Goal: Task Accomplishment & Management: Manage account settings

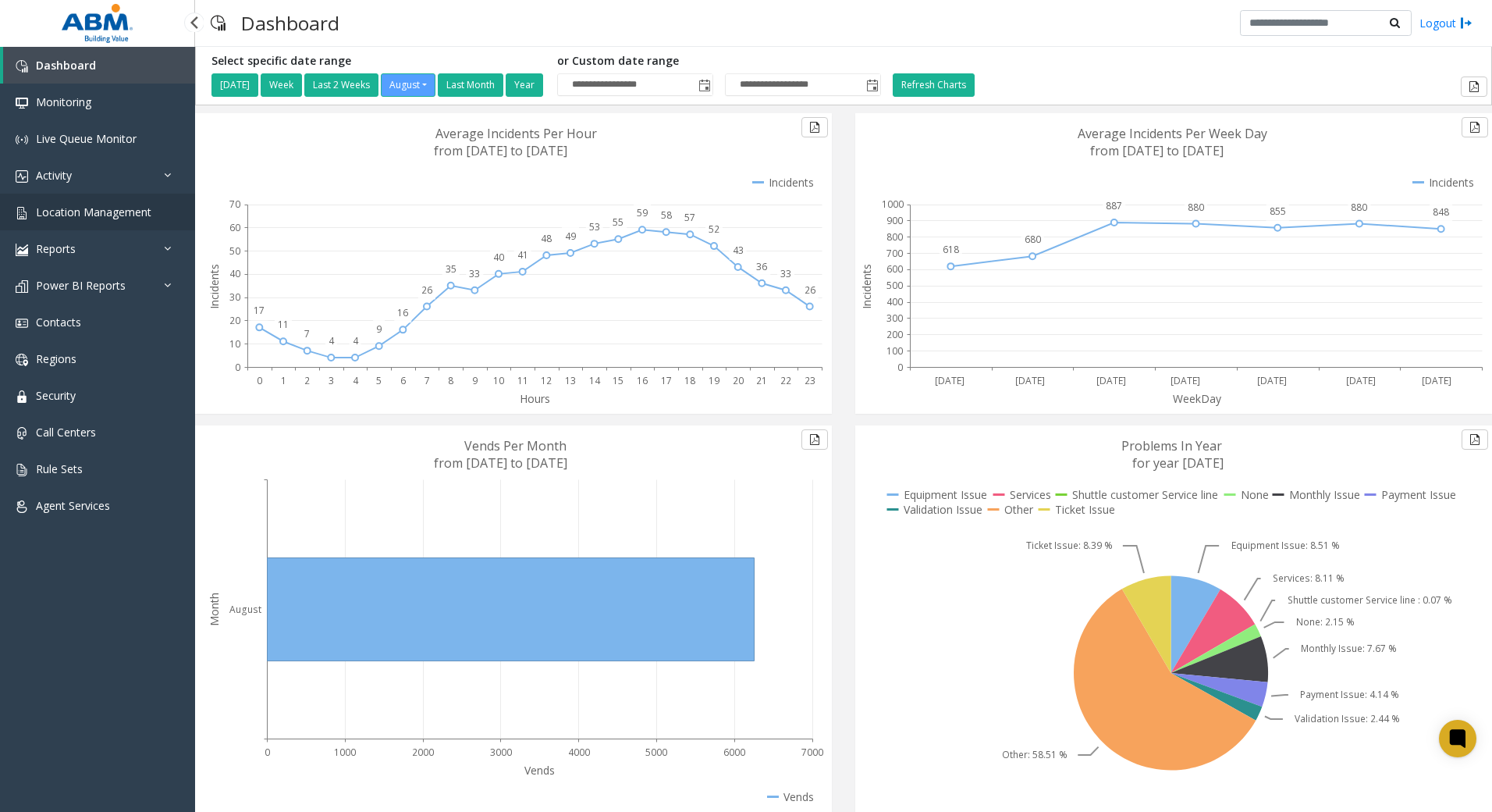
click at [105, 213] on span "Location Management" at bounding box center [93, 212] width 115 height 15
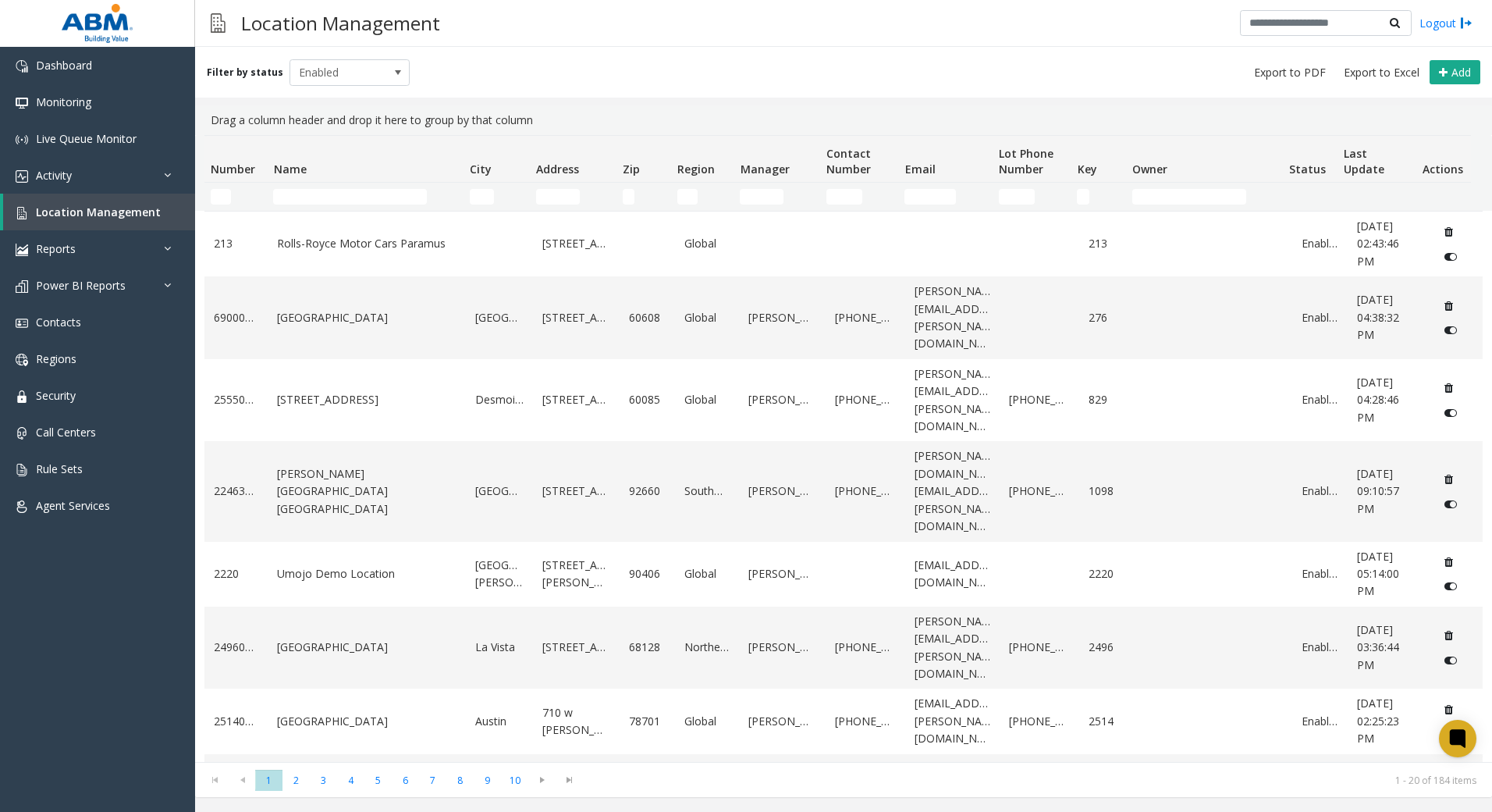
click at [411, 204] on td "Name Filter" at bounding box center [364, 197] width 196 height 28
click at [397, 195] on input "Name Filter" at bounding box center [350, 197] width 154 height 16
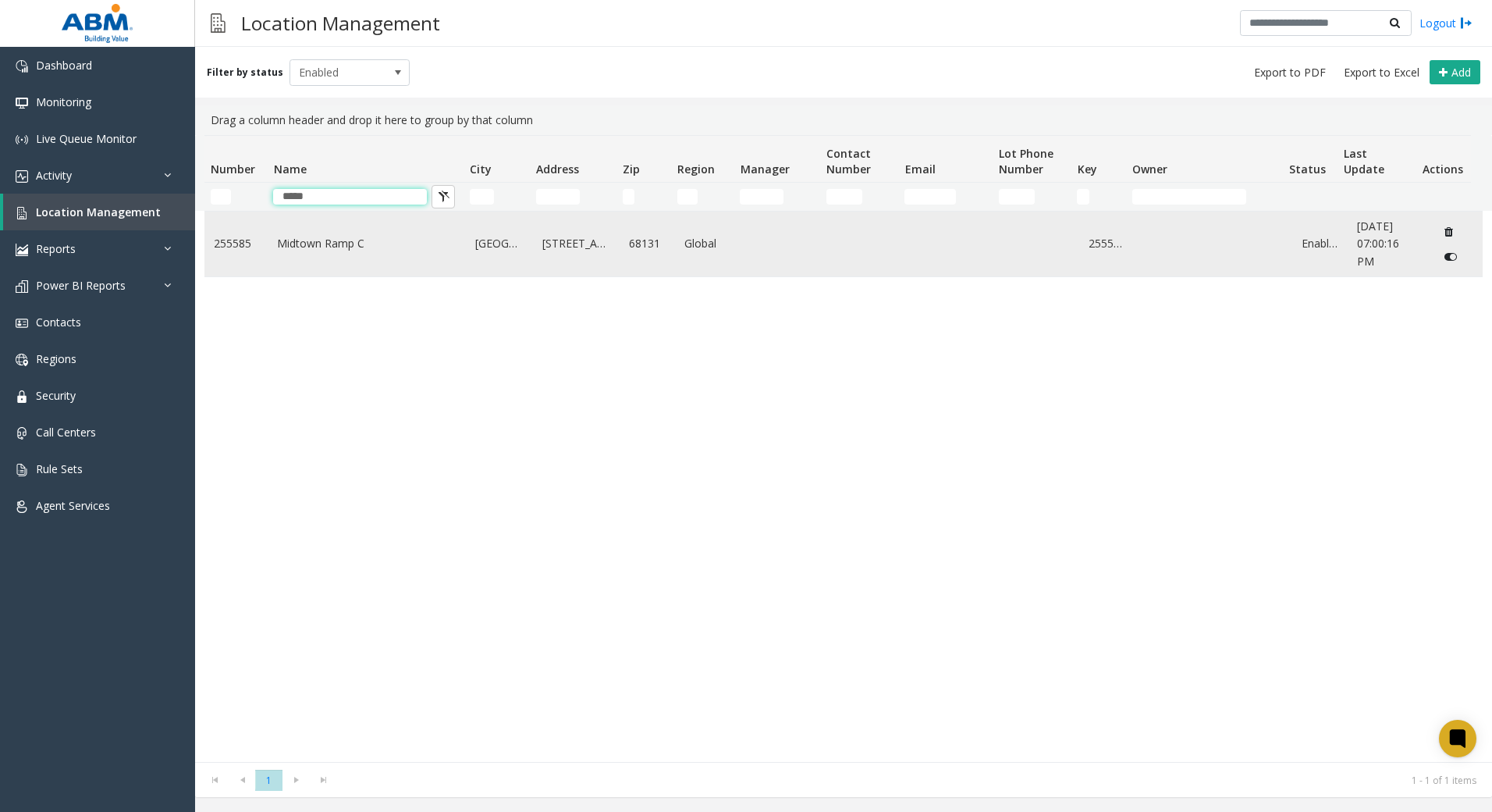
type input "*****"
click at [346, 243] on link "Midtown Ramp C" at bounding box center [367, 244] width 180 height 17
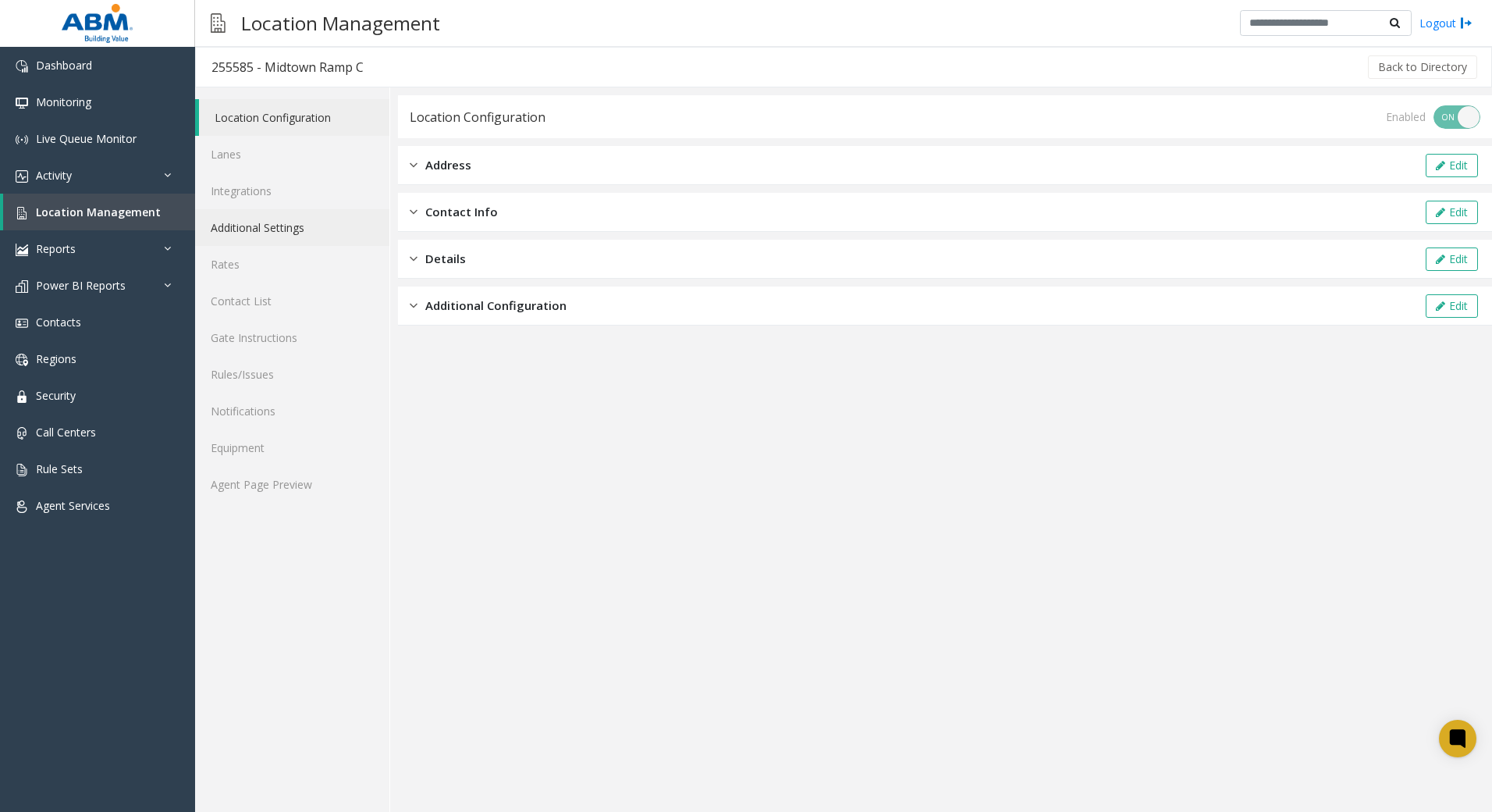
click at [310, 231] on link "Additional Settings" at bounding box center [292, 227] width 195 height 37
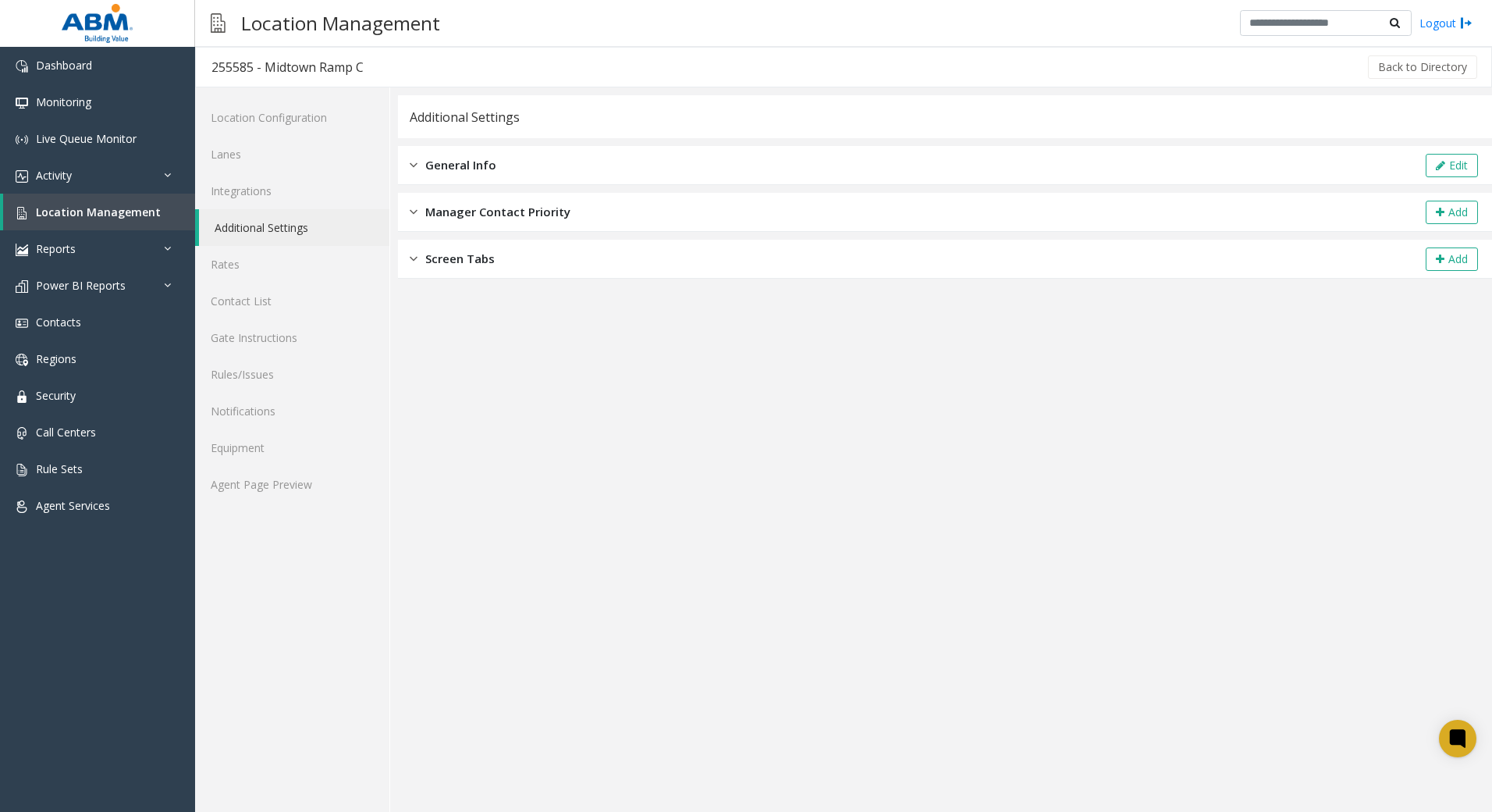
click at [754, 183] on div "General Info Edit" at bounding box center [945, 166] width 1094 height 39
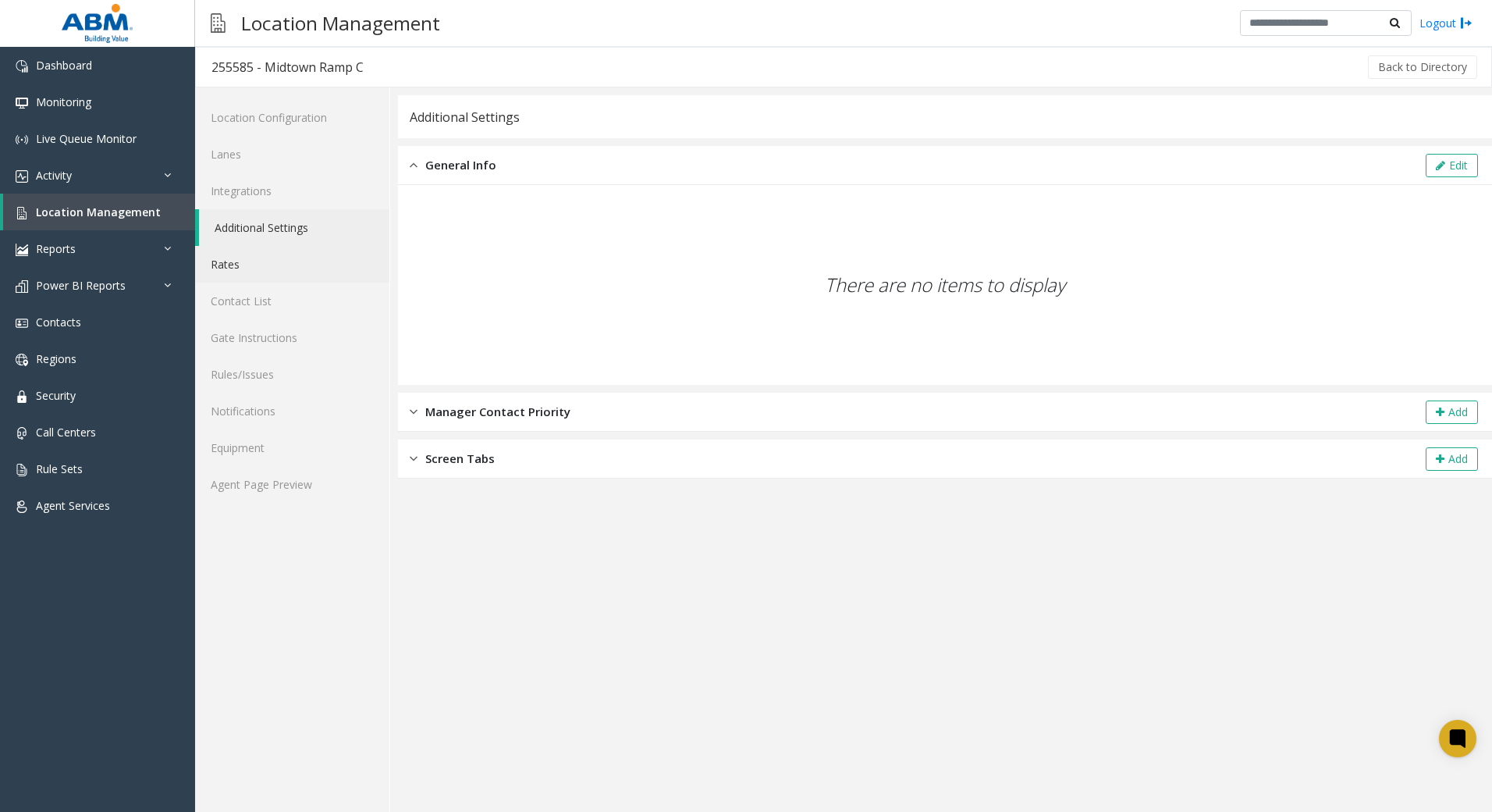
click at [258, 272] on link "Rates" at bounding box center [292, 264] width 195 height 37
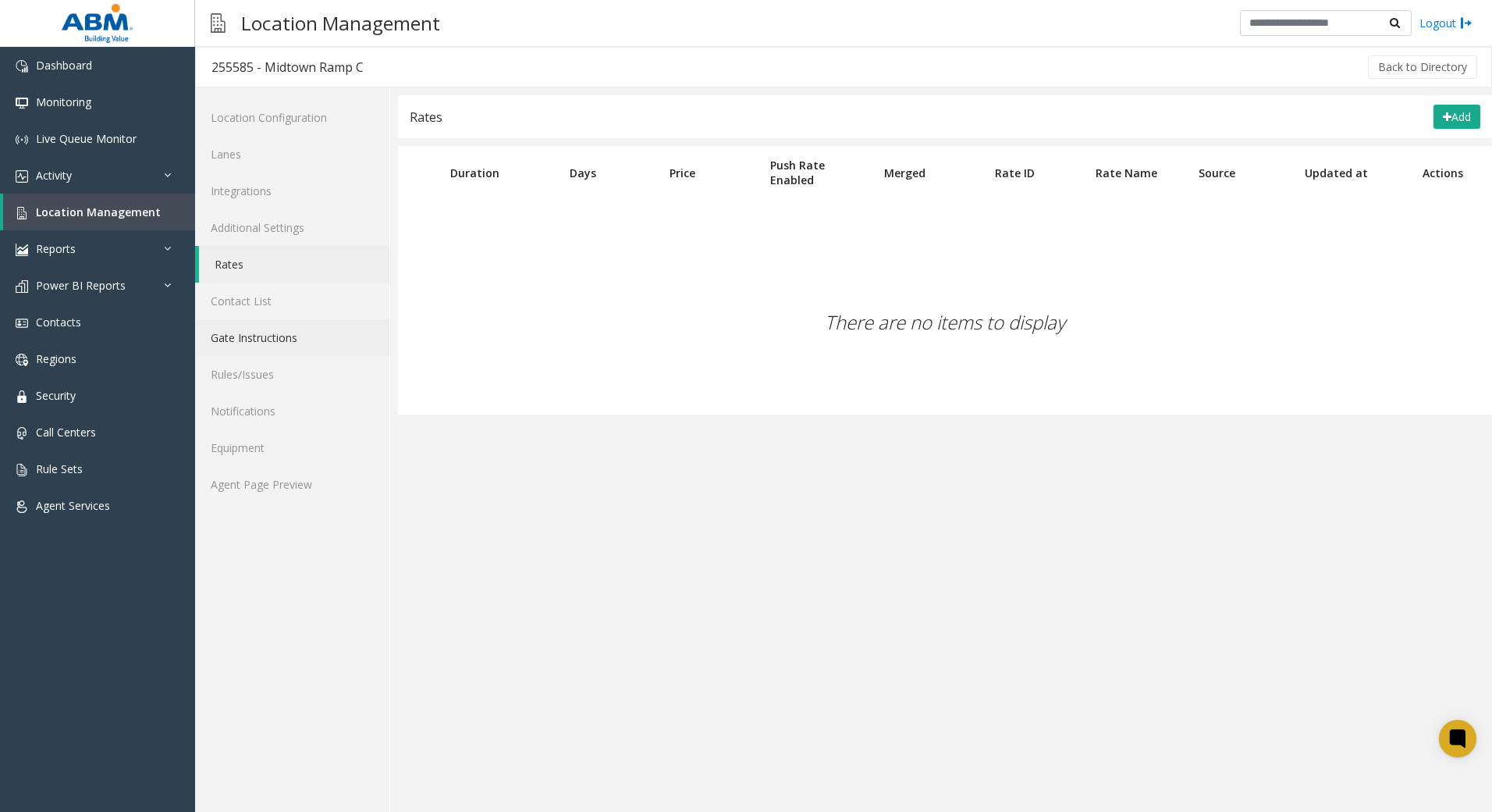
click at [258, 346] on link "Gate Instructions" at bounding box center [292, 337] width 195 height 37
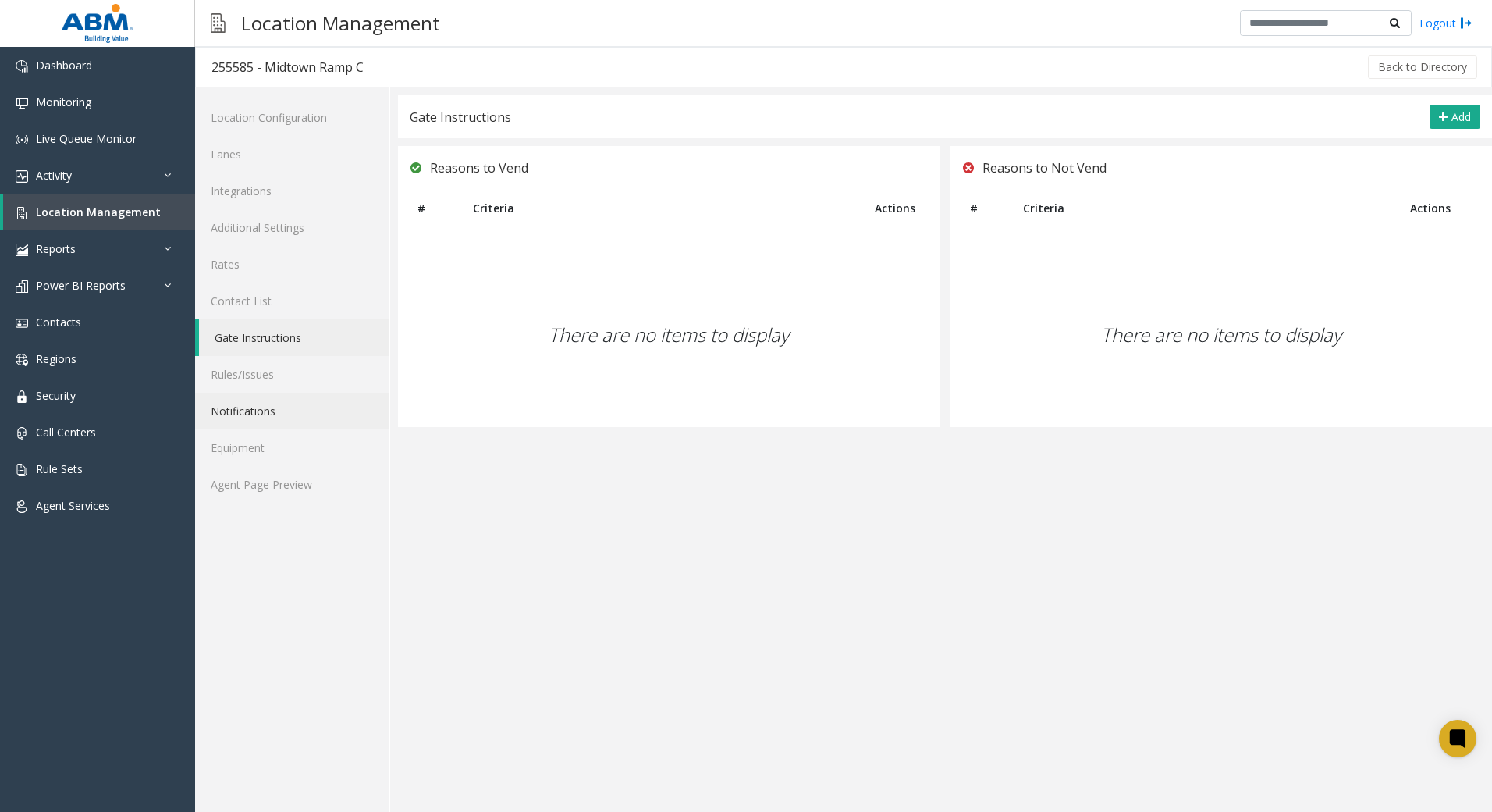
click at [256, 405] on link "Notifications" at bounding box center [292, 410] width 195 height 37
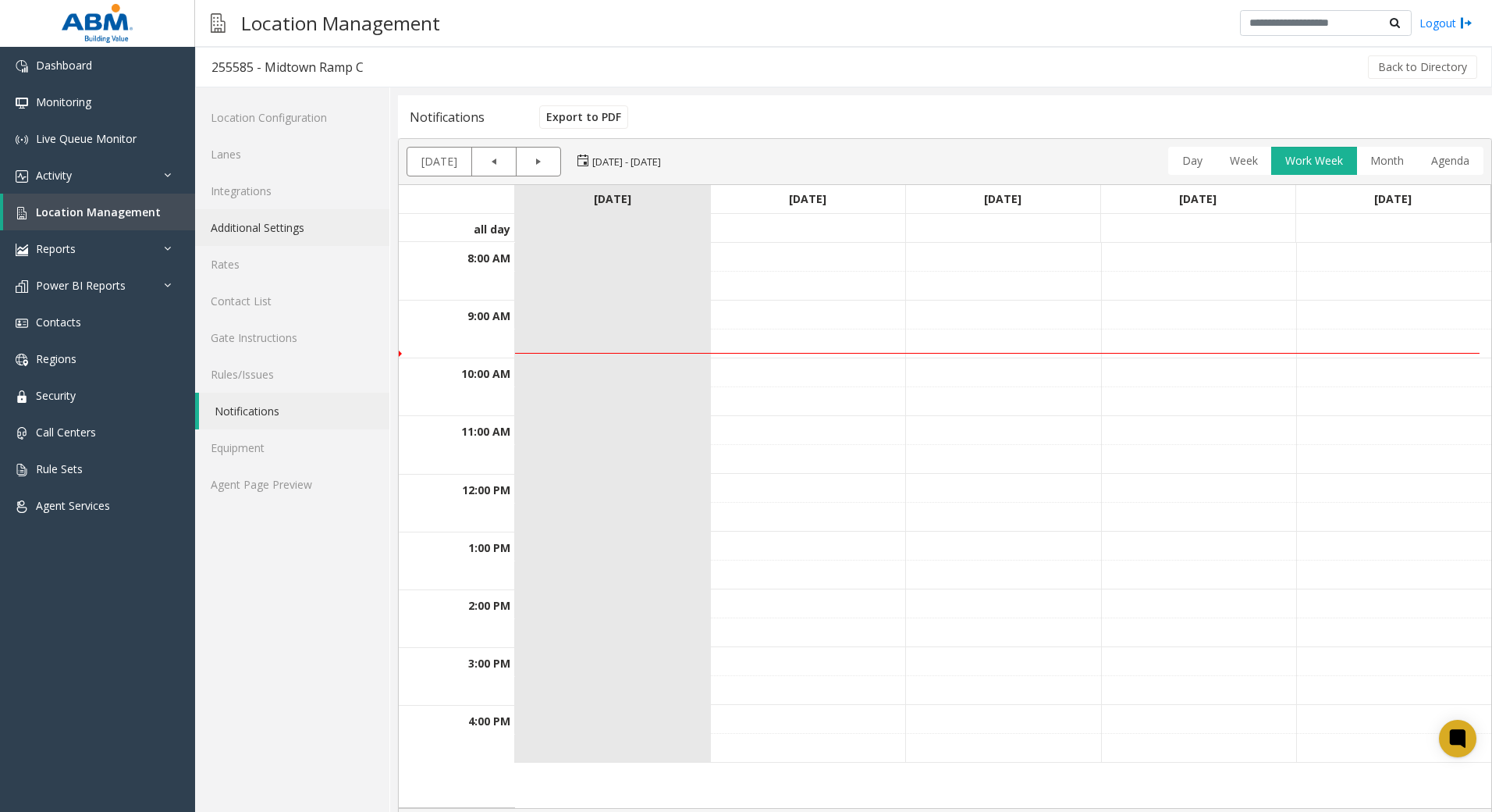
click at [265, 237] on link "Additional Settings" at bounding box center [292, 227] width 195 height 37
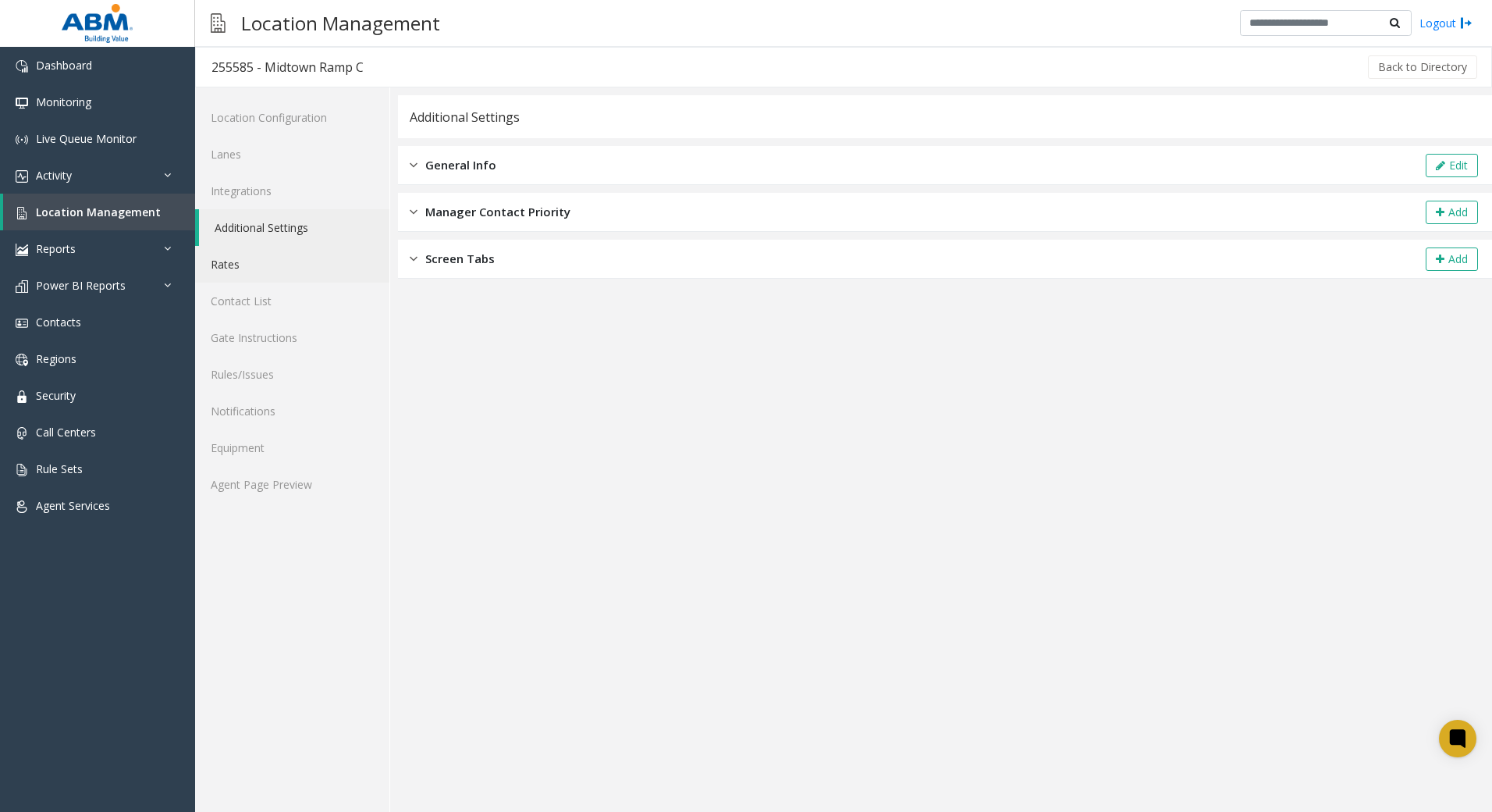
click at [242, 265] on link "Rates" at bounding box center [292, 264] width 195 height 37
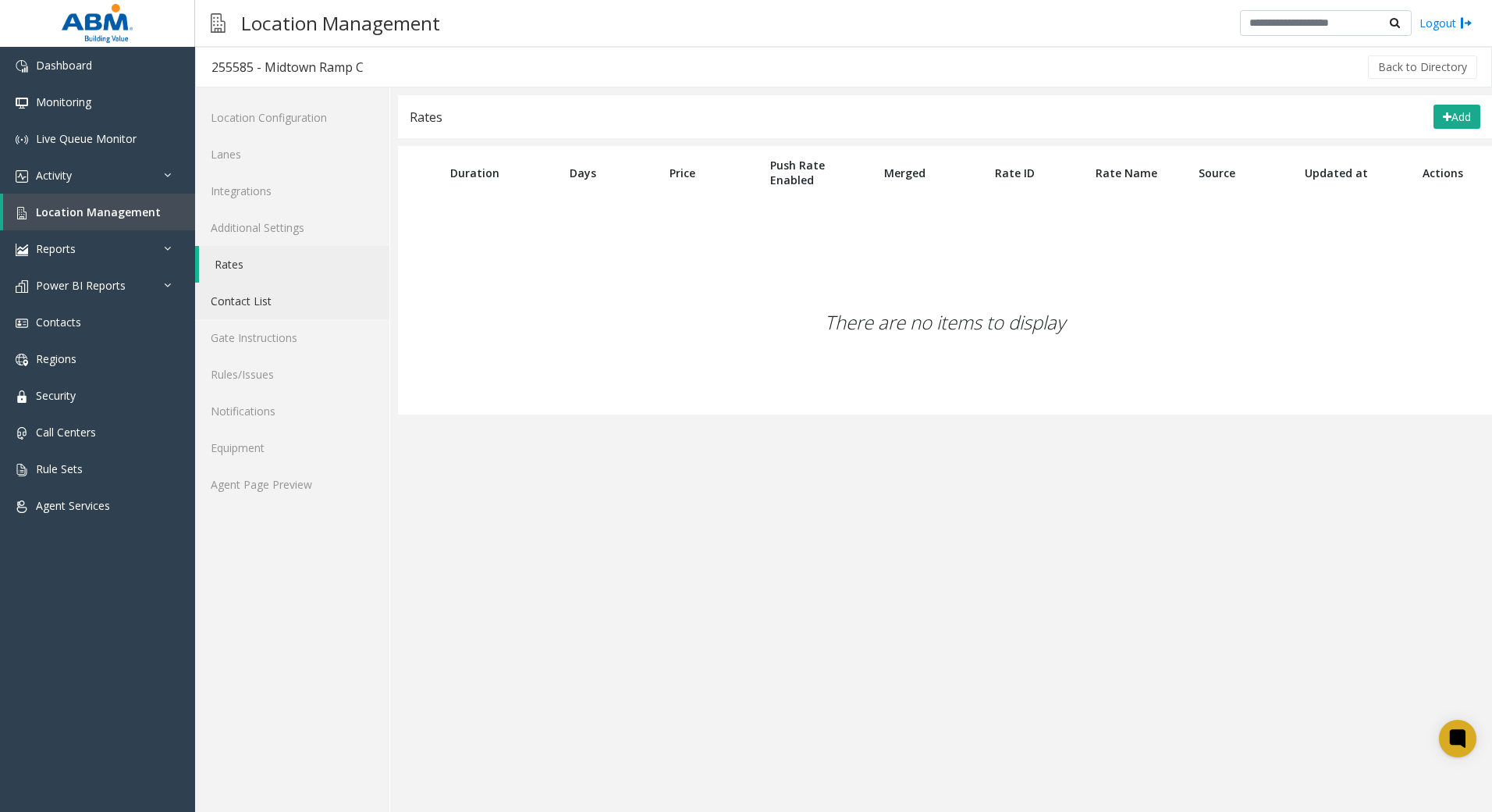
click at [251, 300] on link "Contact List" at bounding box center [292, 301] width 195 height 37
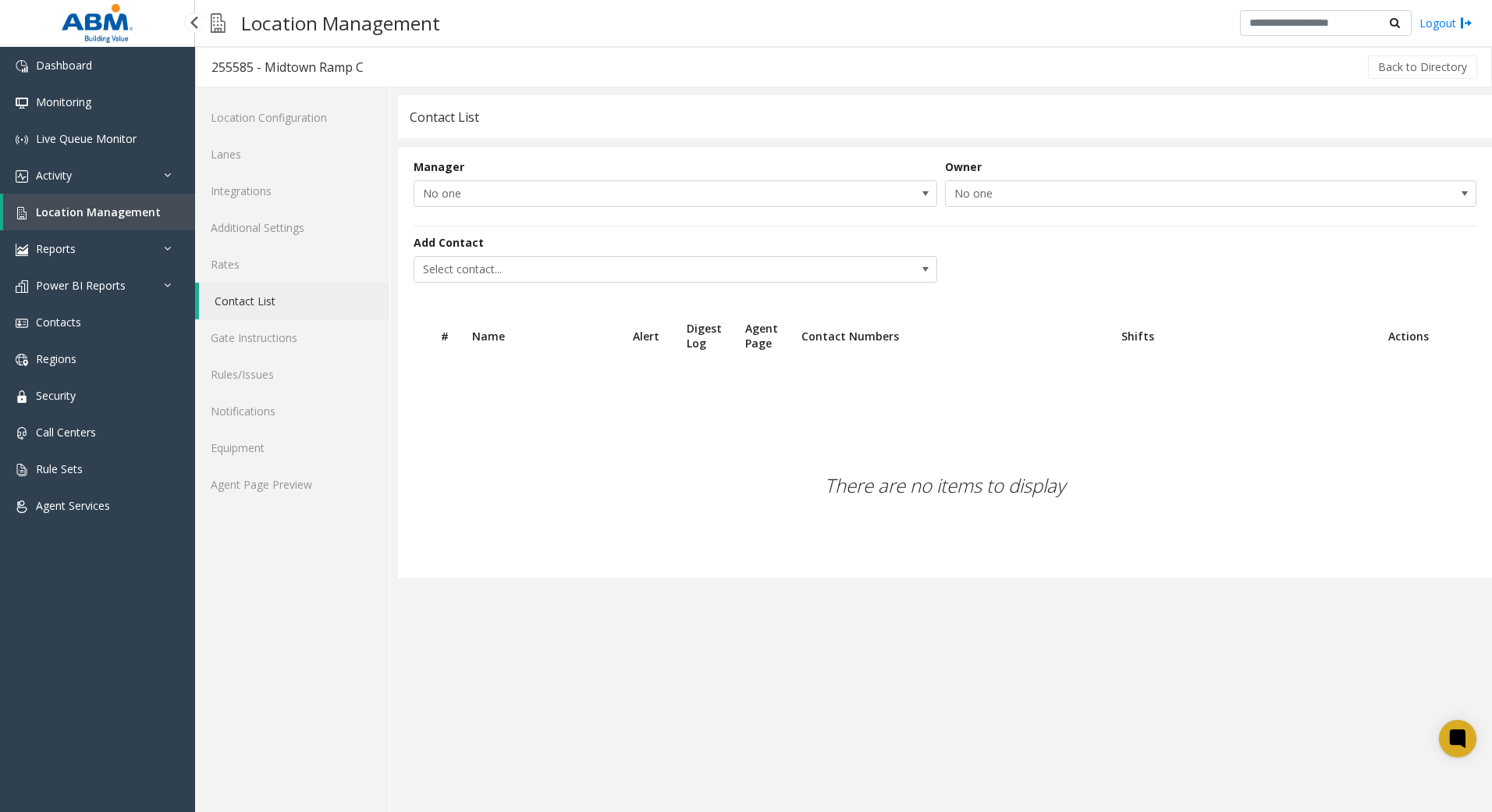
click at [107, 214] on span "Location Management" at bounding box center [97, 212] width 125 height 15
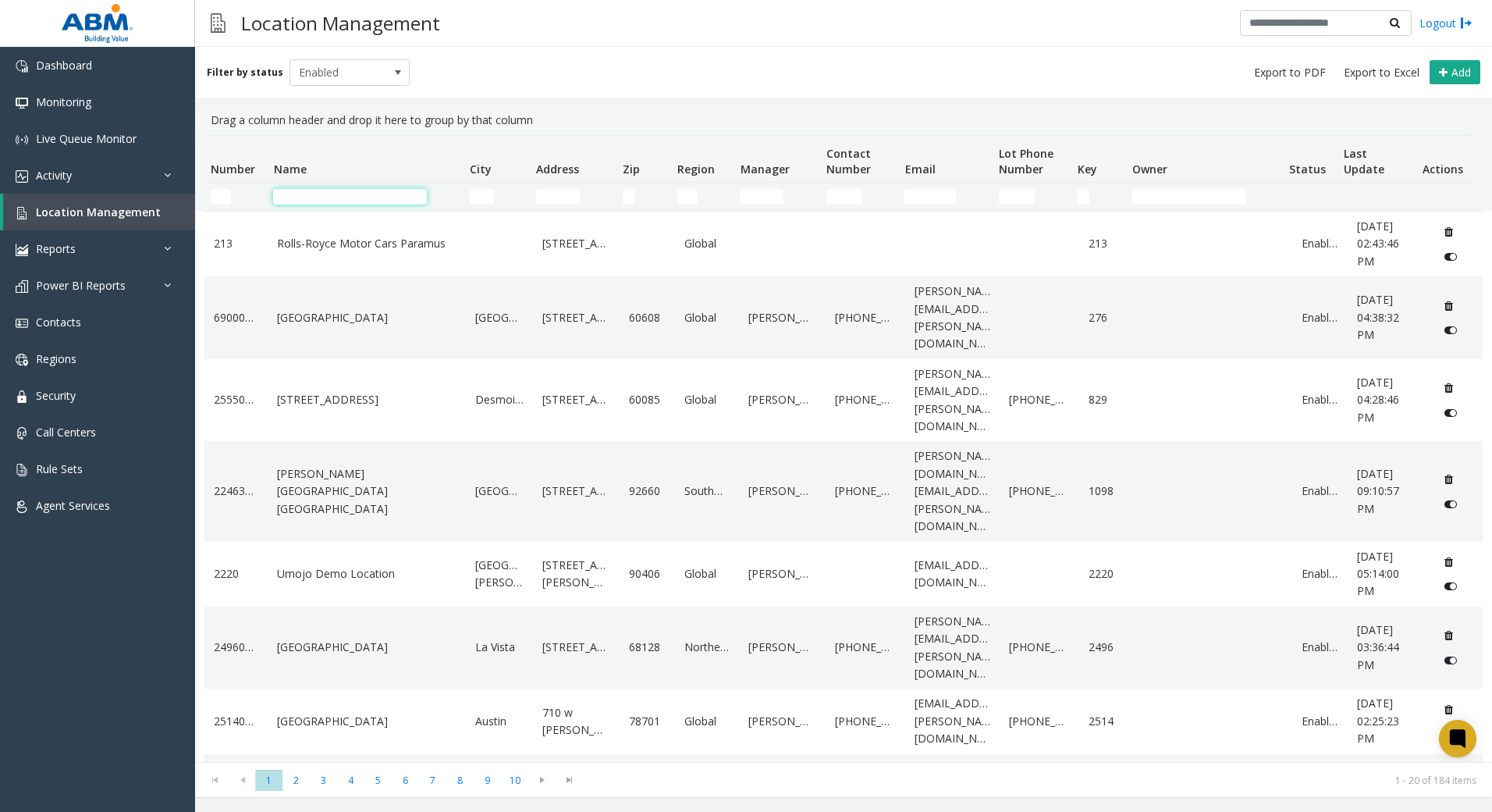
click at [340, 204] on input "Name Filter" at bounding box center [350, 197] width 154 height 16
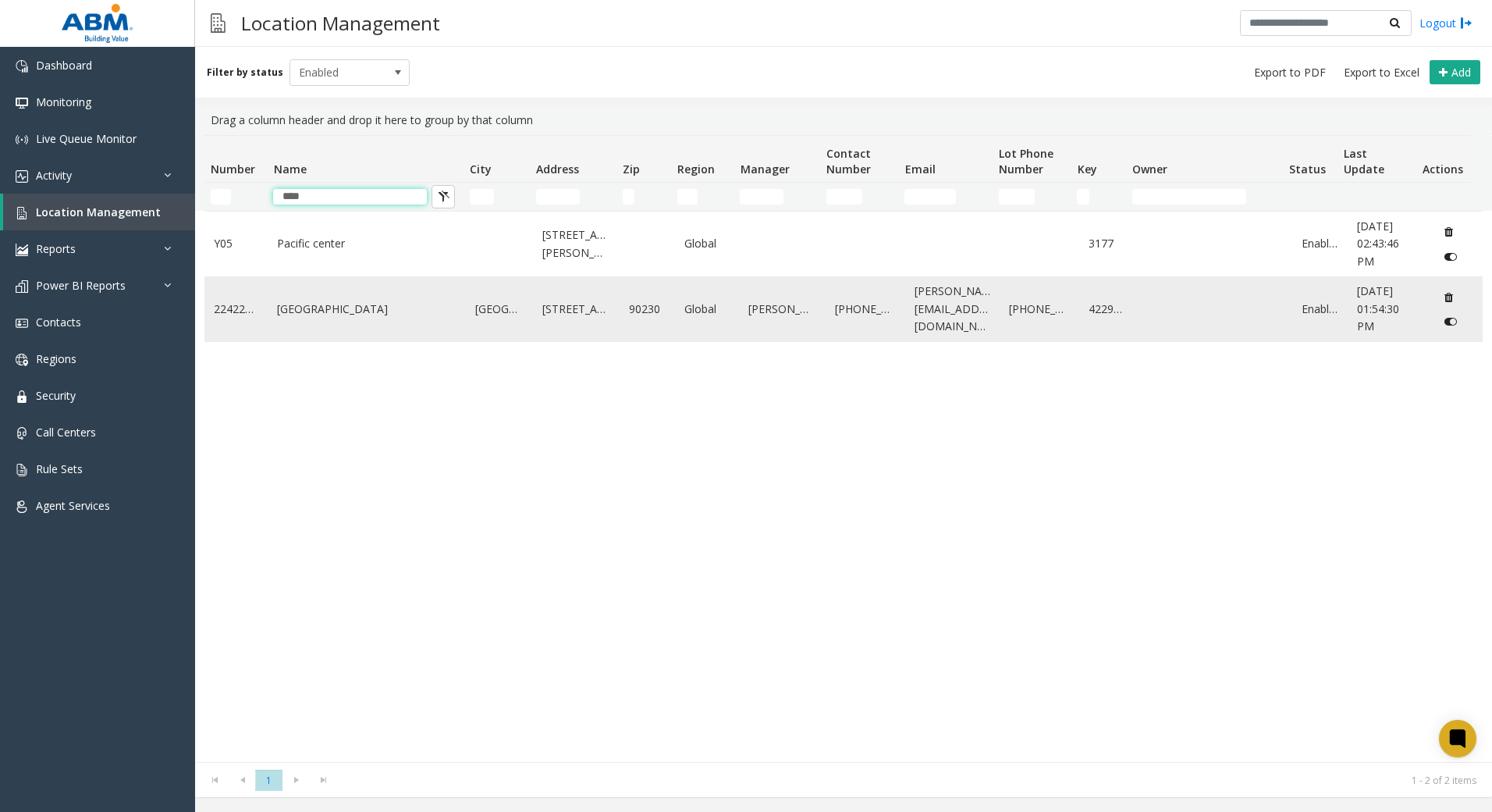
type input "****"
click at [370, 310] on link "[GEOGRAPHIC_DATA]" at bounding box center [367, 309] width 180 height 17
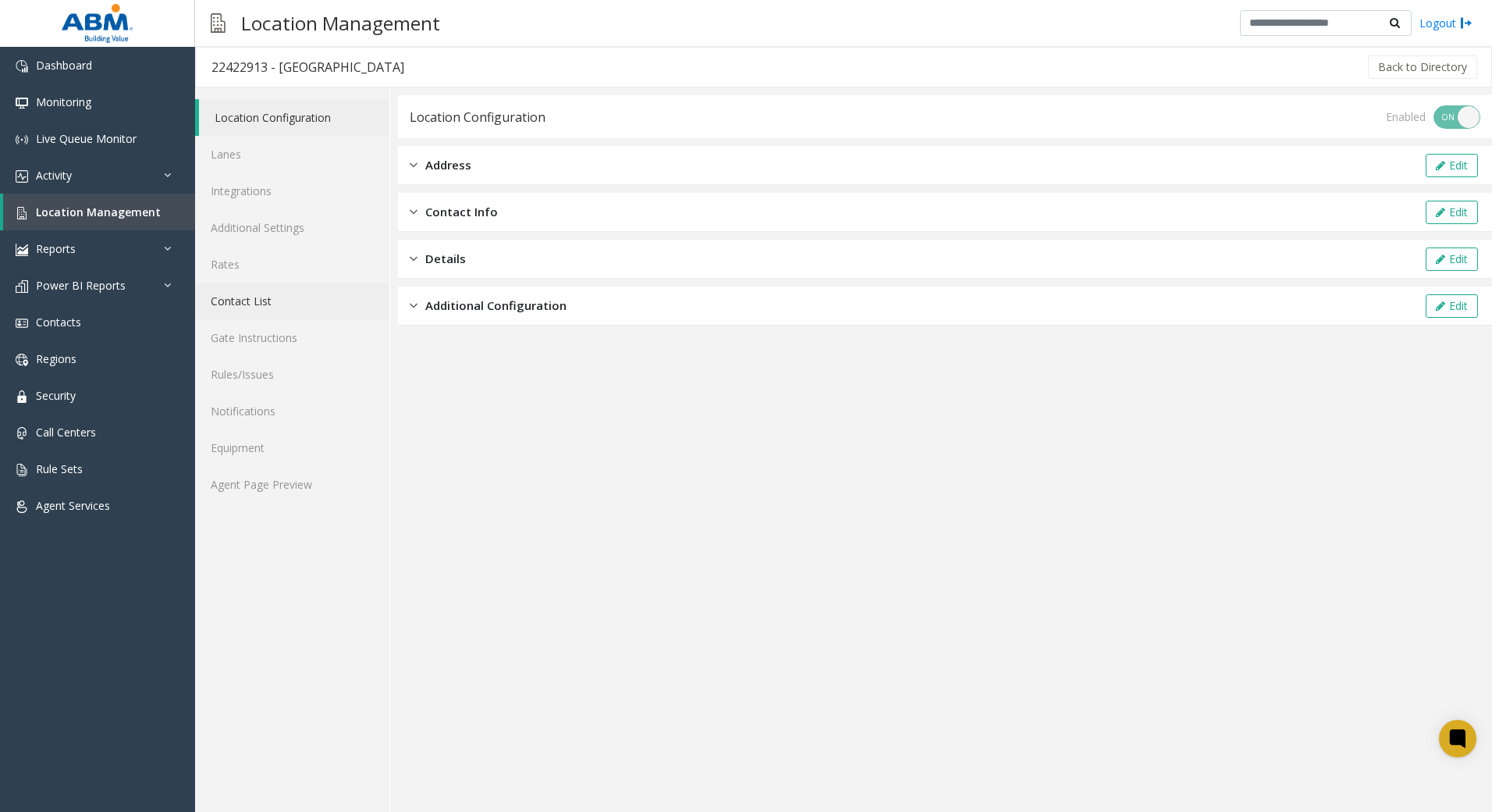
click at [265, 305] on link "Contact List" at bounding box center [292, 301] width 195 height 37
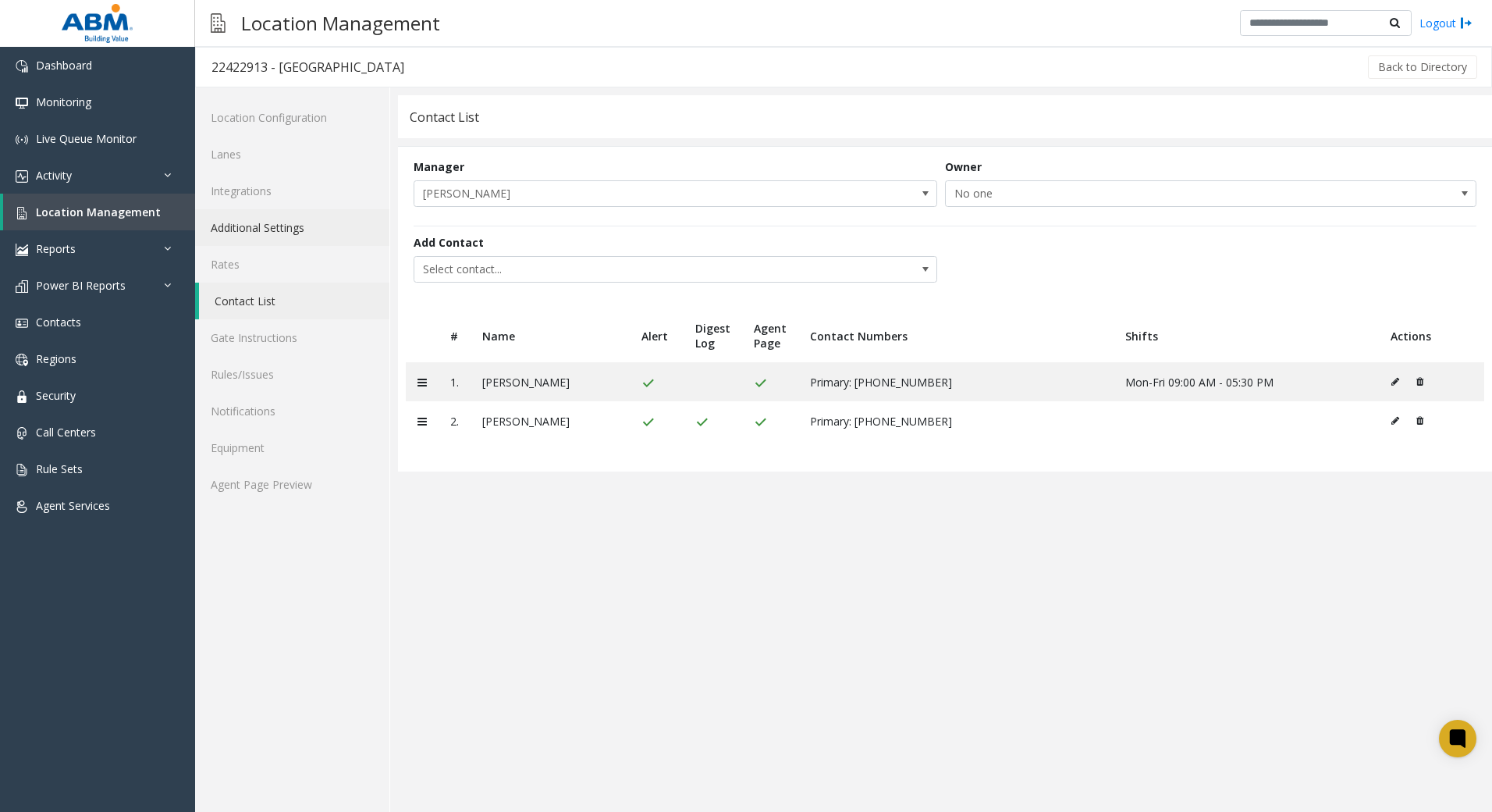
click at [249, 232] on link "Additional Settings" at bounding box center [292, 227] width 195 height 37
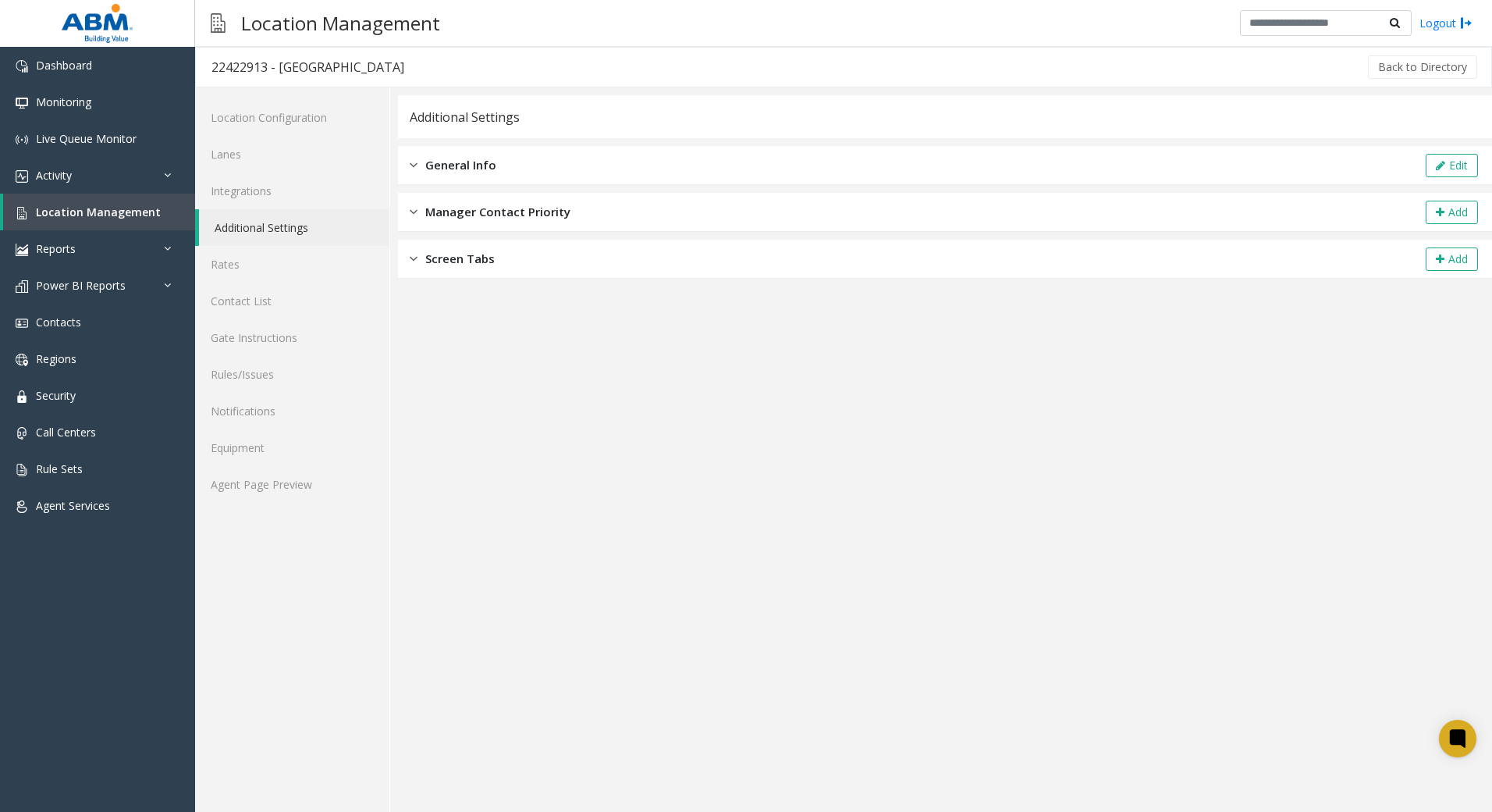
click at [443, 168] on span "General Info" at bounding box center [461, 165] width 71 height 18
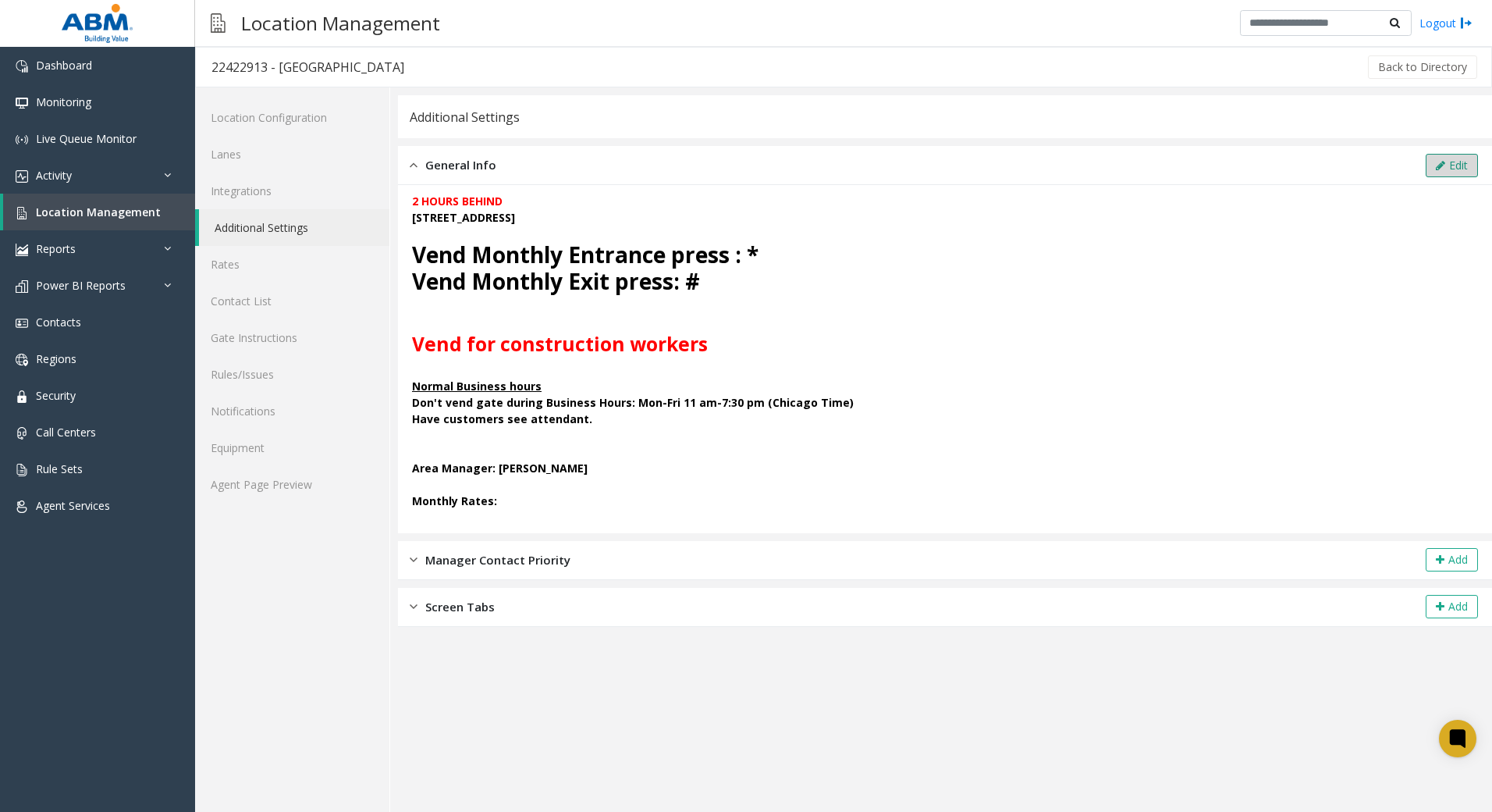
click at [1440, 164] on icon at bounding box center [1440, 166] width 9 height 11
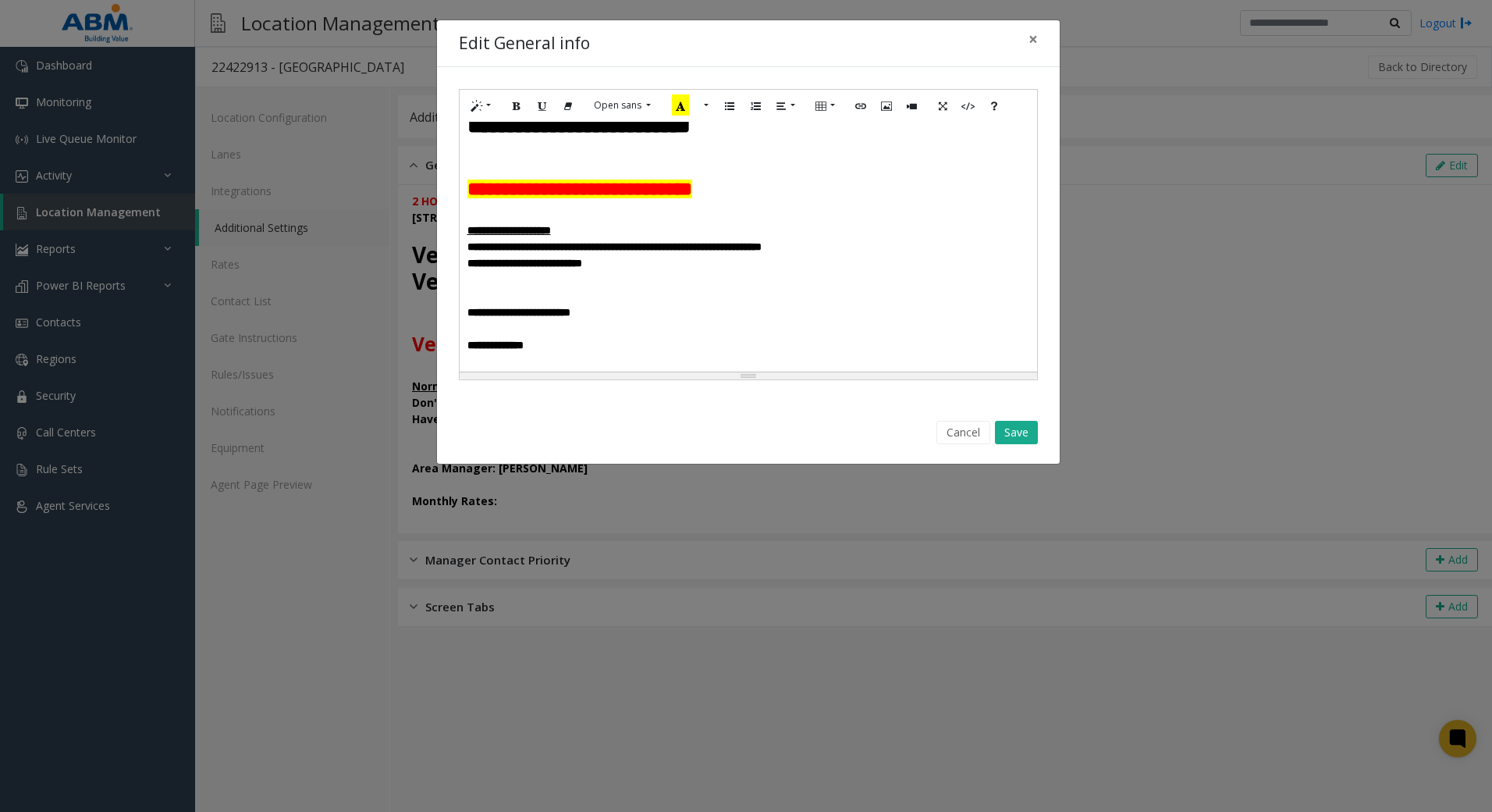
scroll to position [97, 0]
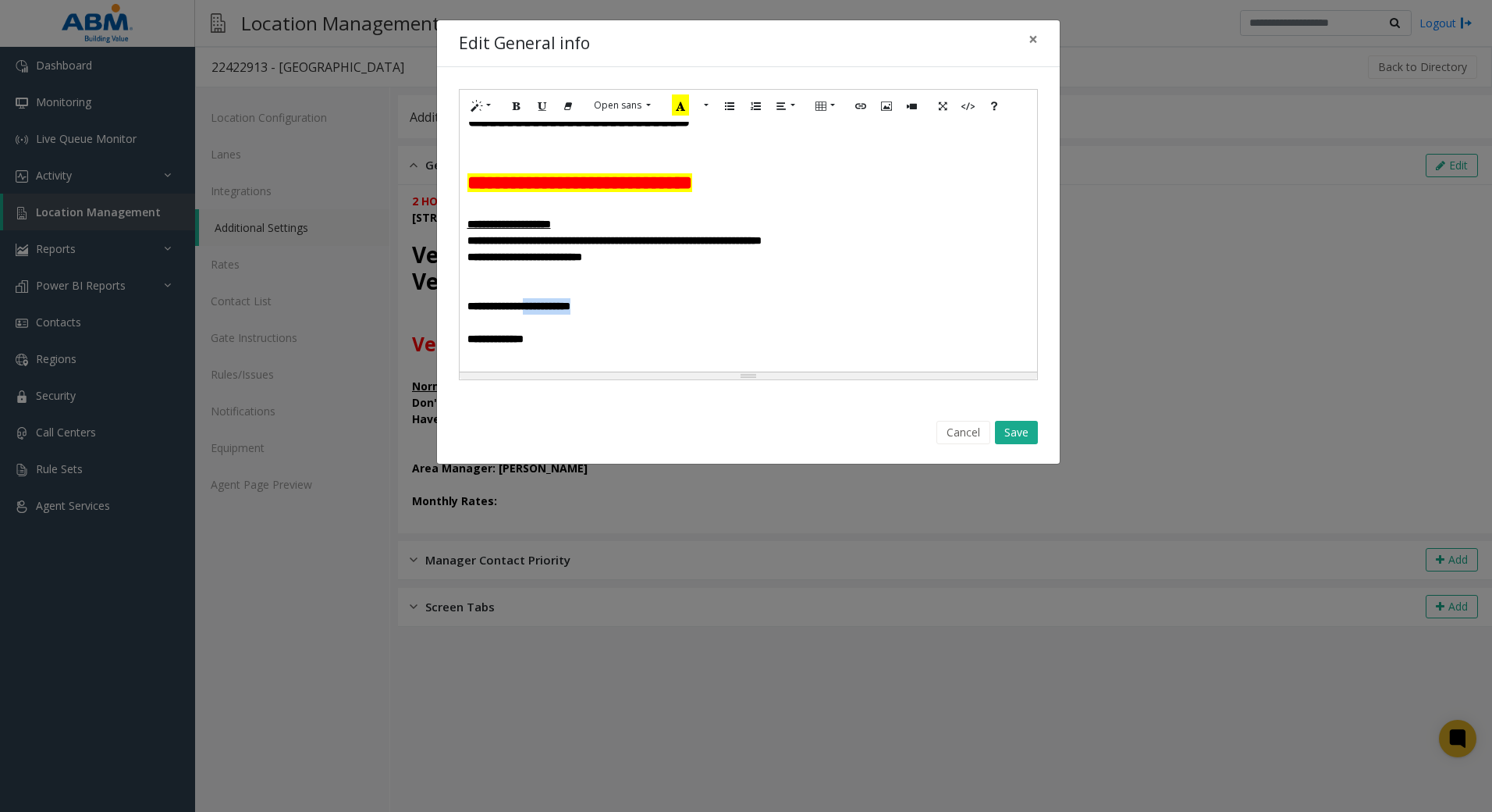
drag, startPoint x: 663, startPoint y: 313, endPoint x: 551, endPoint y: 312, distance: 112.0
click at [551, 312] on p "**********" at bounding box center [748, 306] width 562 height 17
click at [1019, 438] on button "Save" at bounding box center [1017, 432] width 43 height 23
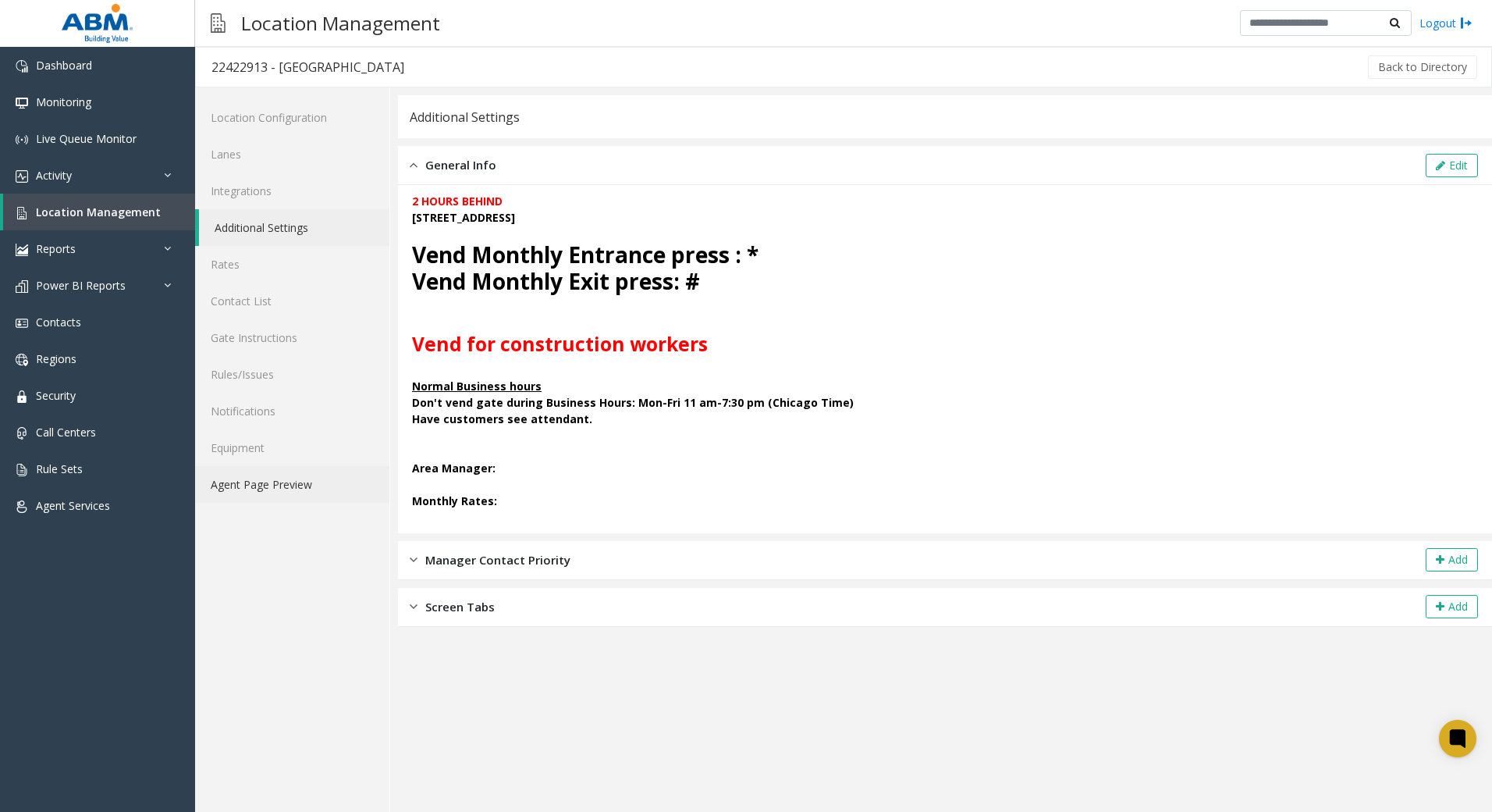
click at [288, 490] on link "Agent Page Preview" at bounding box center [292, 484] width 195 height 37
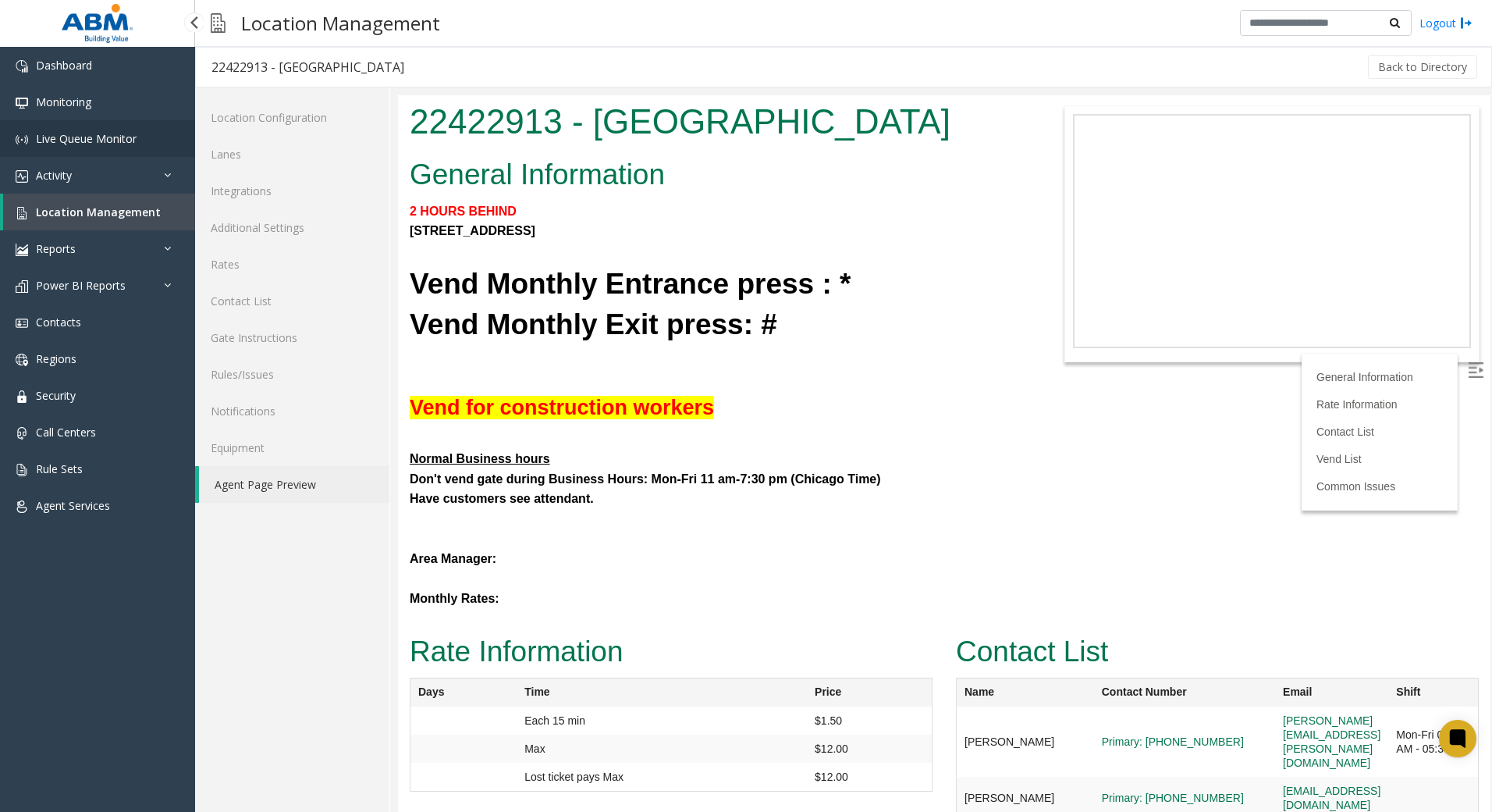
click at [85, 138] on span "Live Queue Monitor" at bounding box center [86, 139] width 101 height 15
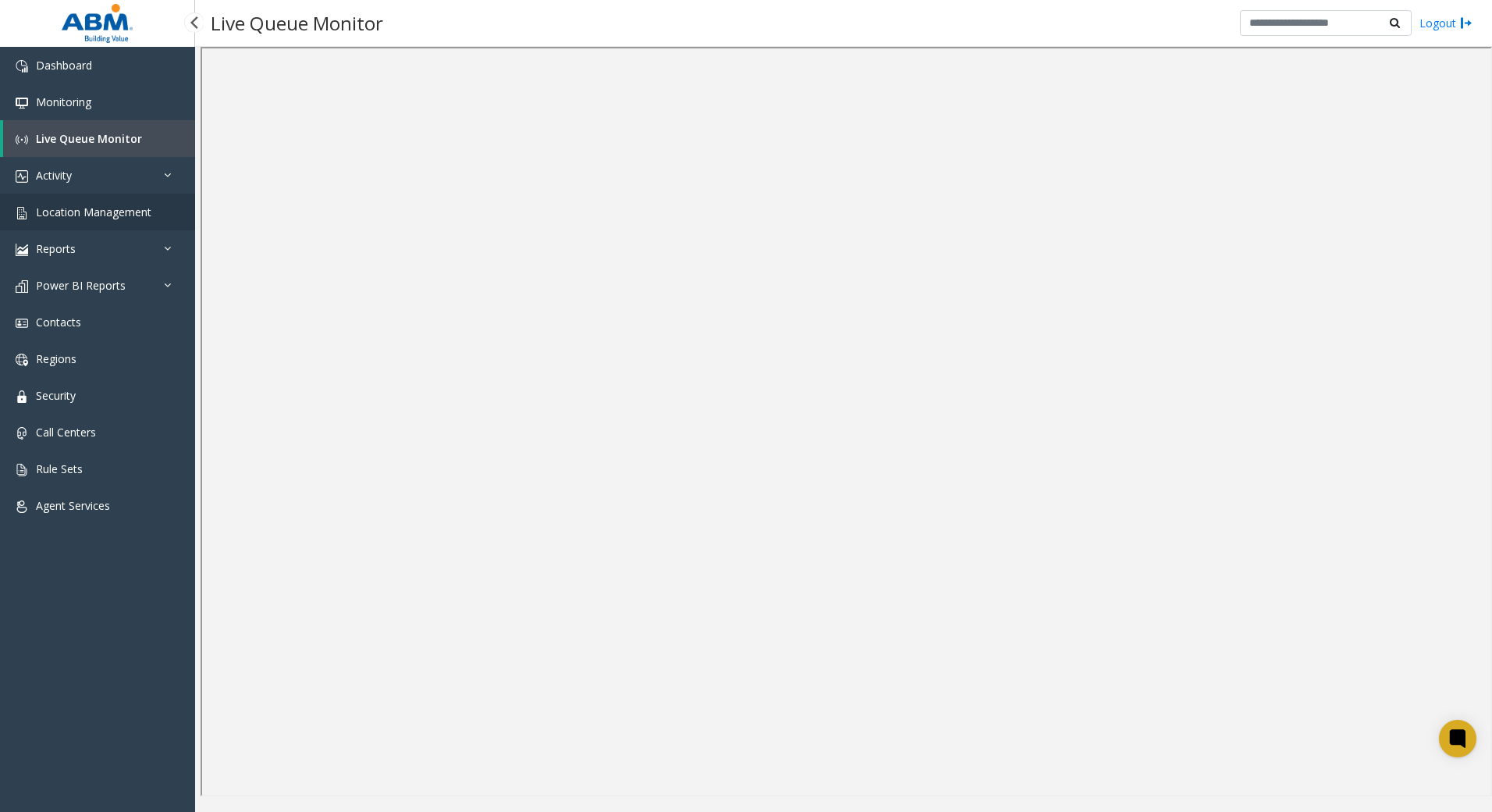
click at [114, 208] on span "Location Management" at bounding box center [93, 212] width 115 height 15
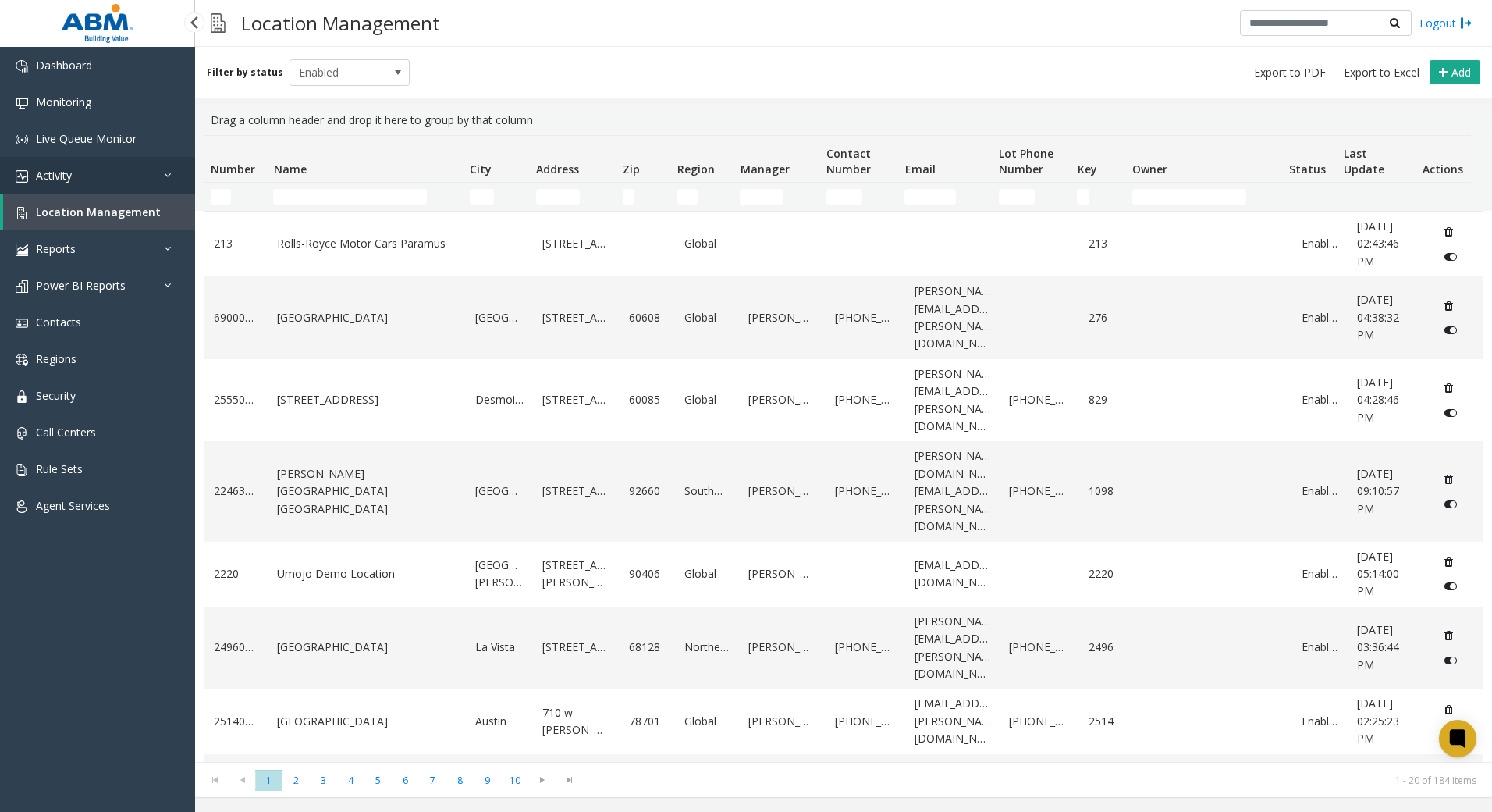
click at [123, 162] on link "Activity" at bounding box center [97, 175] width 195 height 37
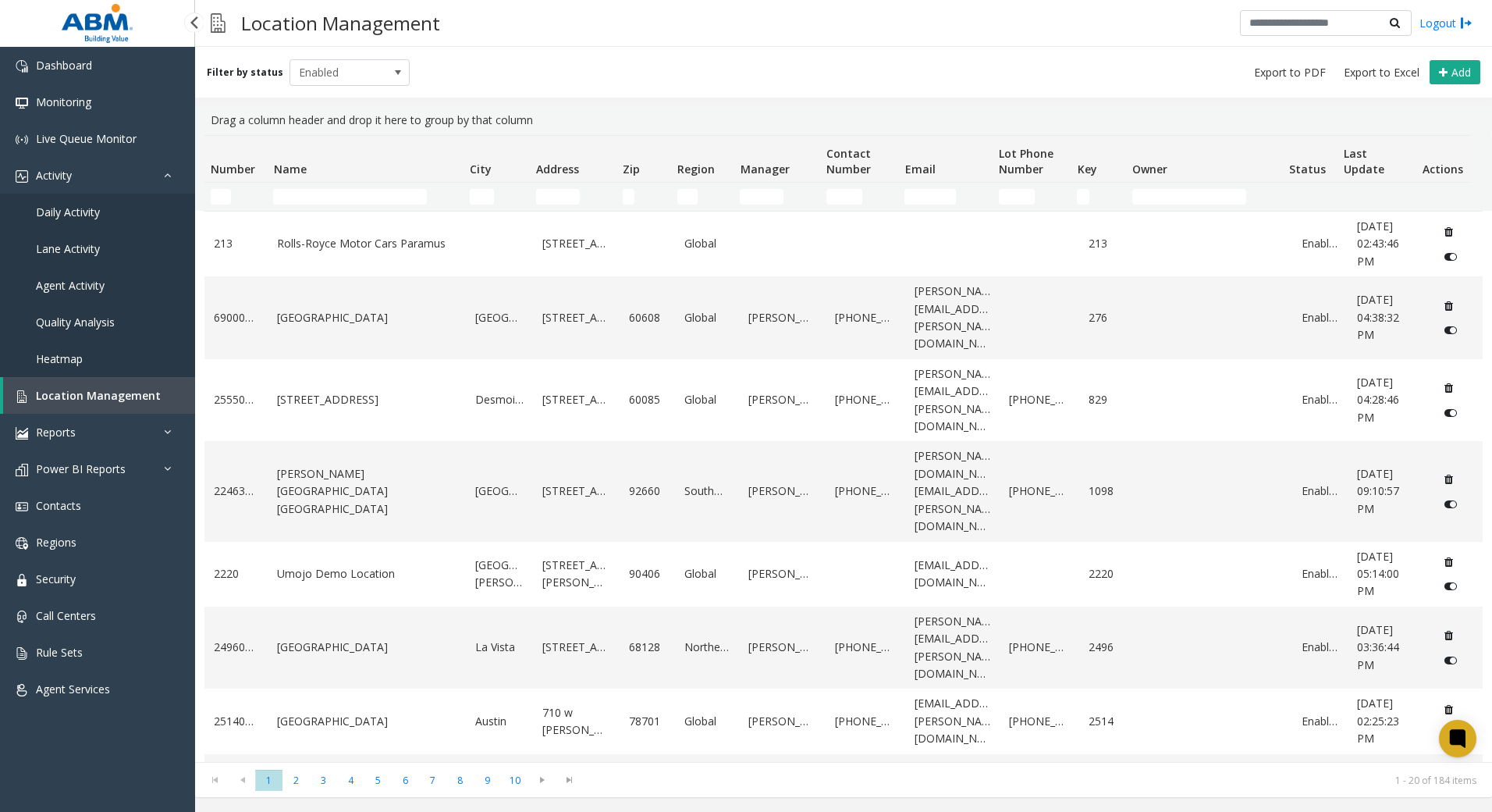
click at [111, 208] on link "Daily Activity" at bounding box center [97, 212] width 195 height 37
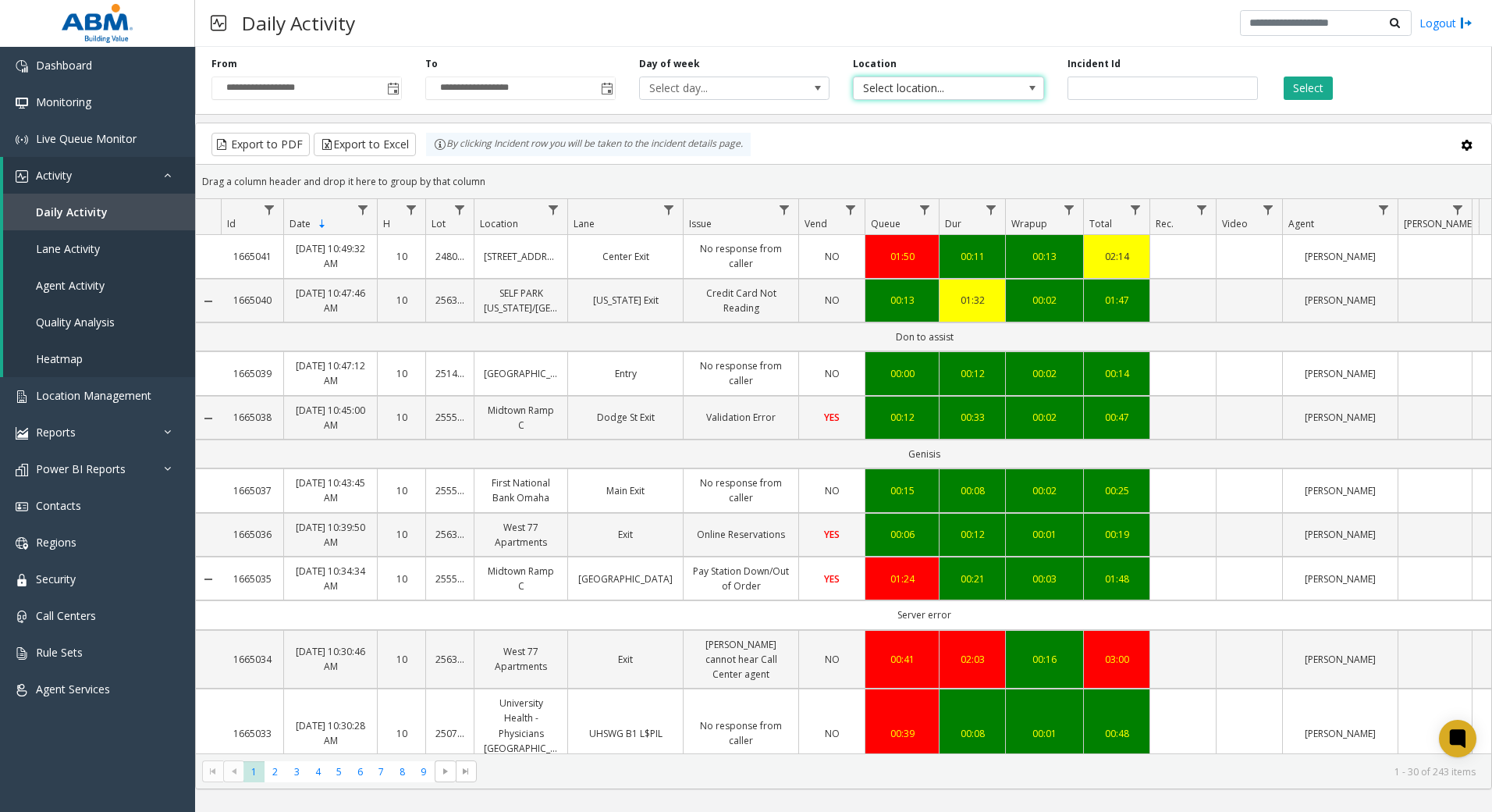
click at [1023, 84] on span at bounding box center [1032, 88] width 22 height 22
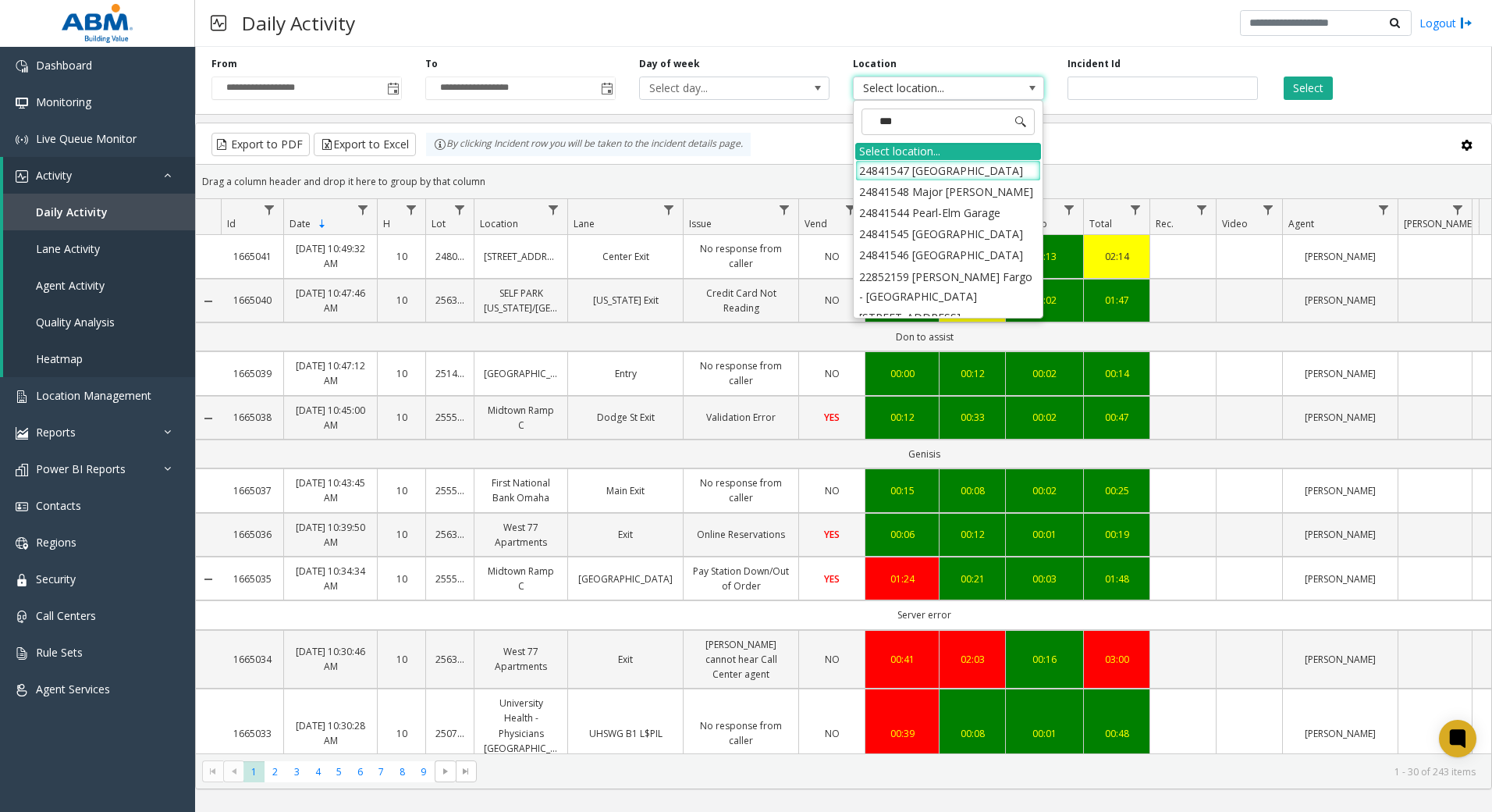
type input "****"
click at [982, 283] on li "918248 [STREET_ADDRESS]" at bounding box center [948, 293] width 185 height 22
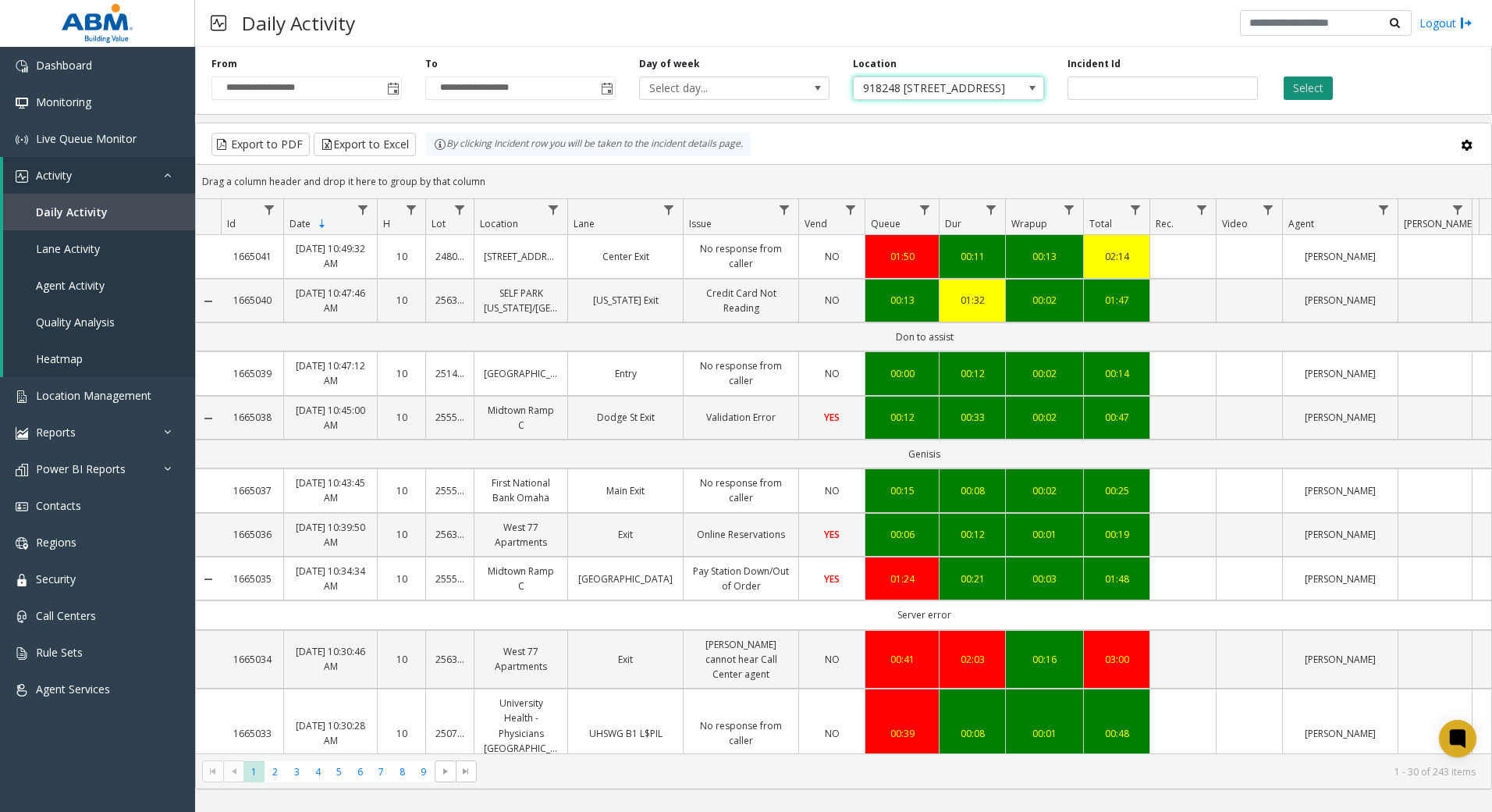
click at [1324, 89] on button "Select" at bounding box center [1308, 88] width 50 height 23
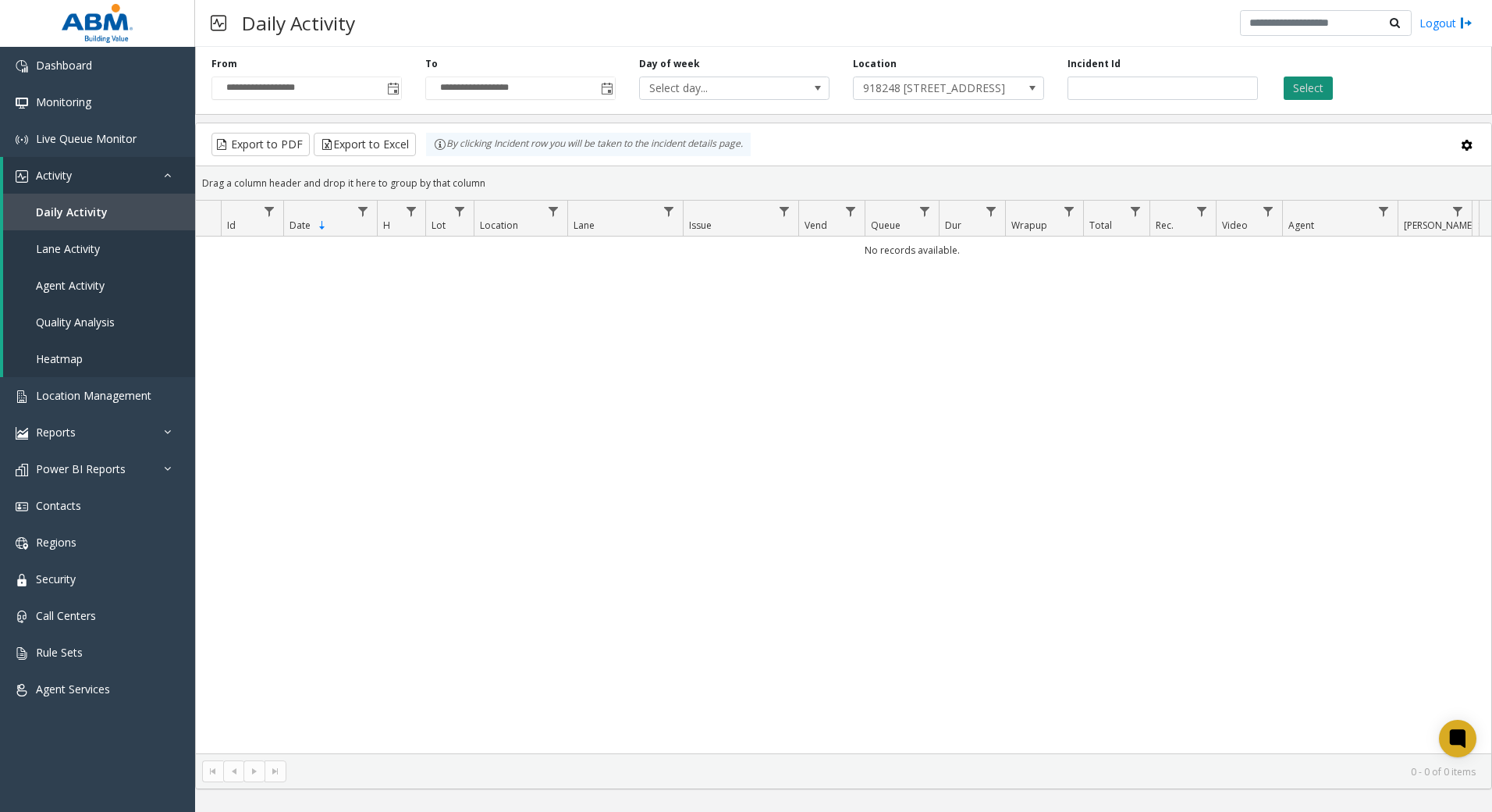
click at [1293, 88] on button "Select" at bounding box center [1308, 88] width 50 height 23
click at [967, 101] on div "**********" at bounding box center [843, 77] width 1297 height 74
click at [962, 89] on span "918248 [STREET_ADDRESS]" at bounding box center [930, 88] width 152 height 22
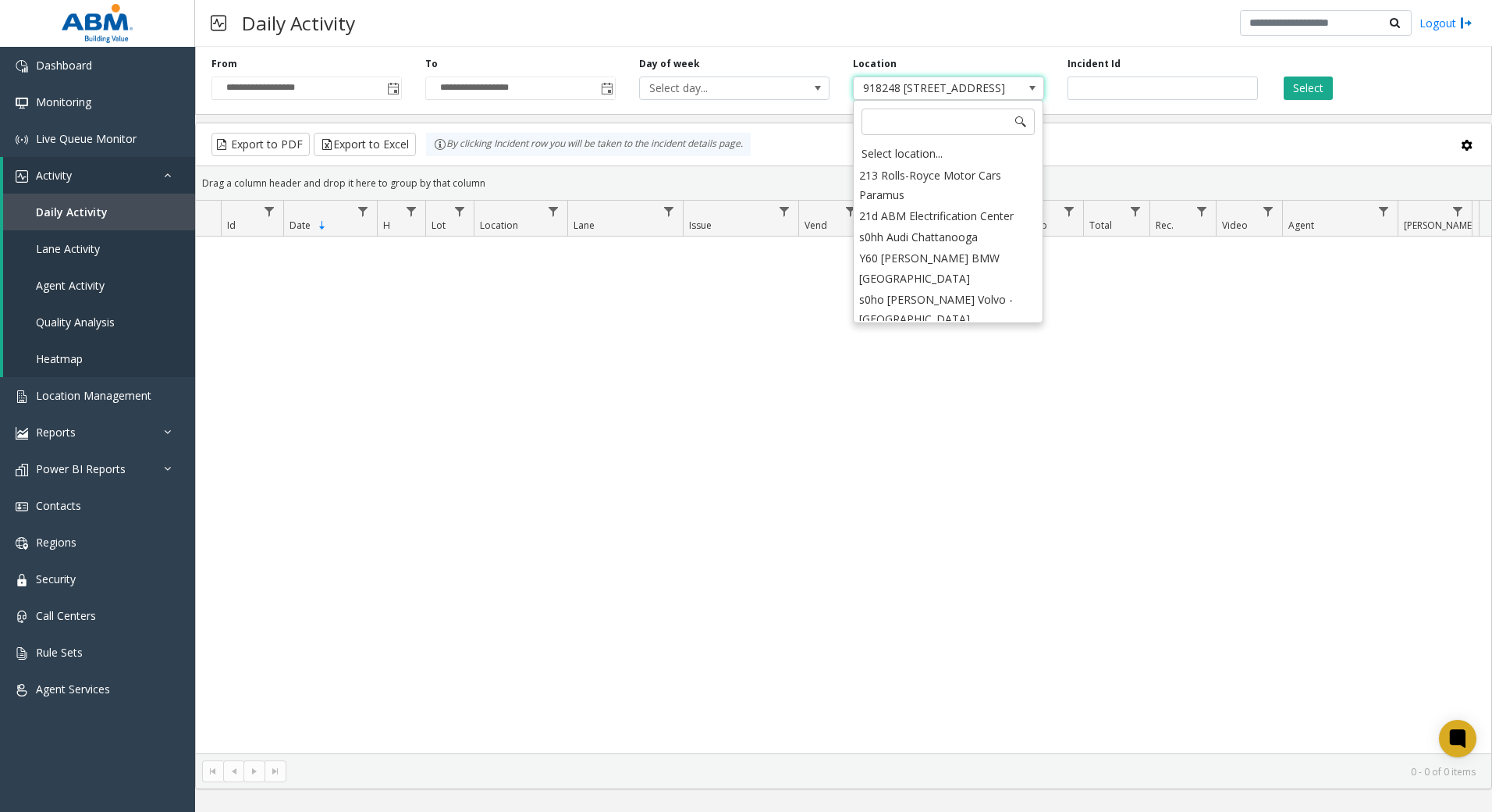
scroll to position [7570, 0]
click at [953, 455] on li "24801918 [STREET_ADDRESS]" at bounding box center [948, 465] width 185 height 22
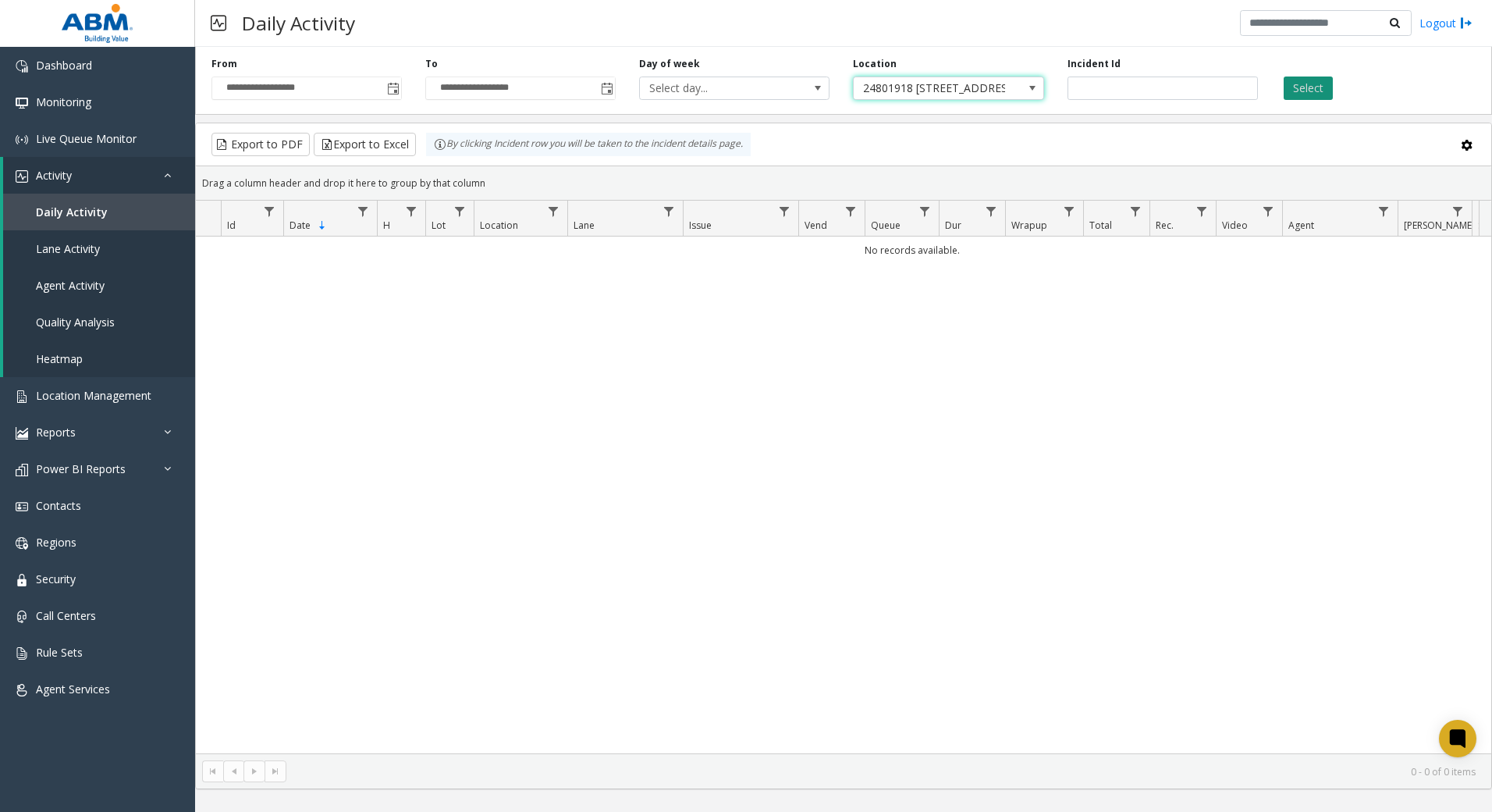
click at [1307, 90] on button "Select" at bounding box center [1308, 88] width 50 height 23
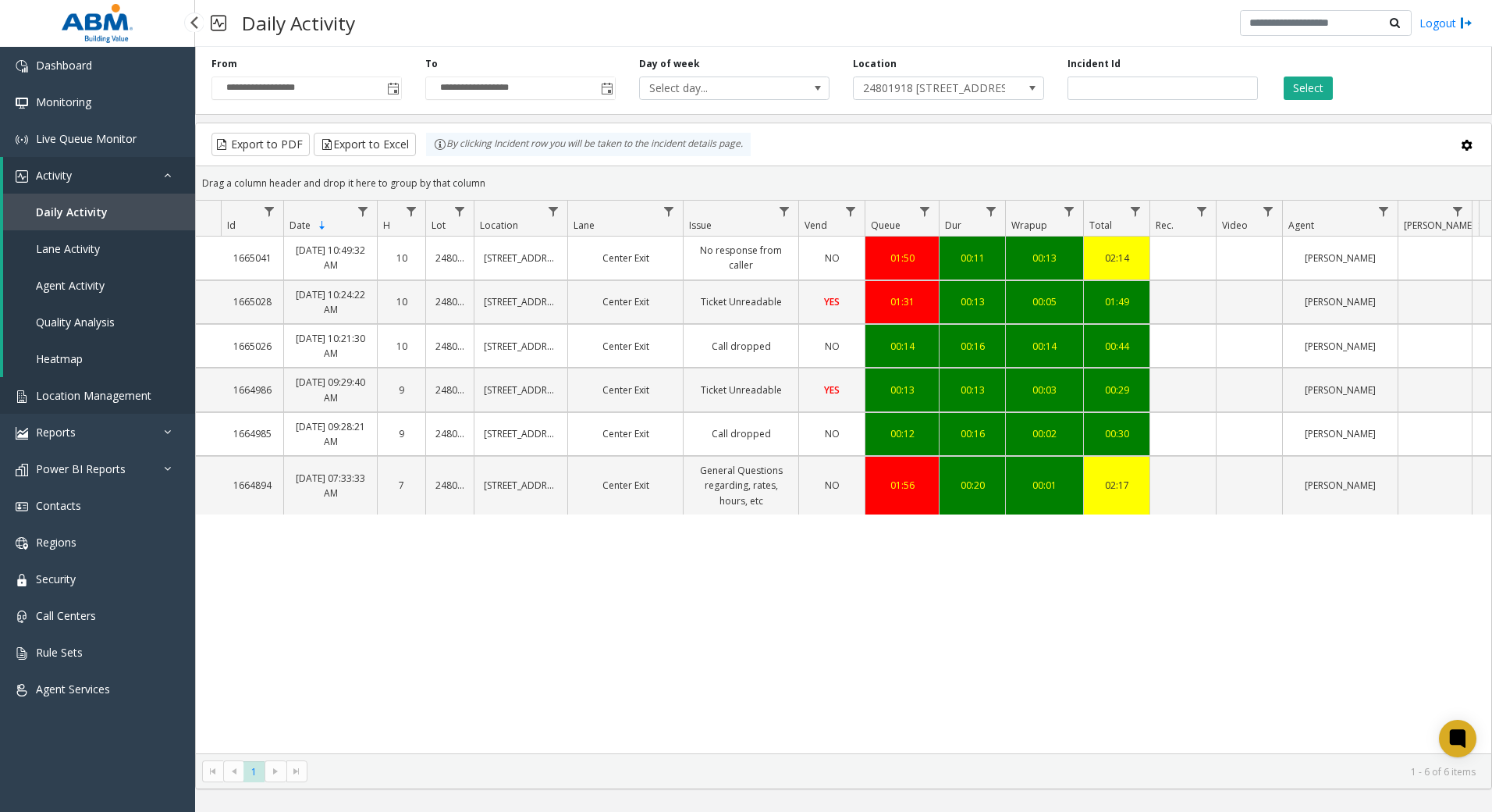
click at [81, 386] on link "Location Management" at bounding box center [97, 395] width 195 height 37
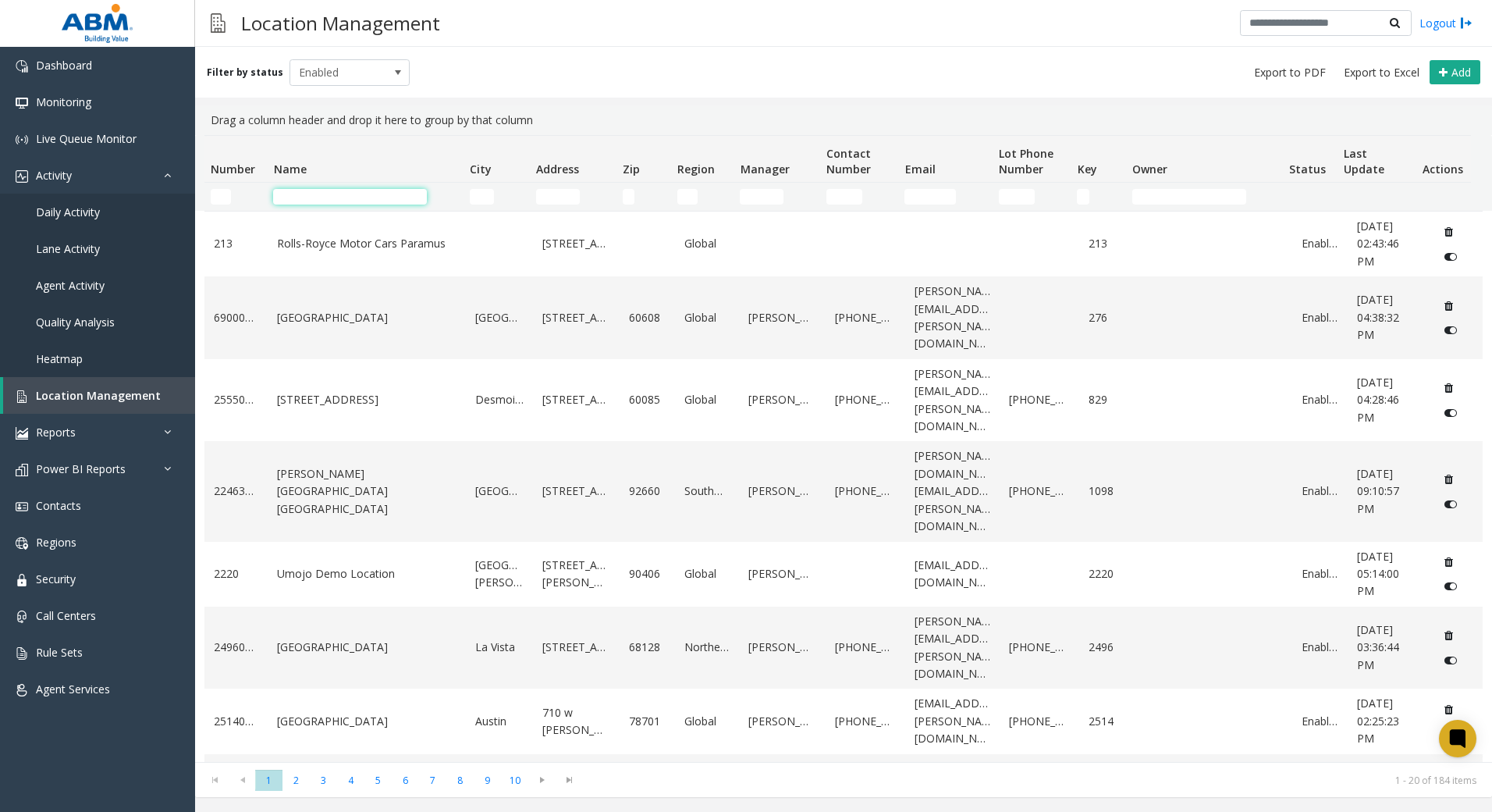
click at [403, 192] on input "Name Filter" at bounding box center [350, 197] width 154 height 16
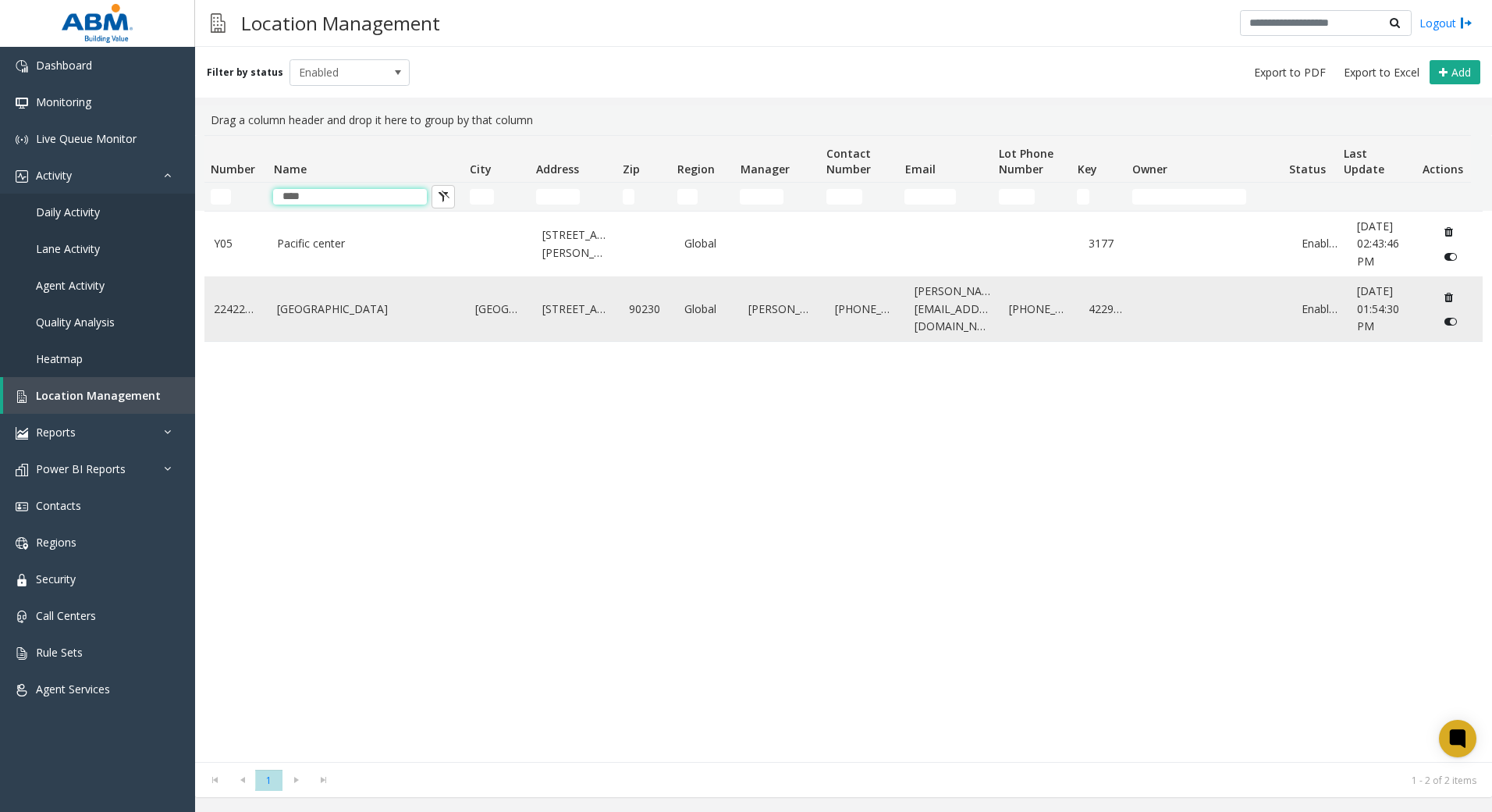
type input "****"
click at [369, 318] on td "[GEOGRAPHIC_DATA]" at bounding box center [367, 308] width 199 height 65
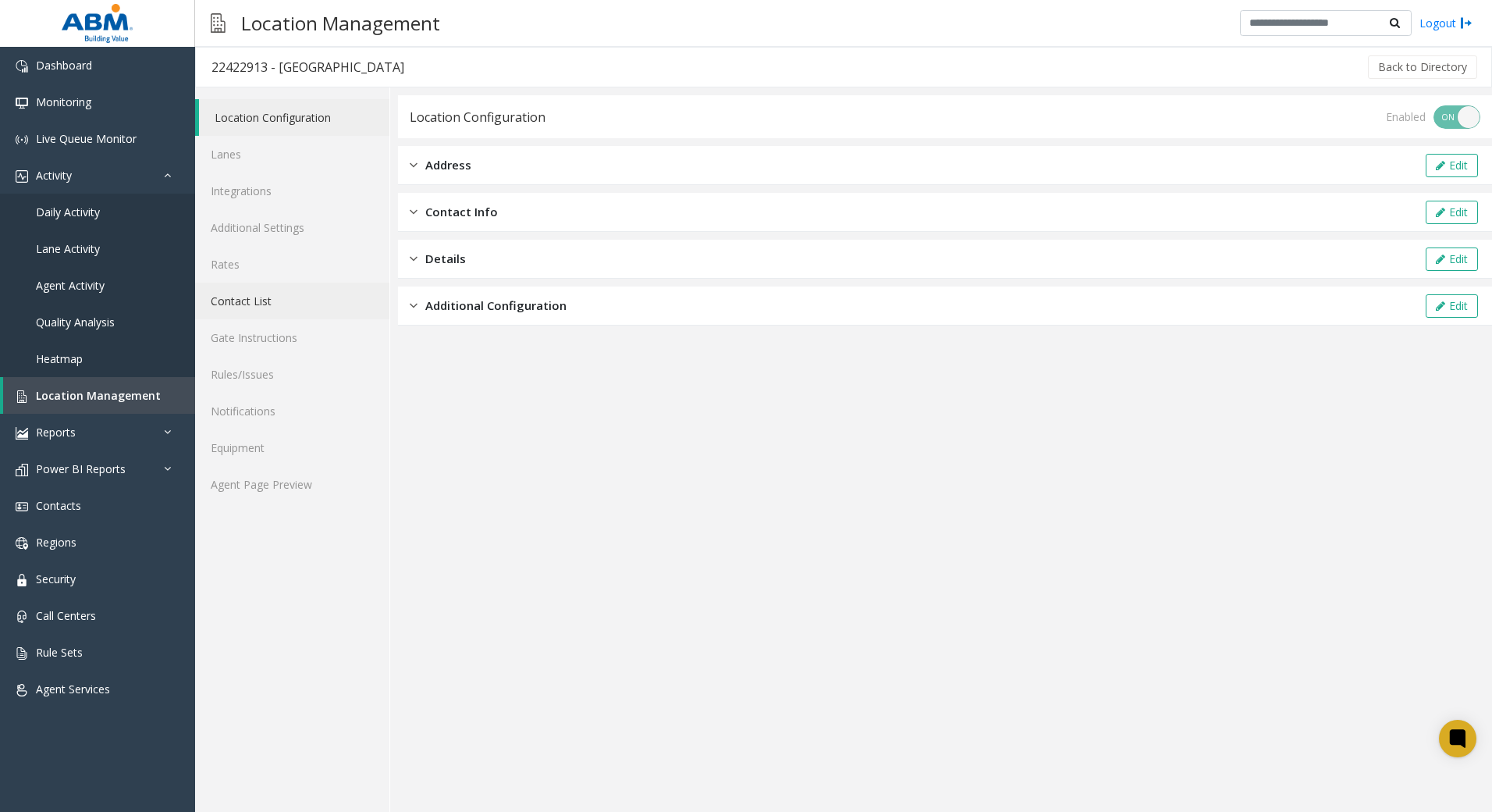
click at [301, 316] on link "Contact List" at bounding box center [292, 301] width 195 height 37
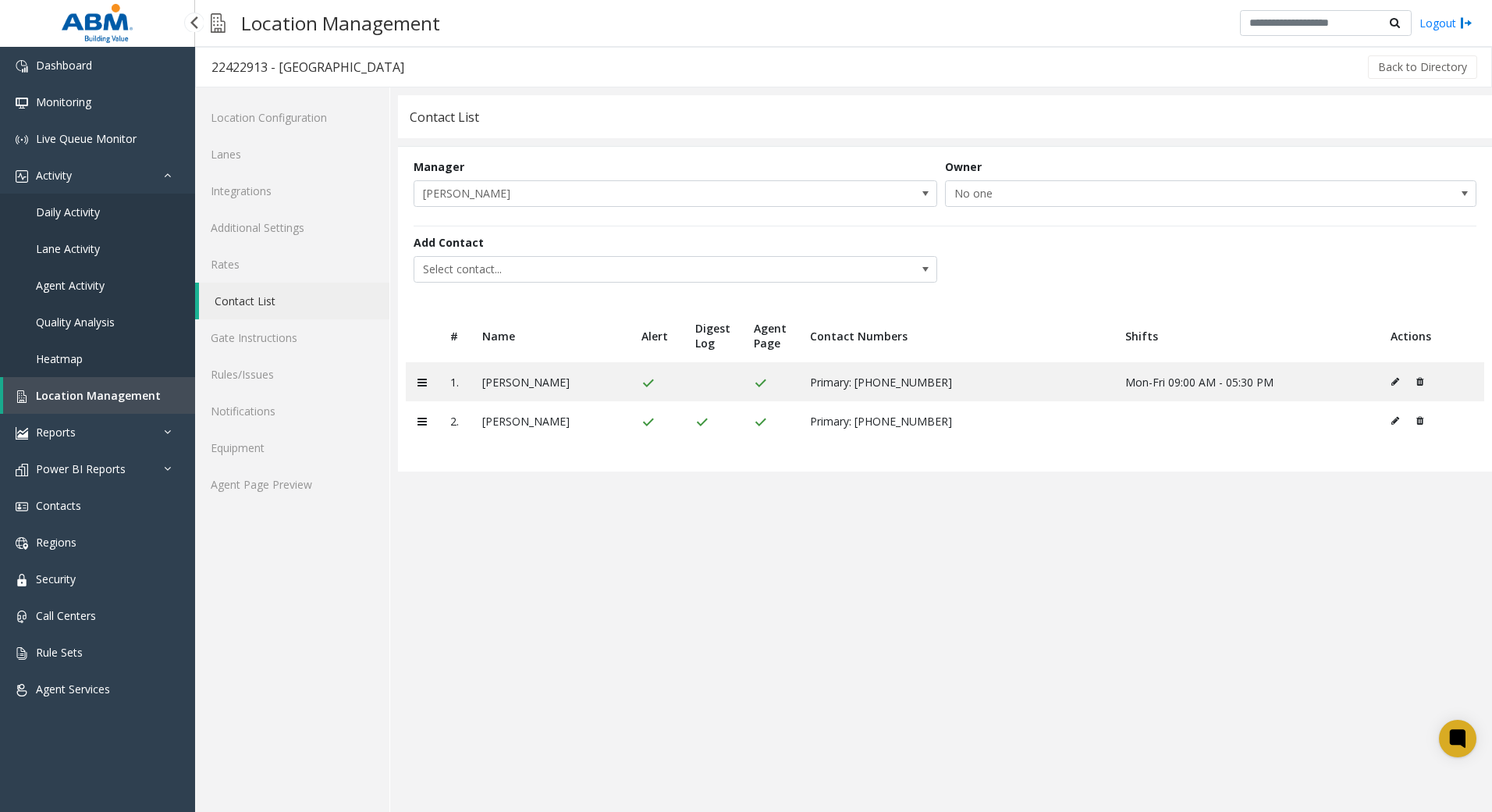
click at [67, 389] on span "Location Management" at bounding box center [97, 395] width 125 height 15
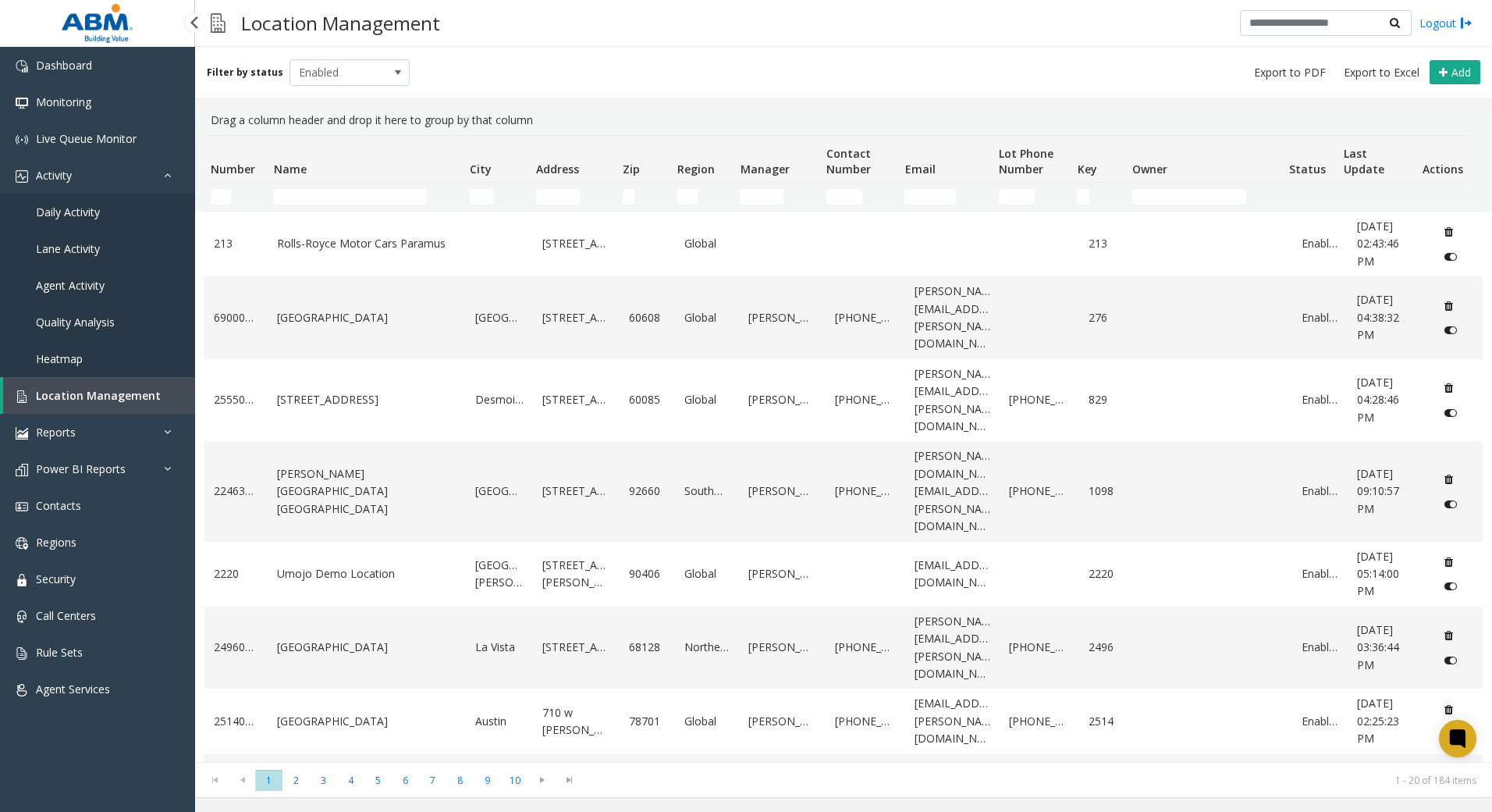
click at [79, 210] on span "Daily Activity" at bounding box center [67, 212] width 64 height 15
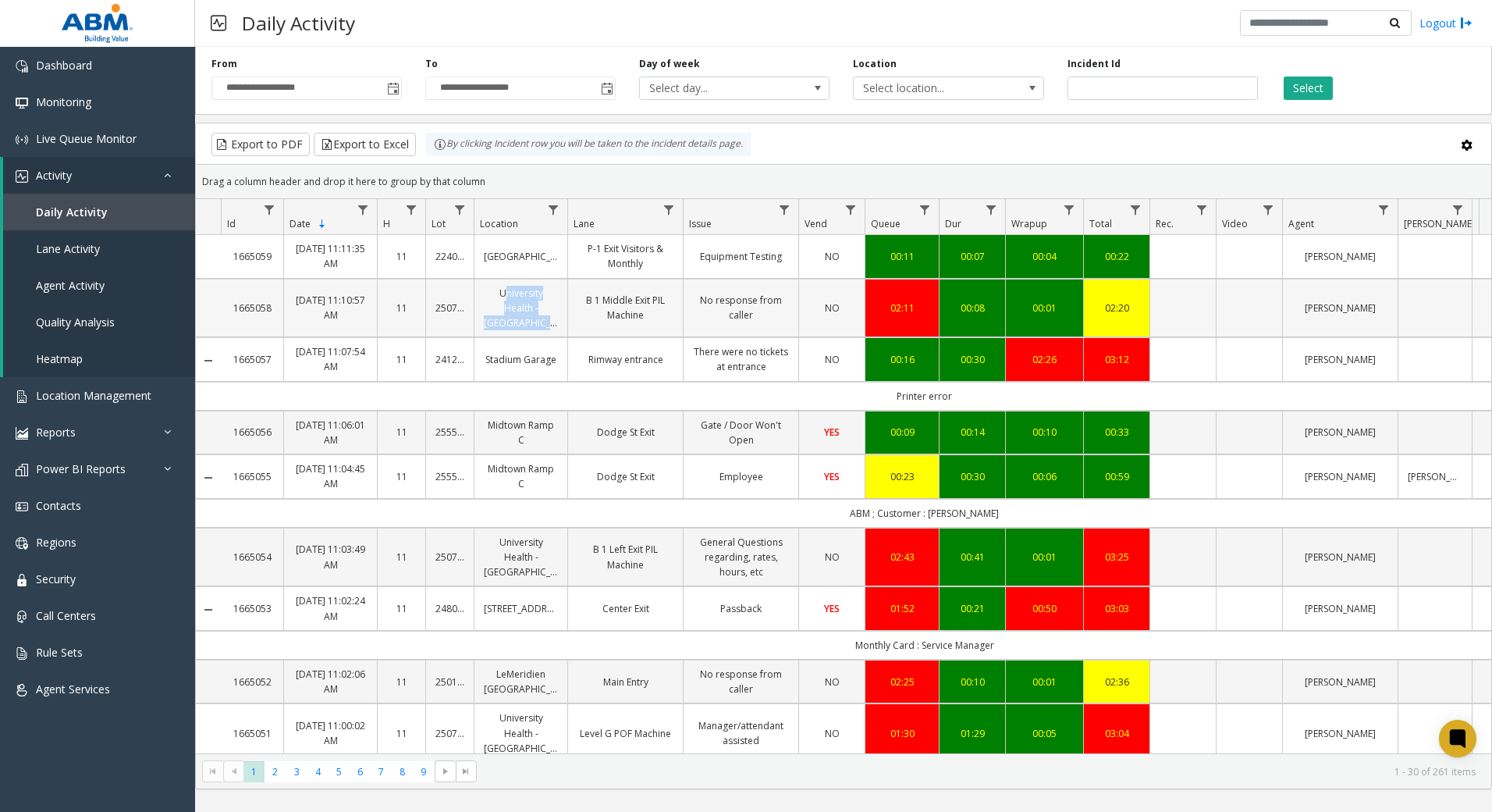
drag, startPoint x: 497, startPoint y: 283, endPoint x: 555, endPoint y: 331, distance: 75.3
click at [555, 331] on td "University Health - [GEOGRAPHIC_DATA]" at bounding box center [521, 308] width 94 height 59
click at [968, 86] on span "Select location..." at bounding box center [930, 88] width 152 height 22
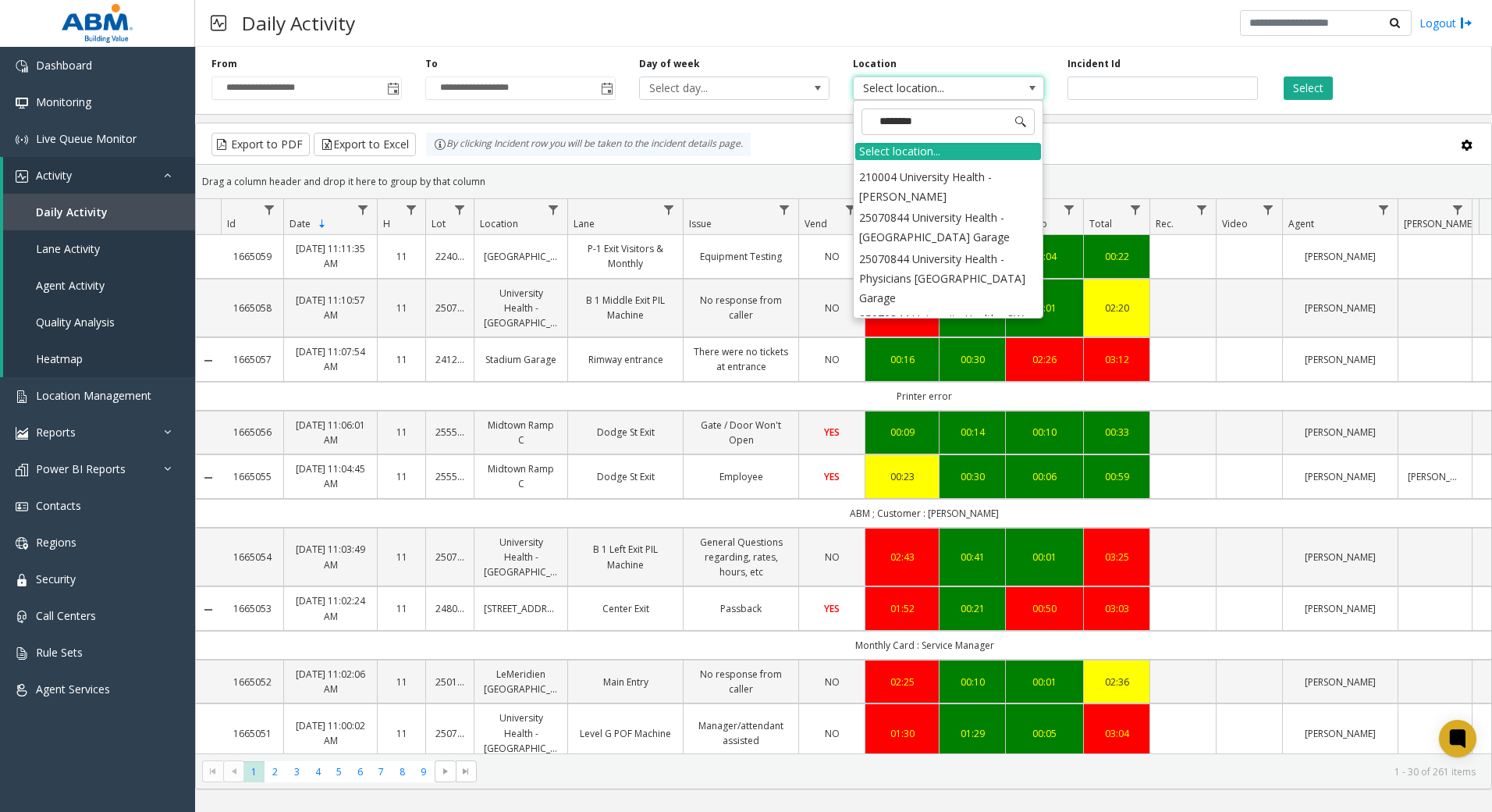
scroll to position [250, 0]
type input "********"
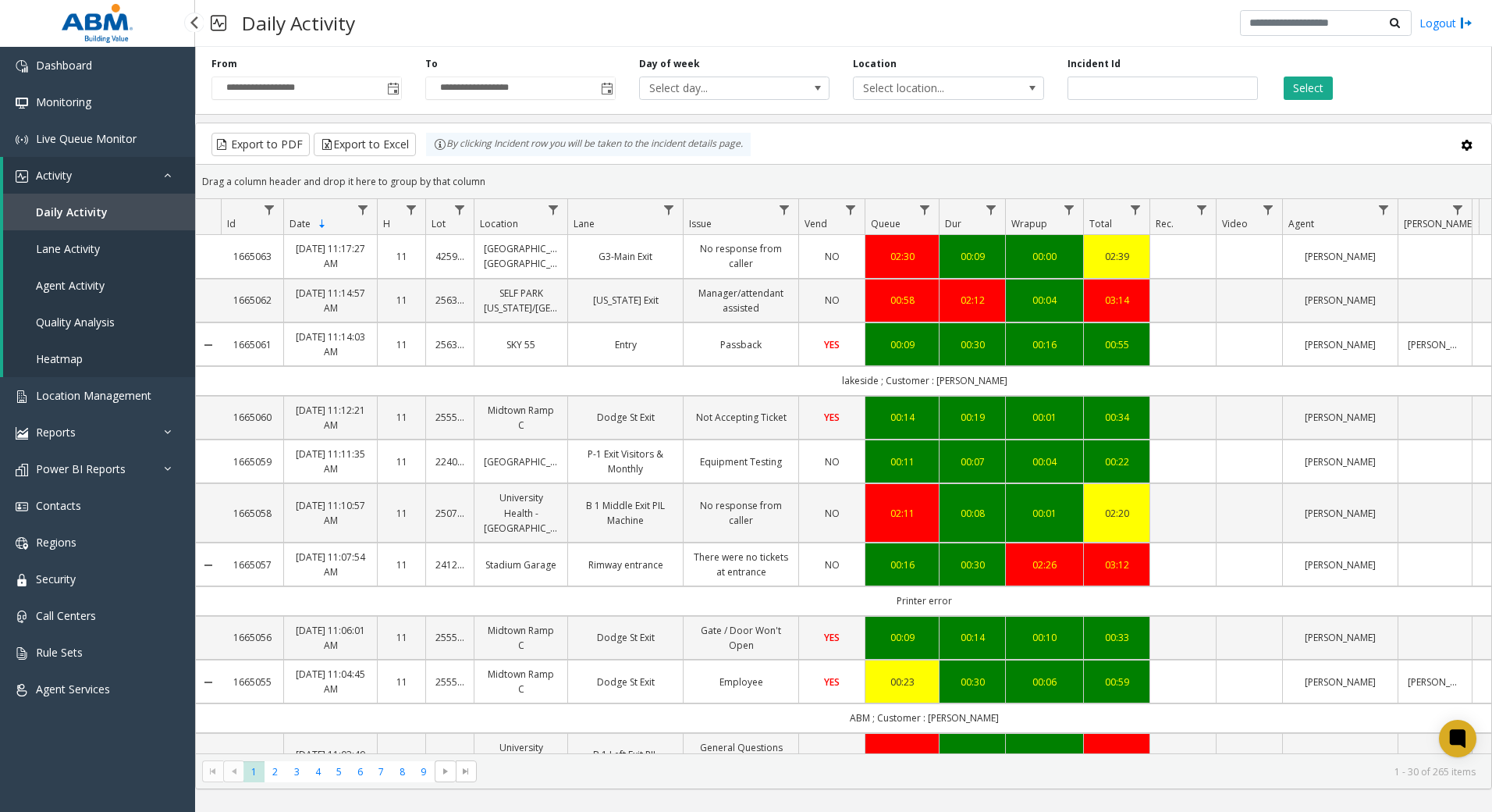
click at [90, 204] on span "Daily Activity" at bounding box center [71, 212] width 72 height 15
click at [77, 140] on span "Live Queue Monitor" at bounding box center [86, 139] width 101 height 15
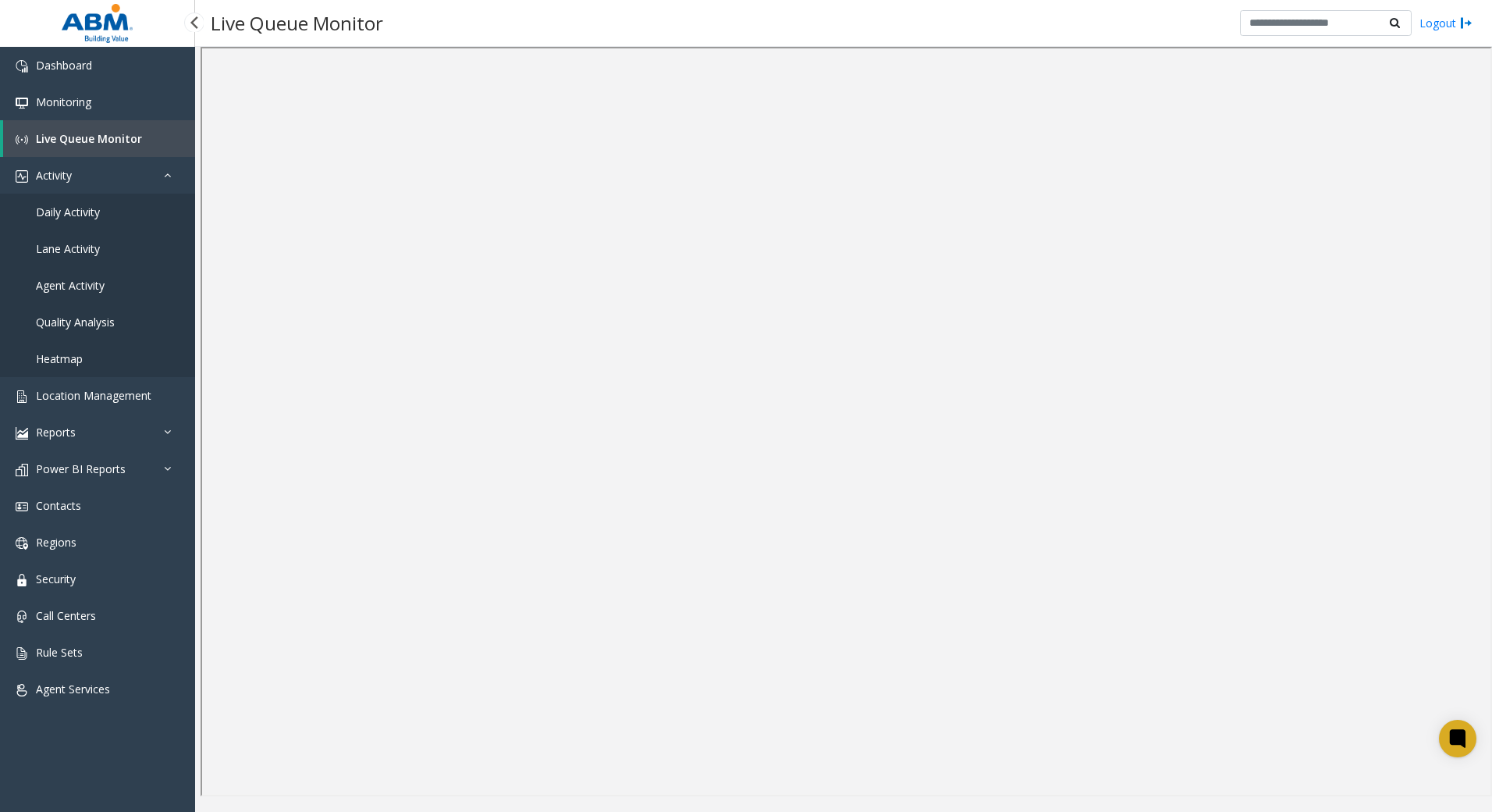
click at [96, 210] on span "Daily Activity" at bounding box center [67, 212] width 64 height 15
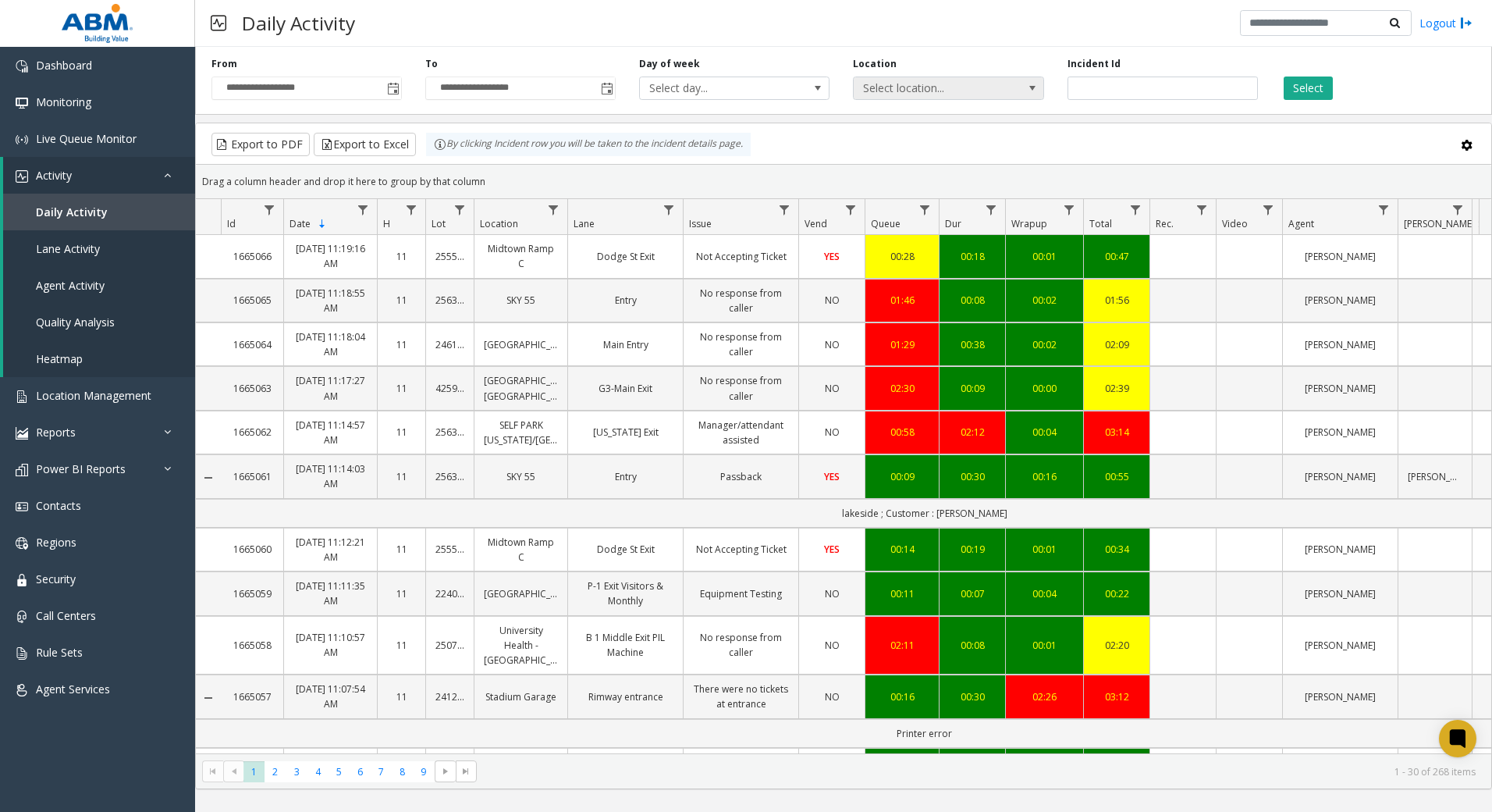
click at [1010, 82] on span "Select location..." at bounding box center [948, 88] width 190 height 23
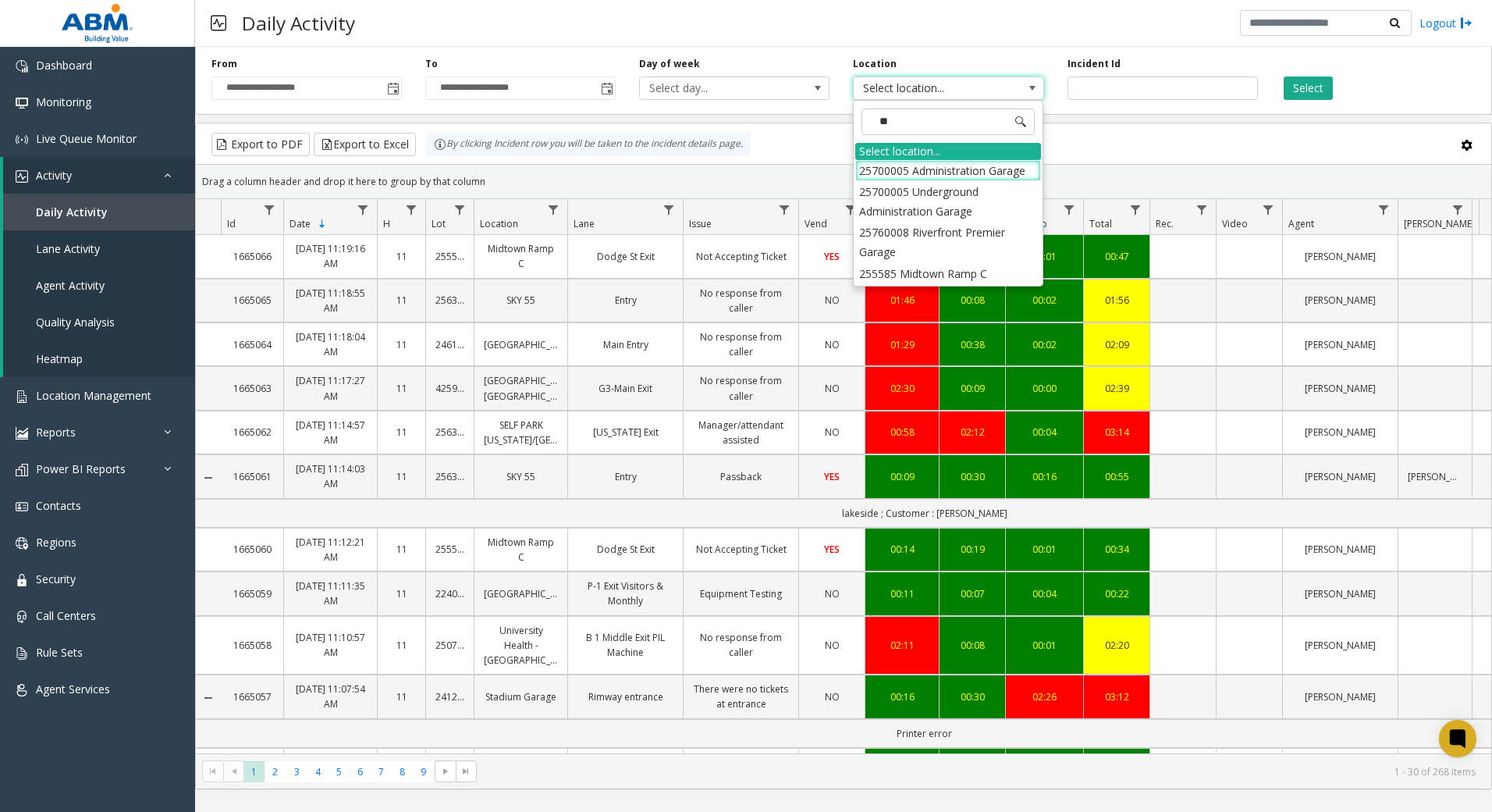
type input "***"
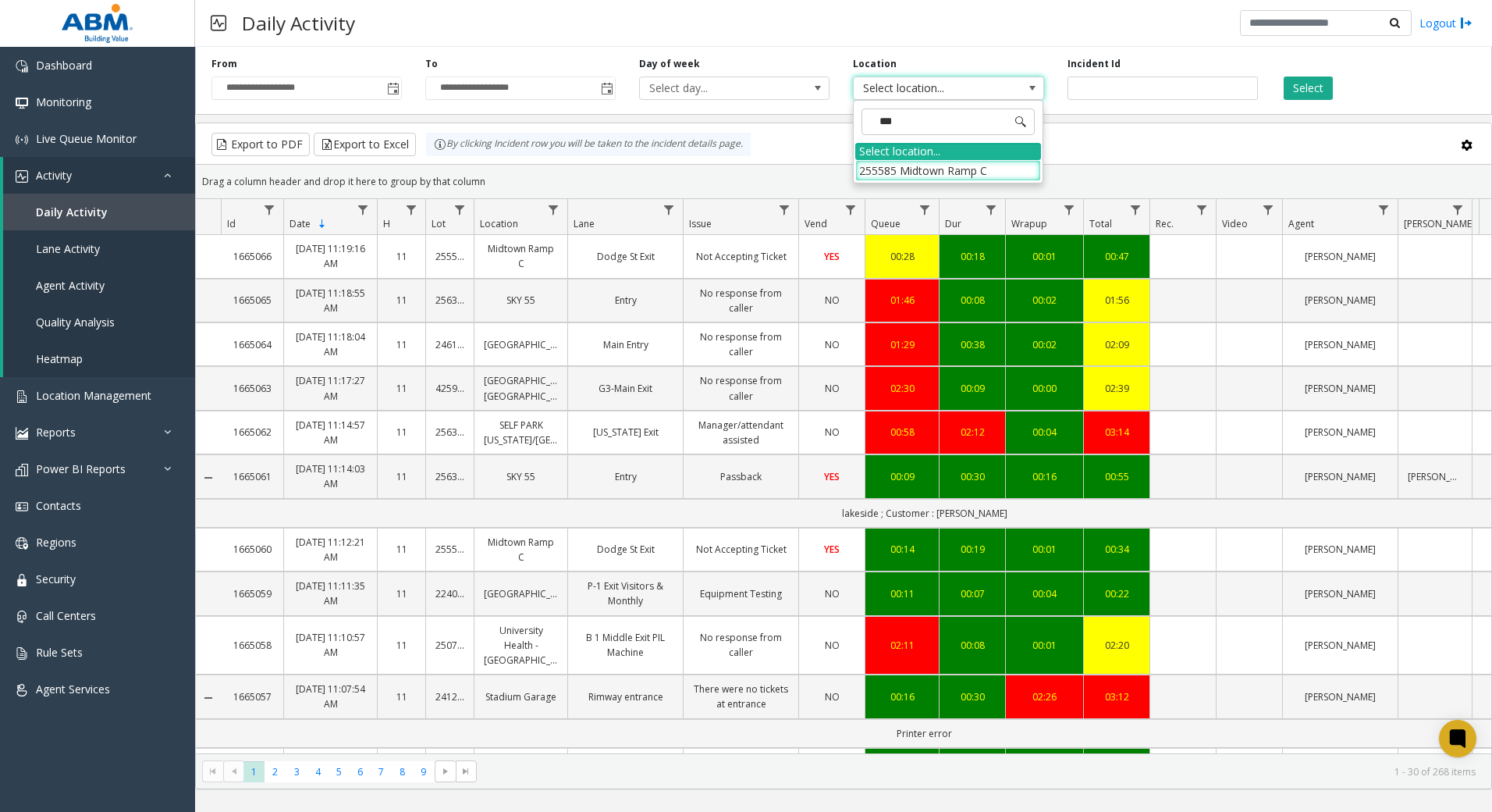
click at [966, 170] on li "255585 Midtown Ramp C" at bounding box center [948, 170] width 185 height 22
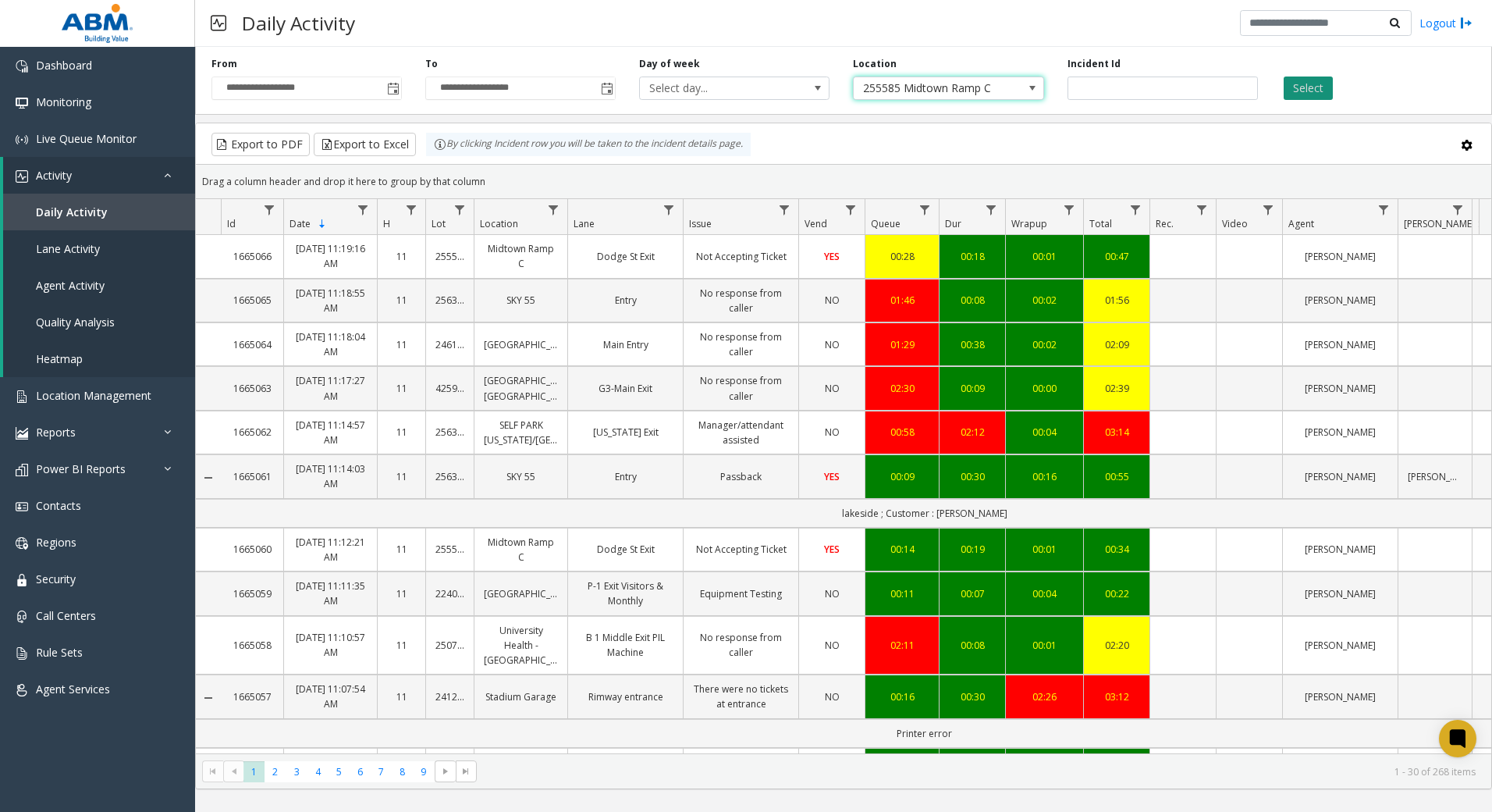
click at [1323, 85] on button "Select" at bounding box center [1308, 88] width 50 height 23
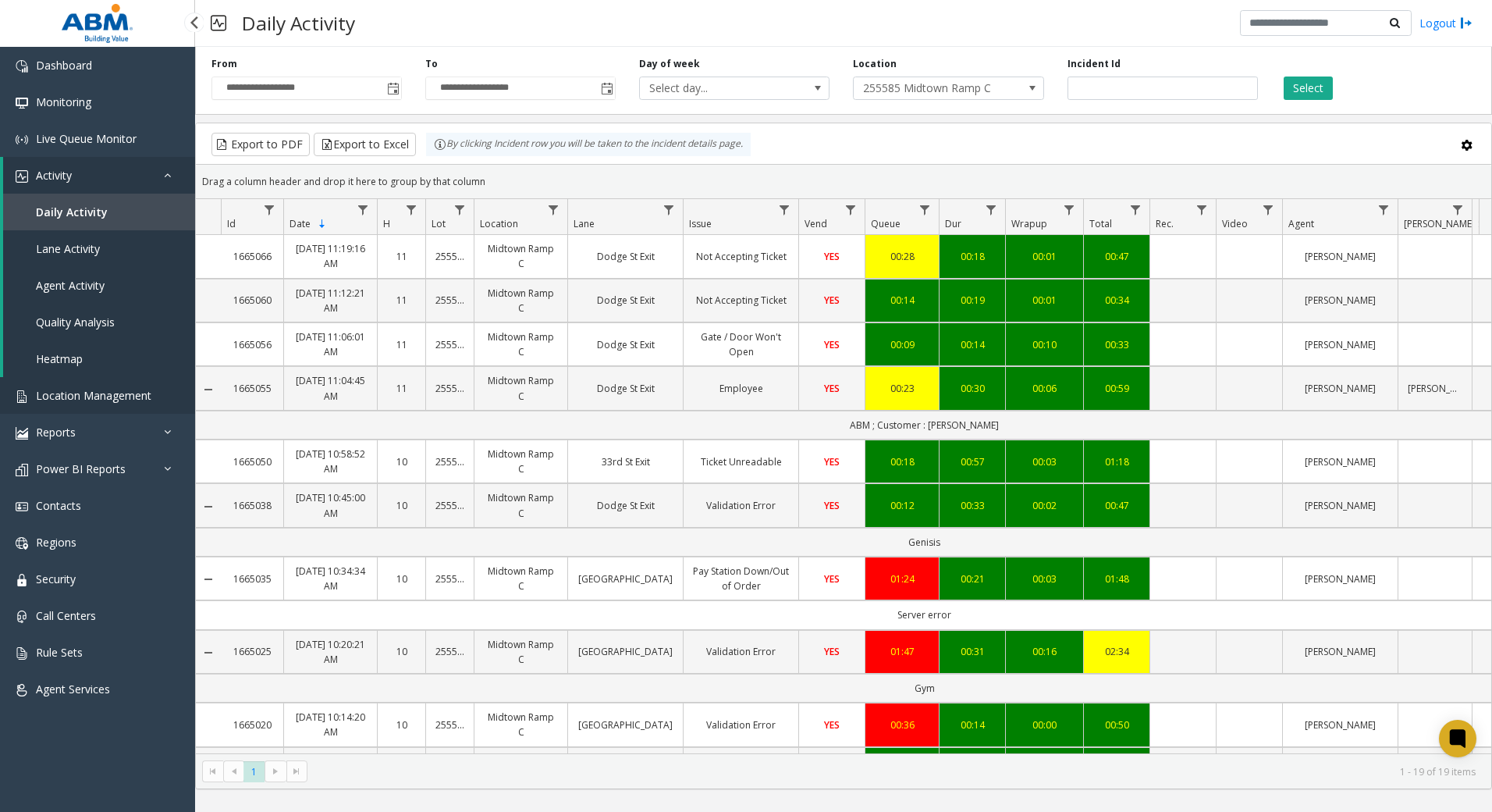
click at [103, 410] on link "Location Management" at bounding box center [97, 395] width 195 height 37
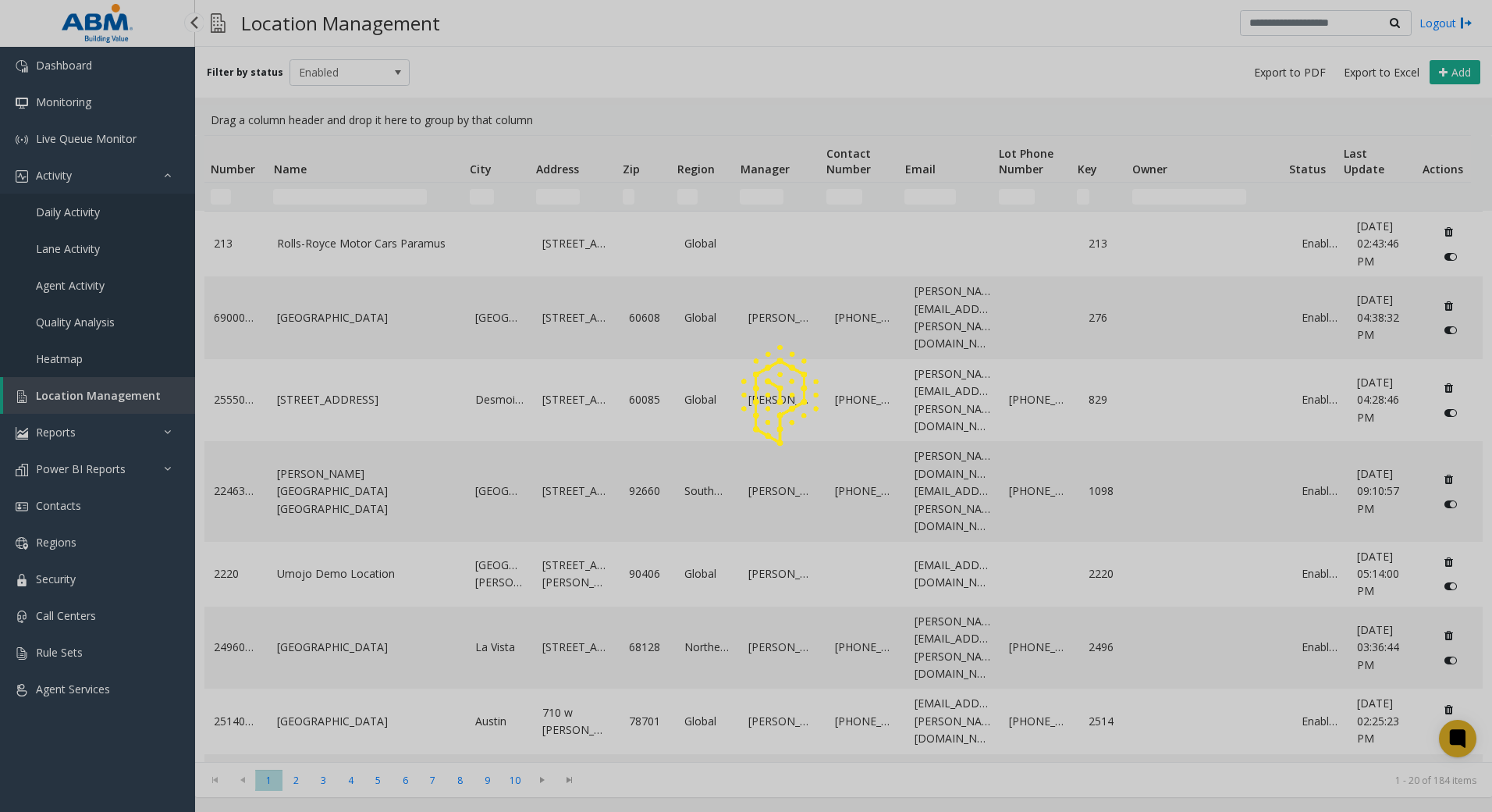
click at [102, 401] on span "Location Management" at bounding box center [97, 395] width 125 height 15
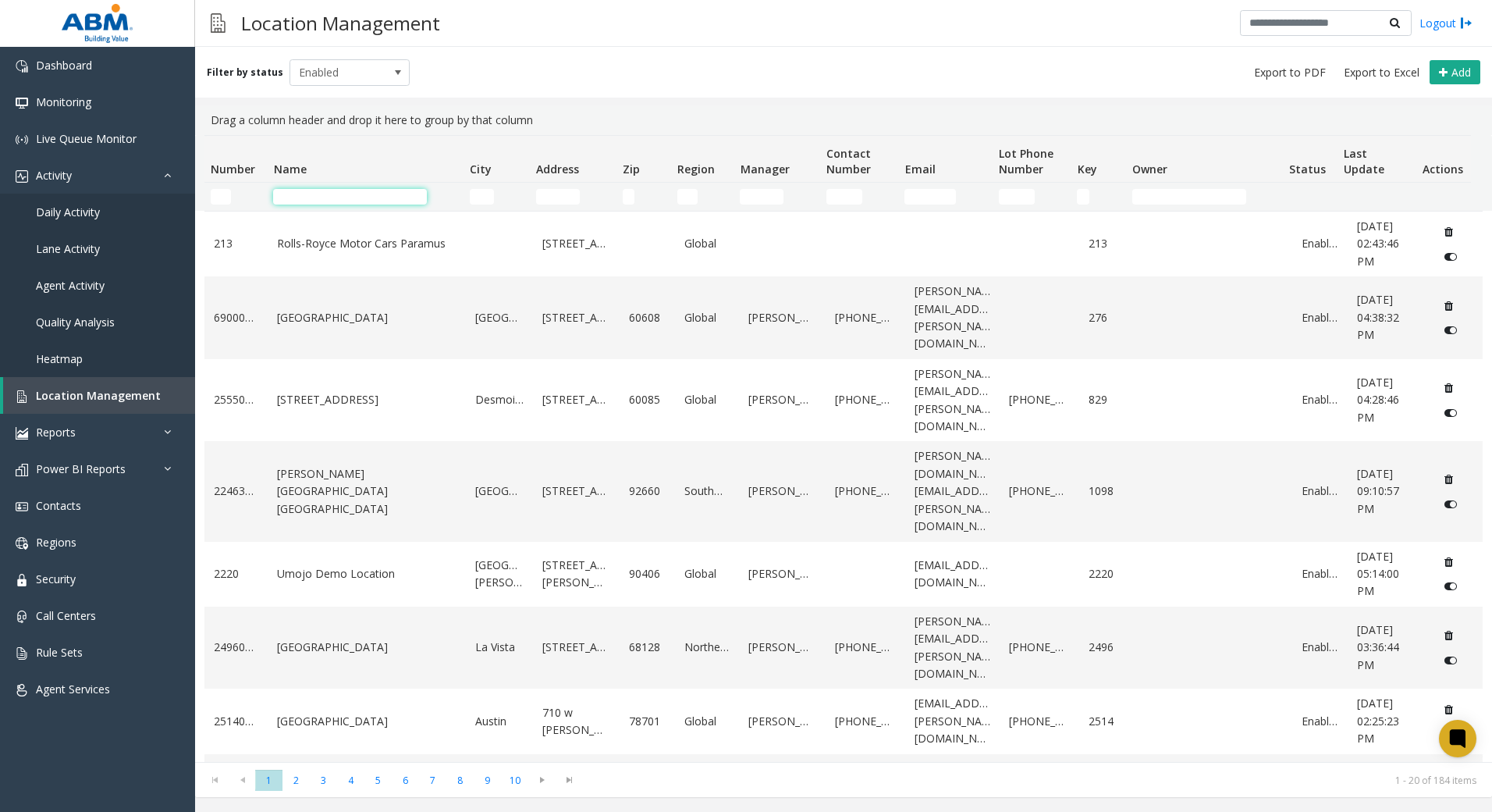
click at [349, 195] on input "Name Filter" at bounding box center [350, 197] width 154 height 16
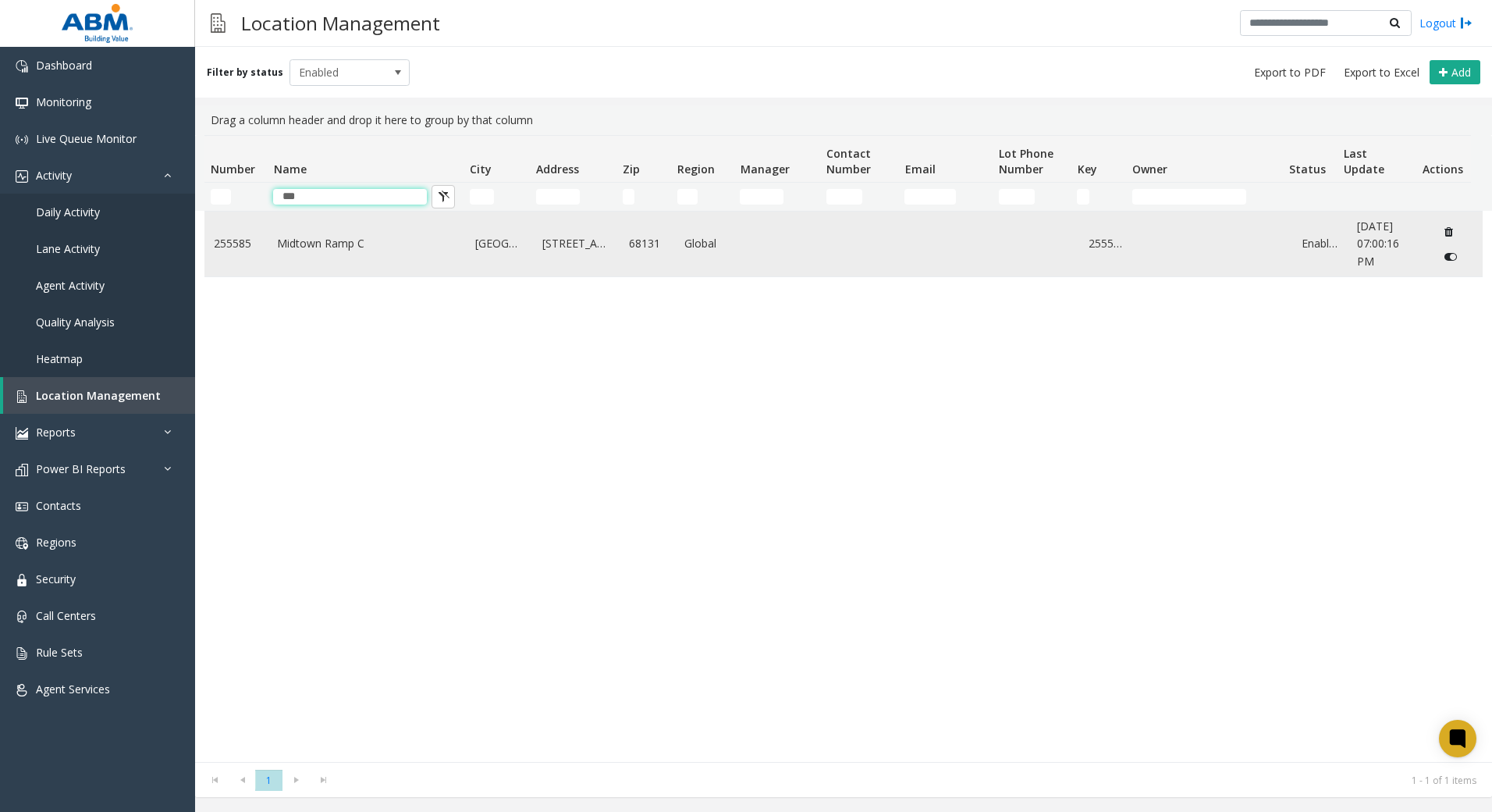
type input "***"
click at [287, 251] on td "Midtown Ramp C" at bounding box center [367, 244] width 199 height 65
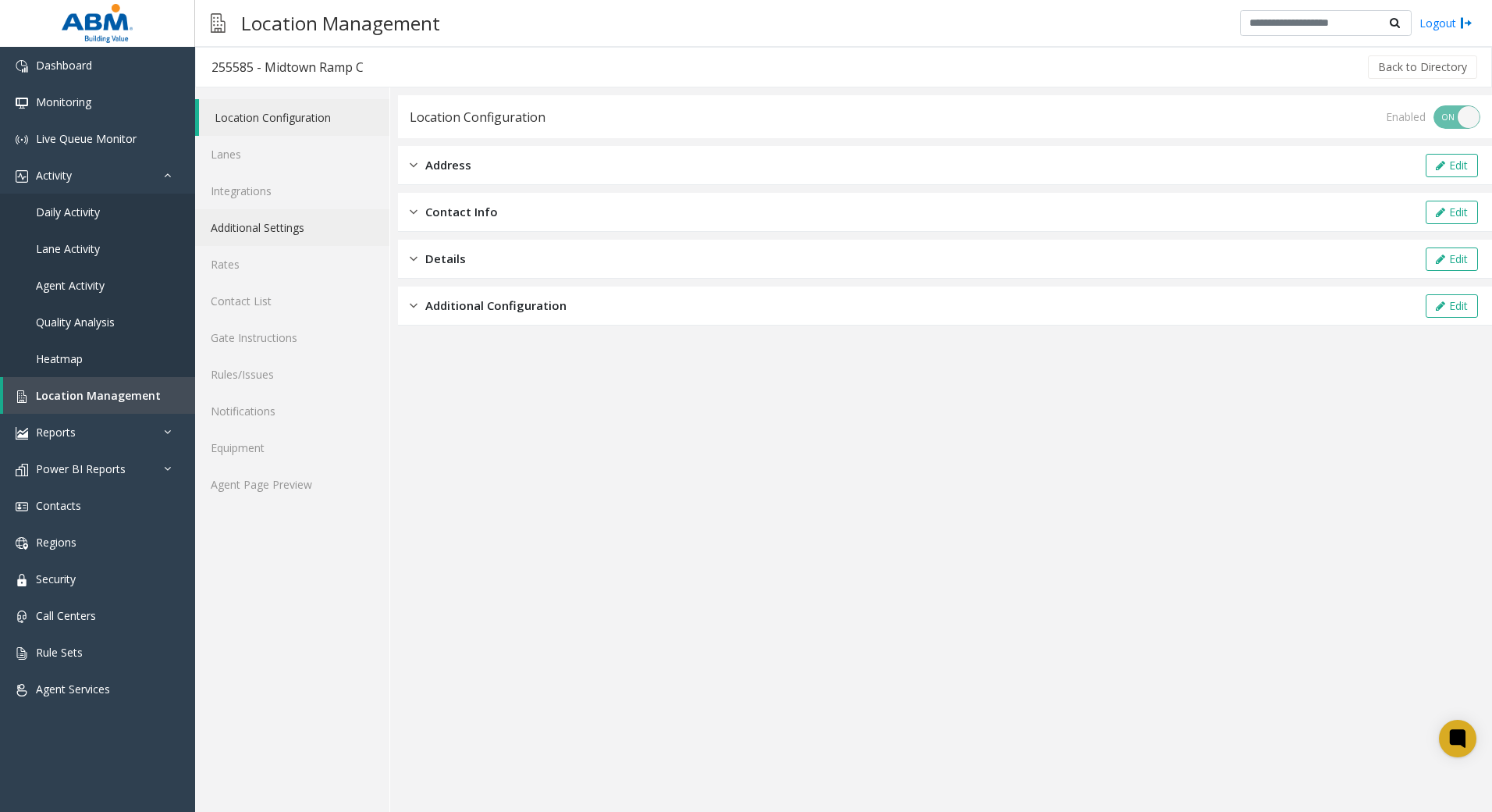
click at [316, 224] on link "Additional Settings" at bounding box center [292, 227] width 195 height 37
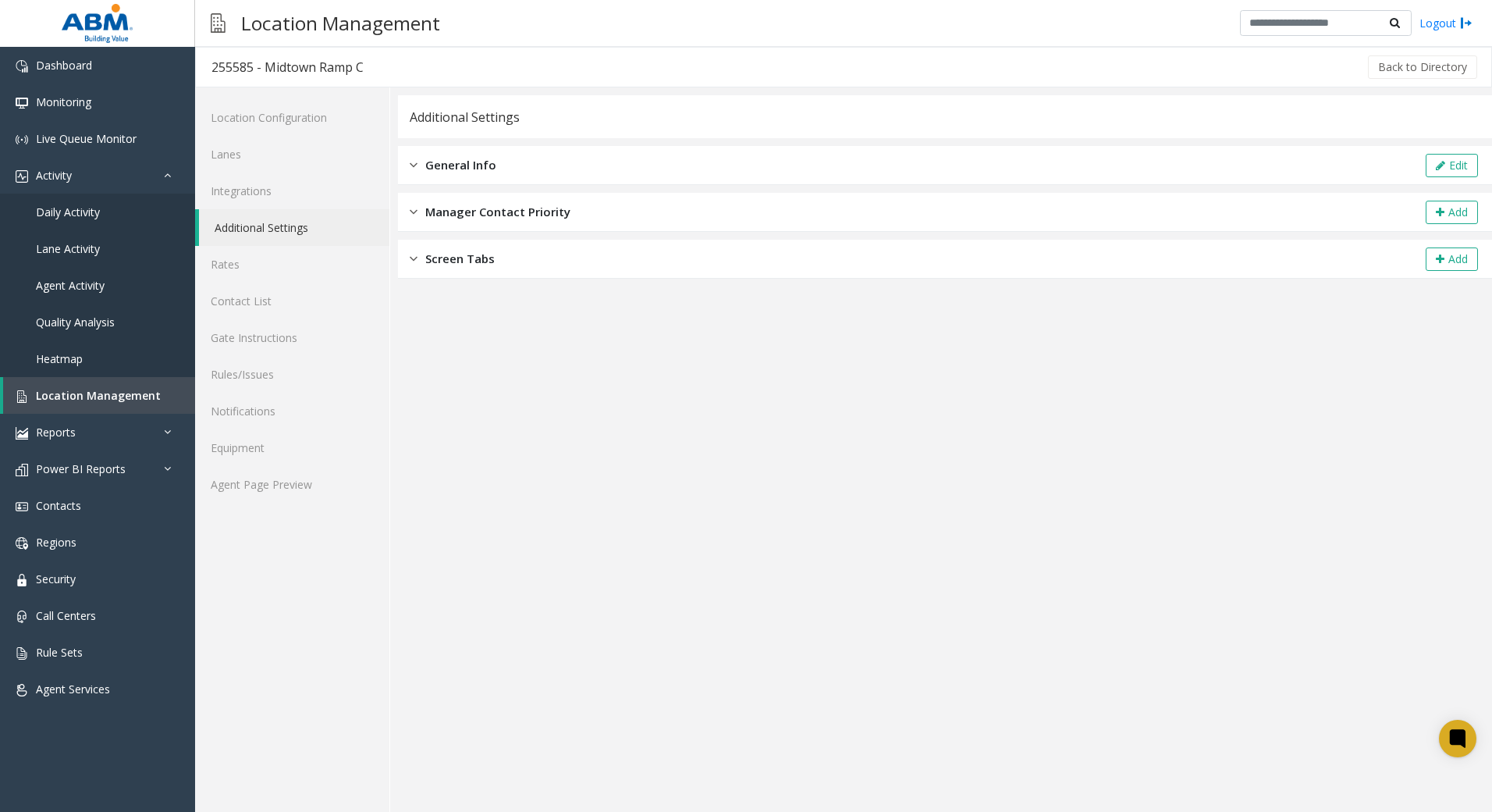
click at [432, 169] on span "General Info" at bounding box center [461, 165] width 71 height 18
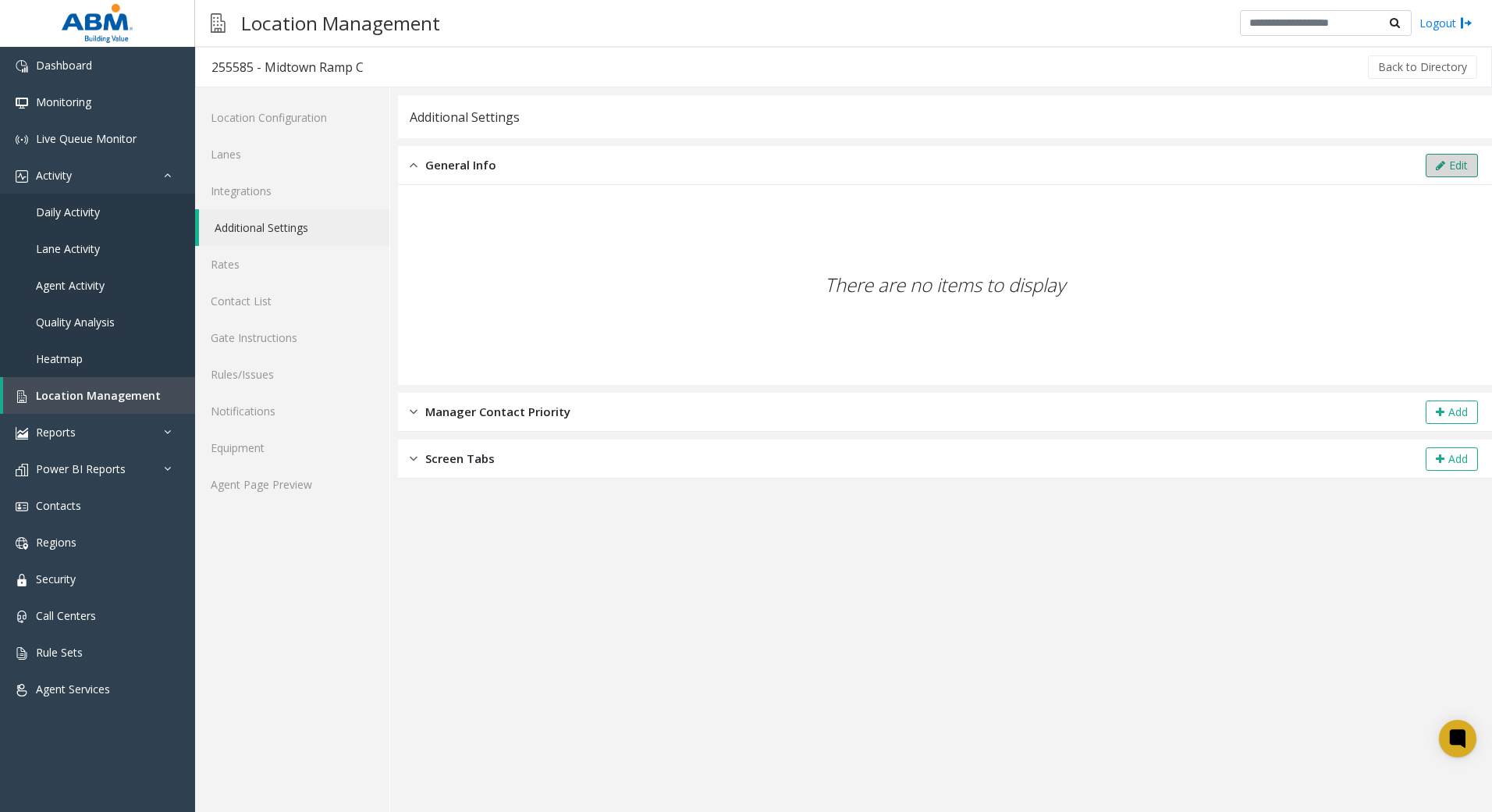
click at [1463, 167] on button "Edit" at bounding box center [1453, 165] width 52 height 23
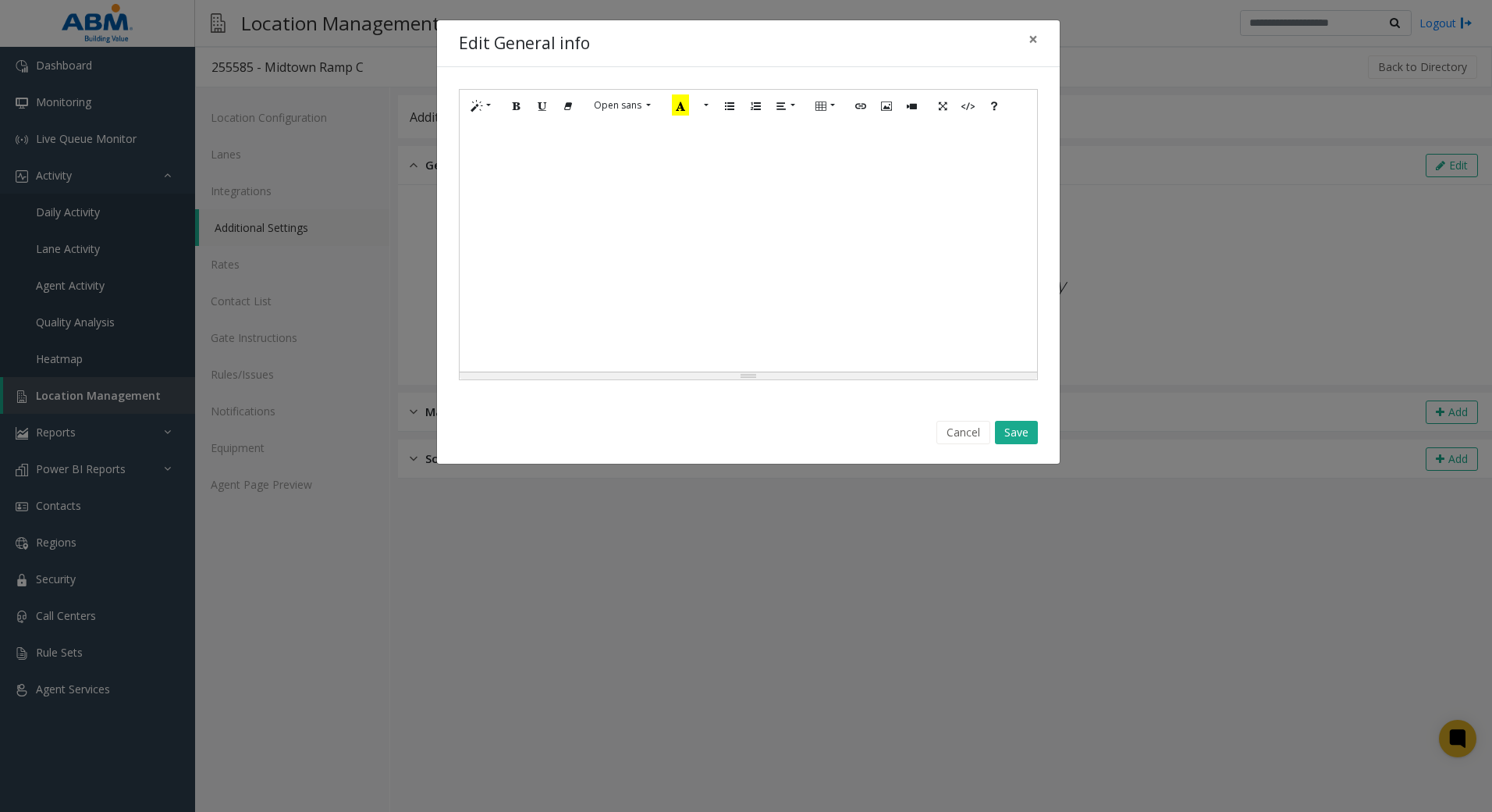
click at [658, 178] on div at bounding box center [748, 246] width 578 height 250
click at [970, 429] on button "Cancel" at bounding box center [964, 432] width 54 height 23
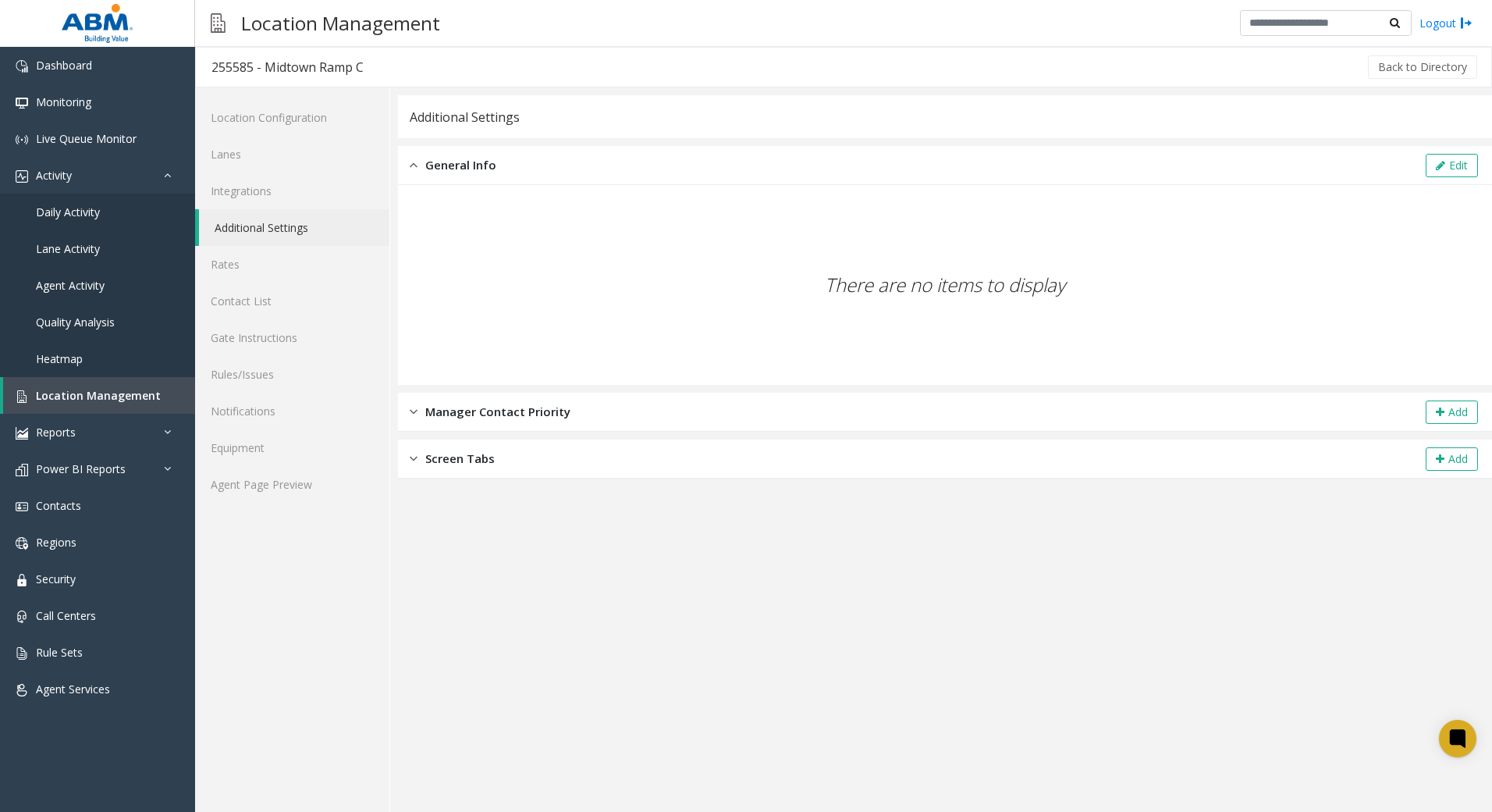
click at [454, 115] on div "Additional Settings" at bounding box center [465, 117] width 111 height 21
click at [303, 117] on link "Location Configuration" at bounding box center [292, 117] width 195 height 37
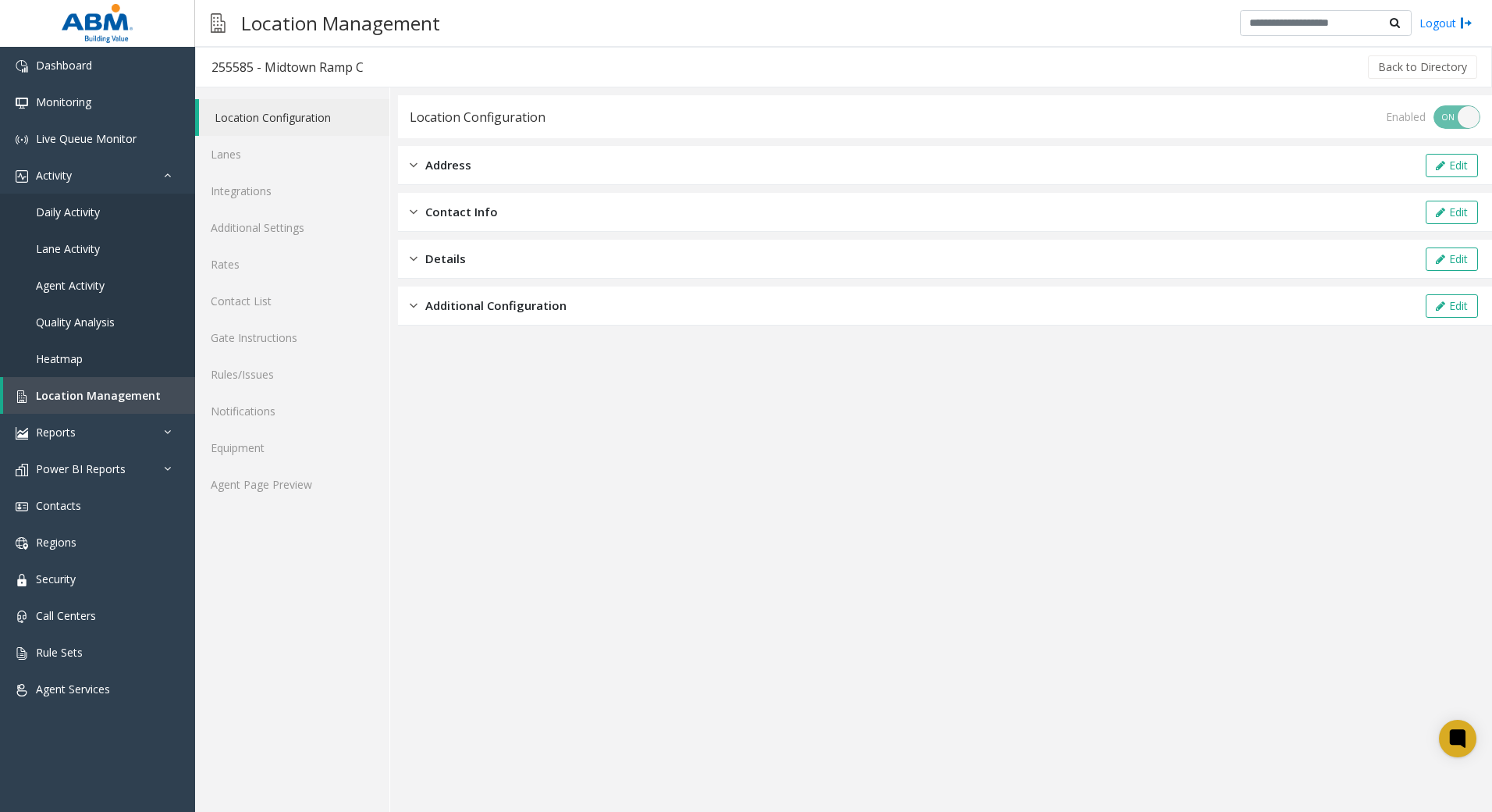
click at [443, 159] on span "Address" at bounding box center [448, 165] width 46 height 18
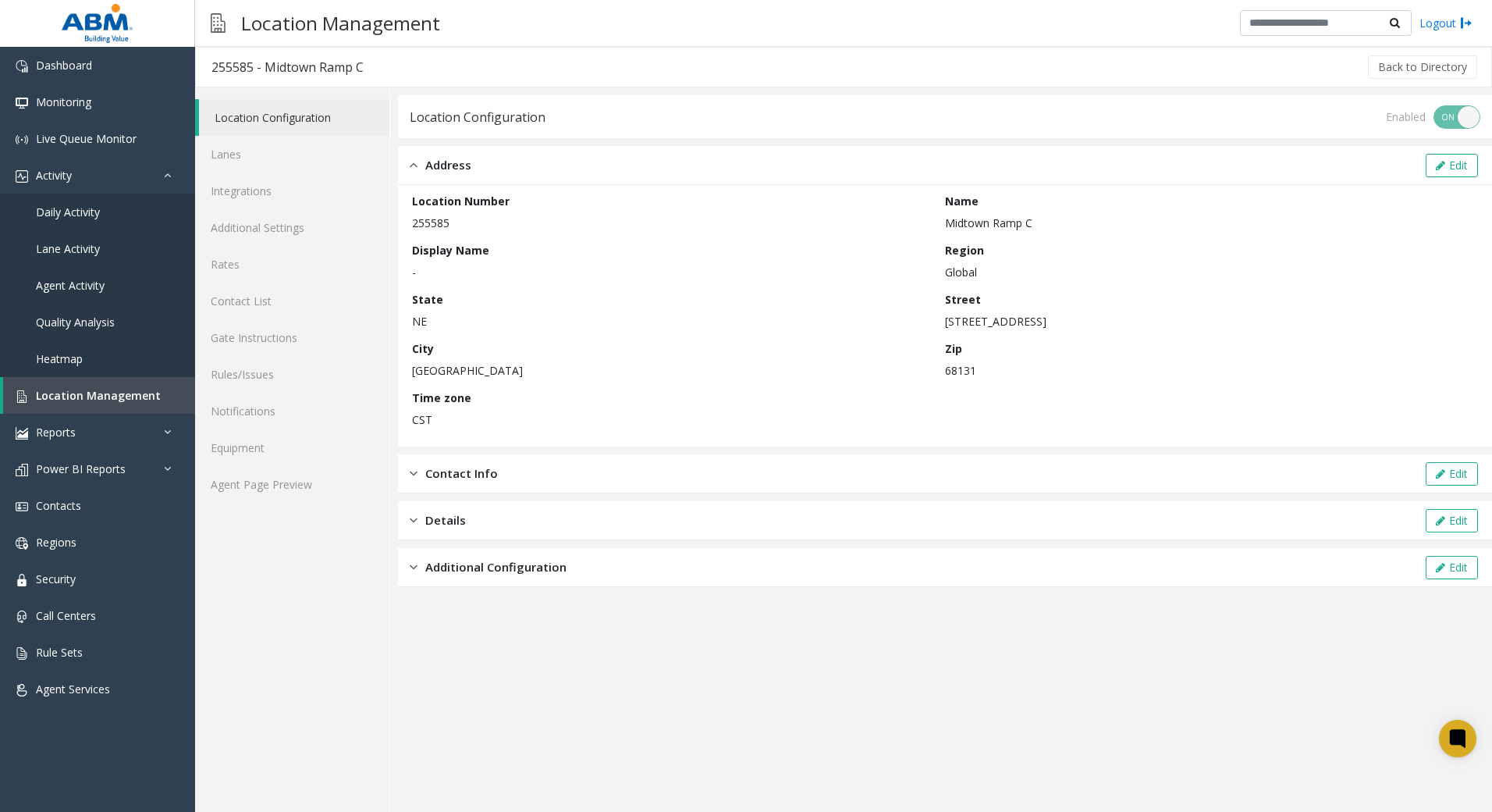
click at [513, 474] on div "Contact Info Edit" at bounding box center [945, 474] width 1094 height 39
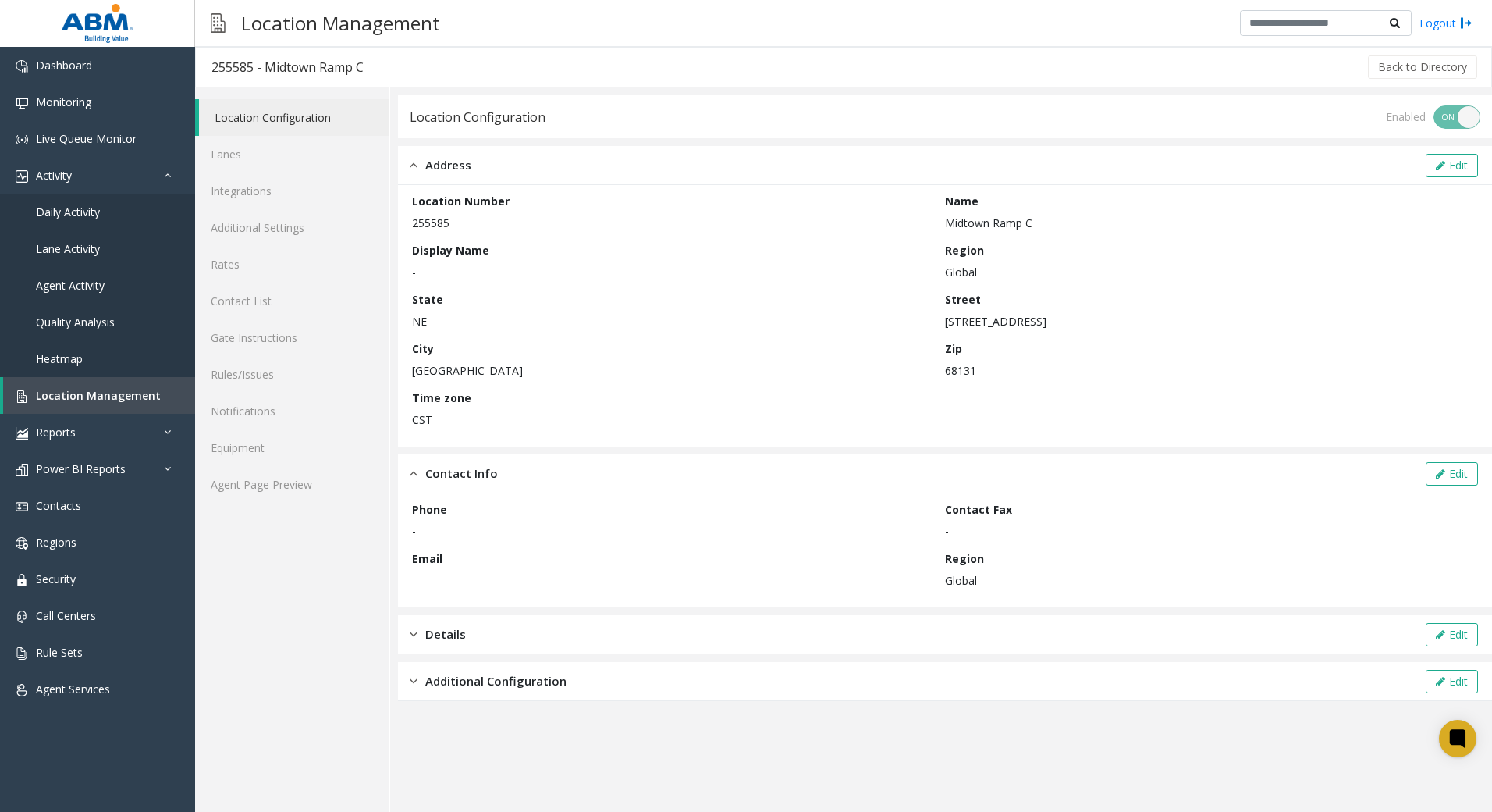
click at [513, 629] on div "Details Edit" at bounding box center [945, 635] width 1094 height 39
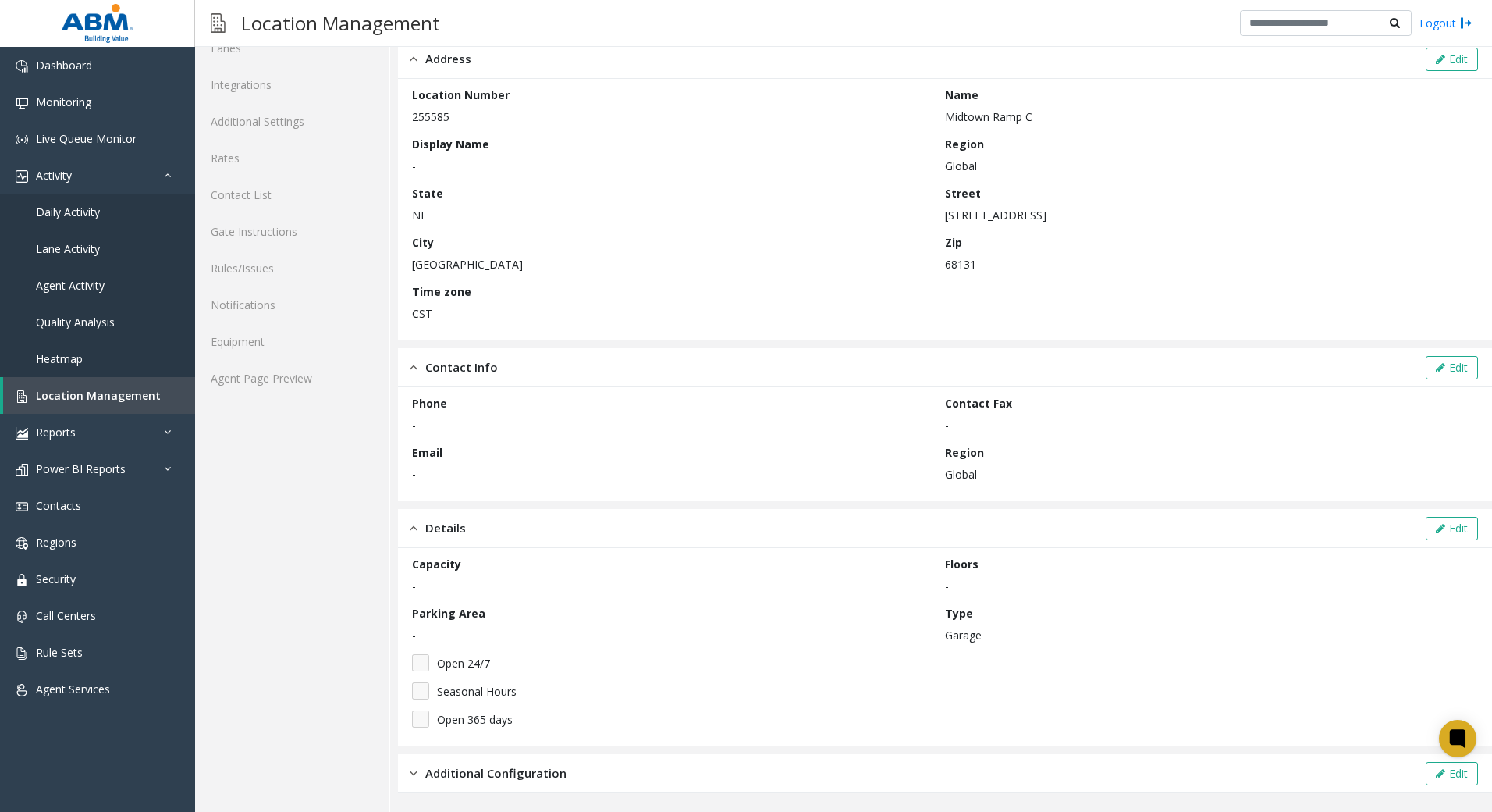
scroll to position [107, 0]
click at [505, 777] on span "Additional Configuration" at bounding box center [495, 772] width 141 height 18
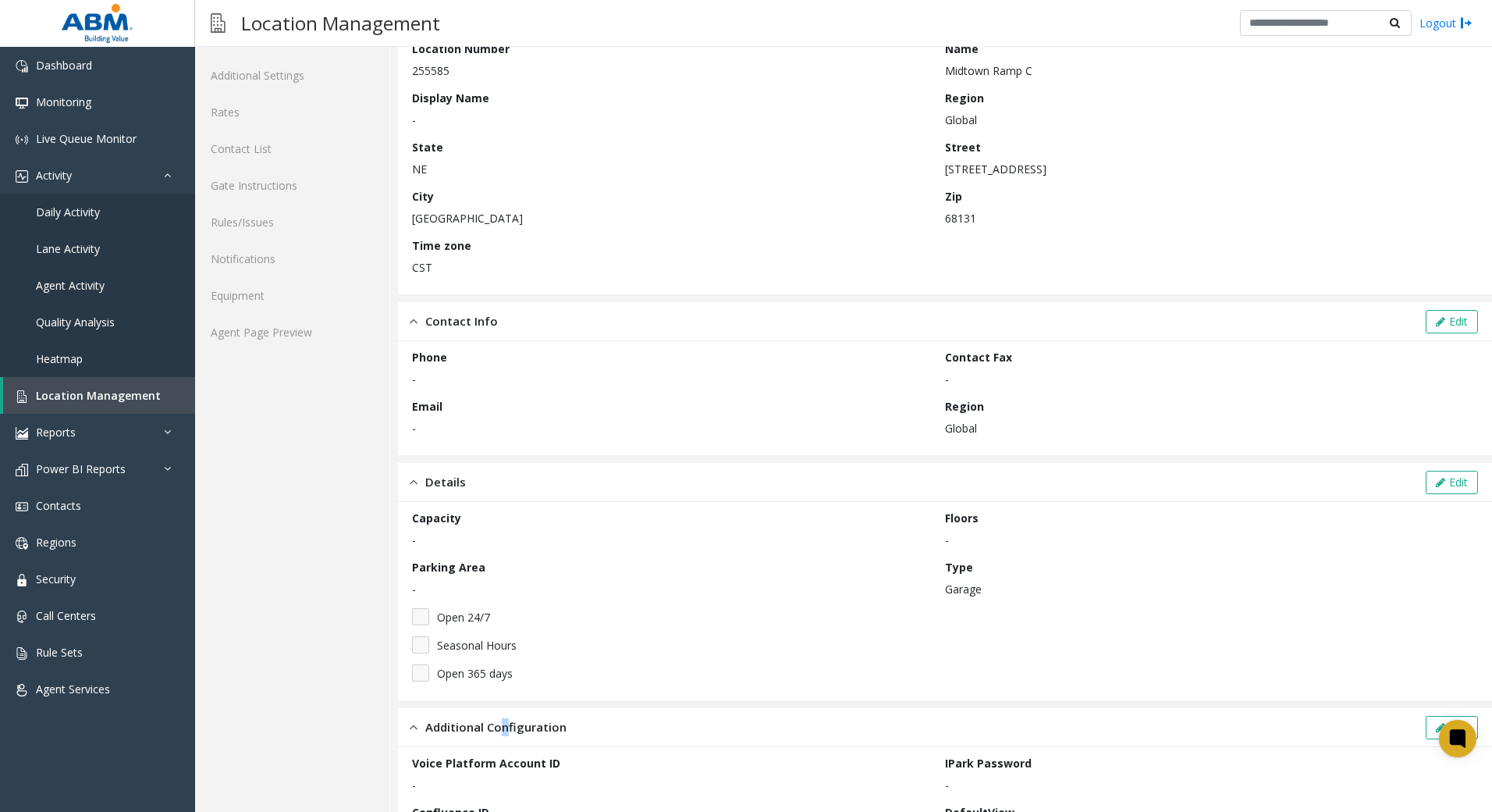
scroll to position [0, 0]
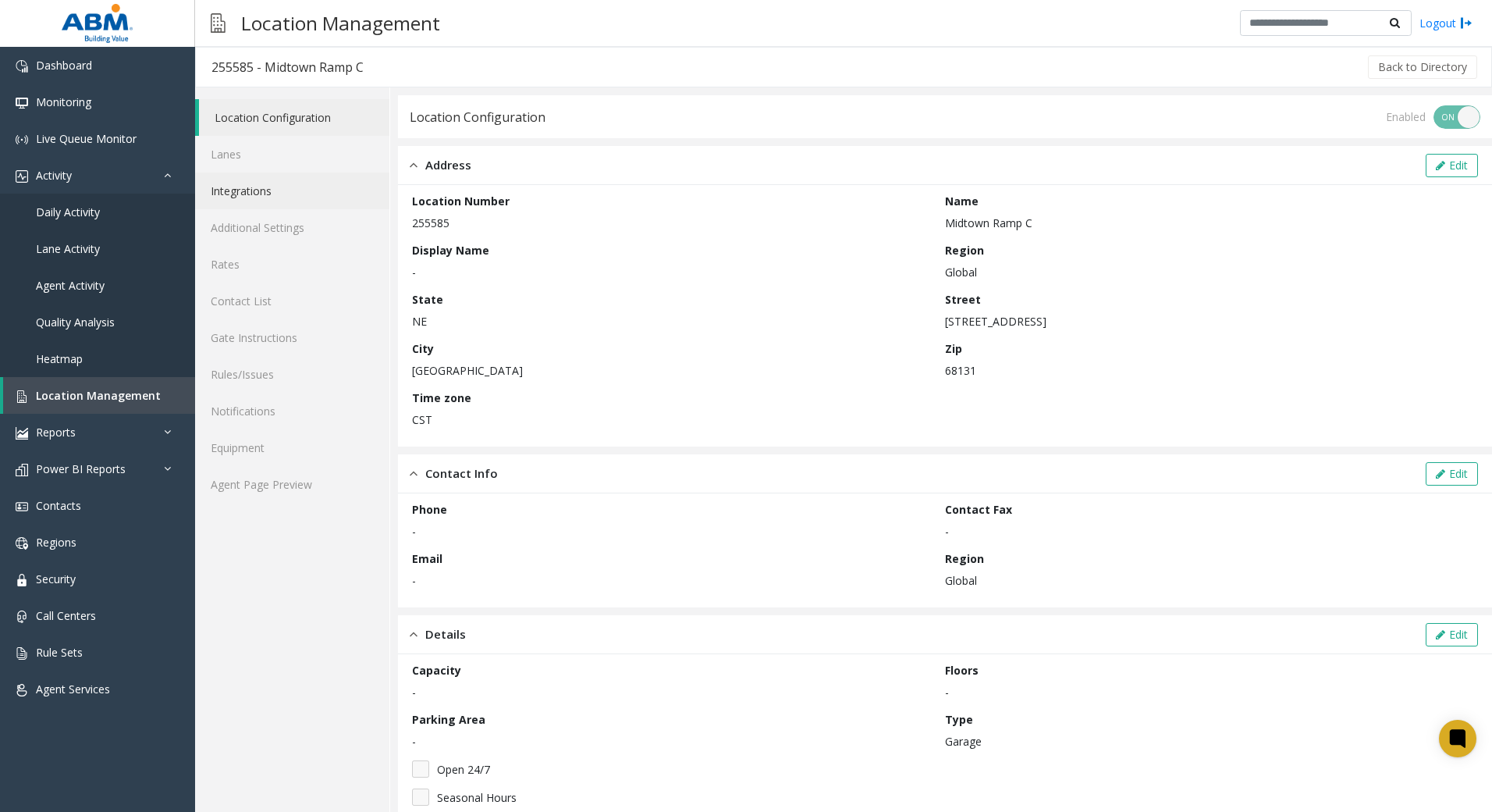
click at [274, 182] on link "Integrations" at bounding box center [292, 190] width 195 height 37
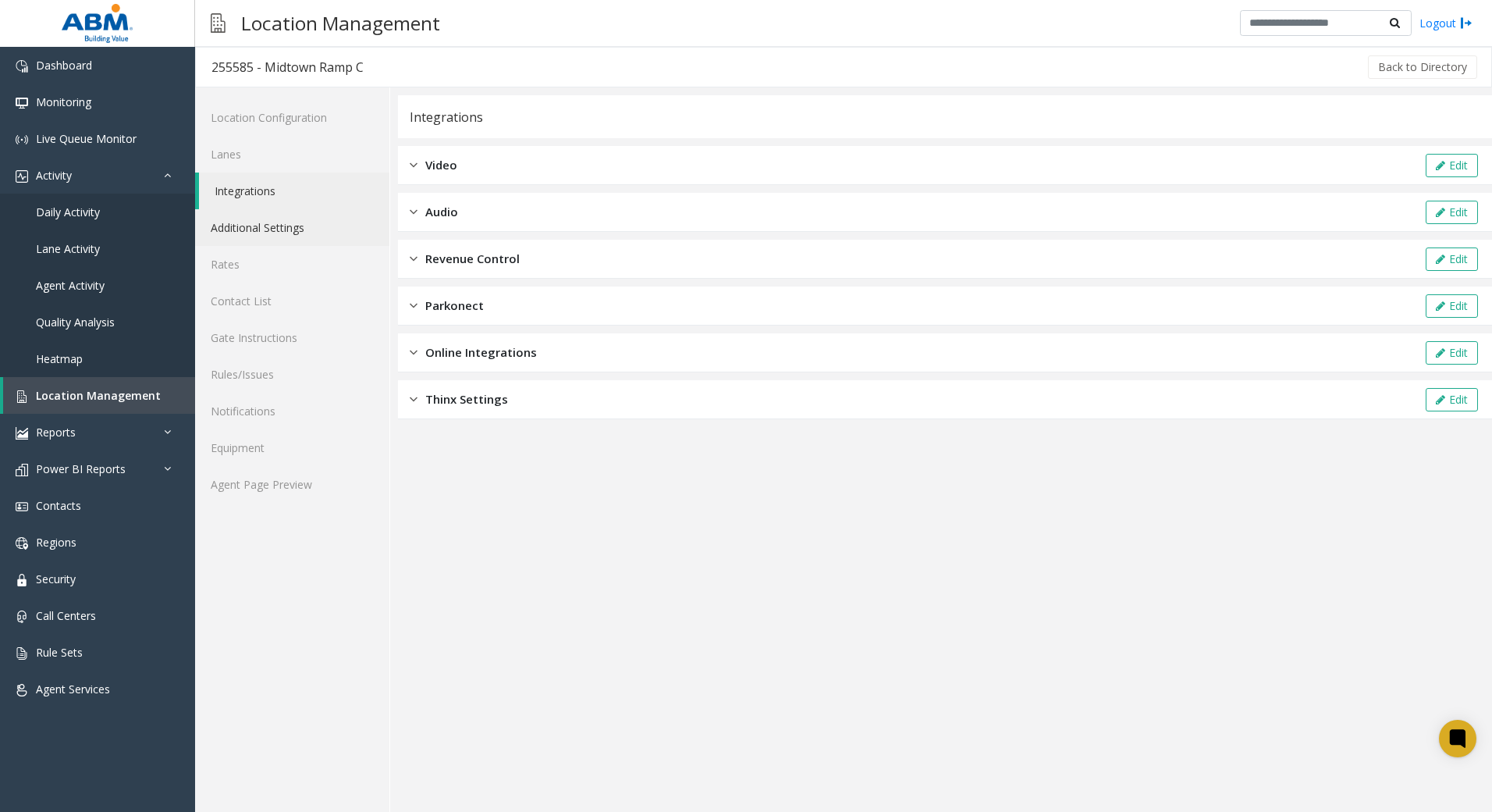
click at [281, 223] on link "Additional Settings" at bounding box center [292, 227] width 195 height 37
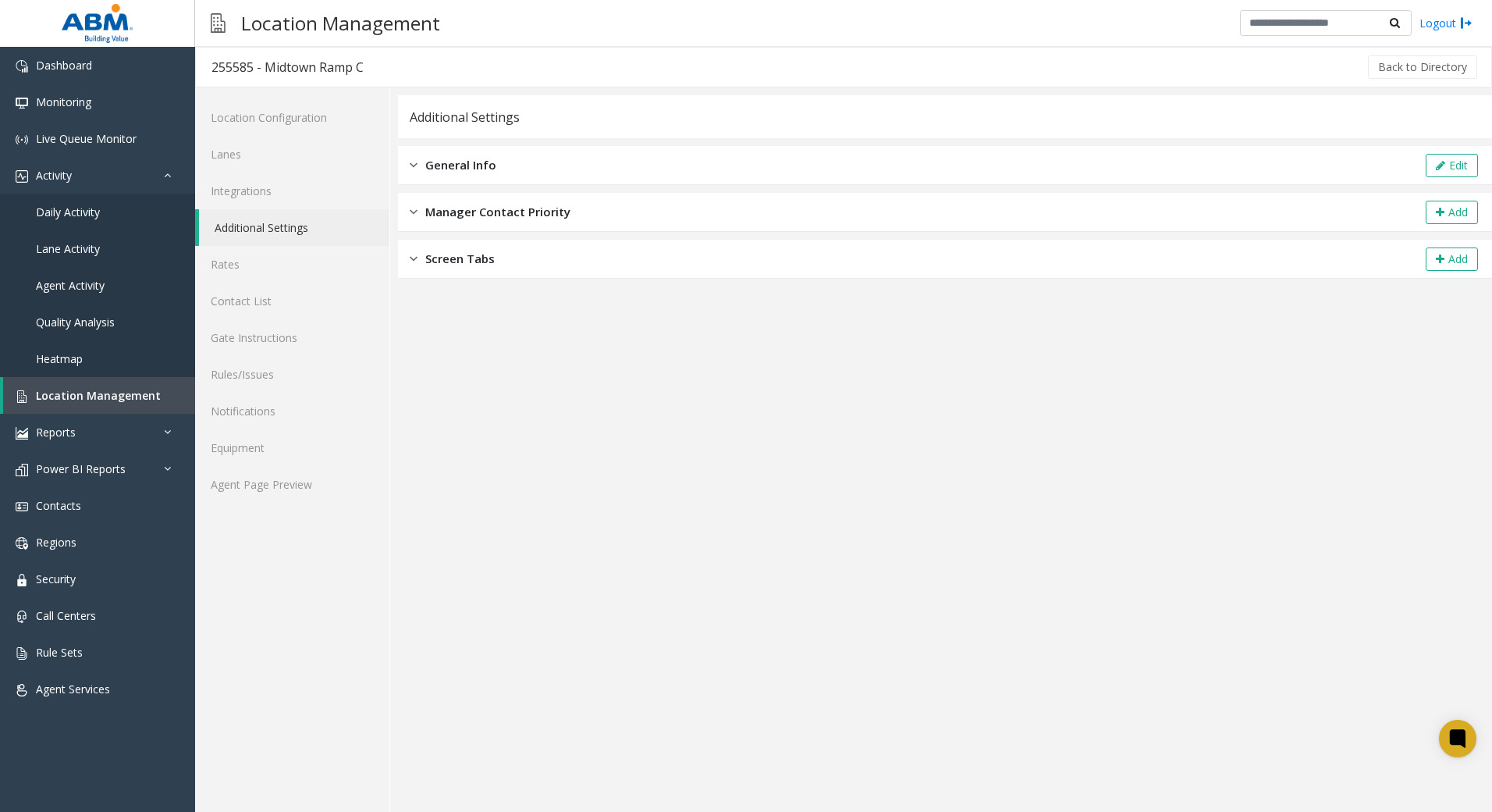
click at [434, 175] on div "General Info Edit" at bounding box center [945, 166] width 1094 height 39
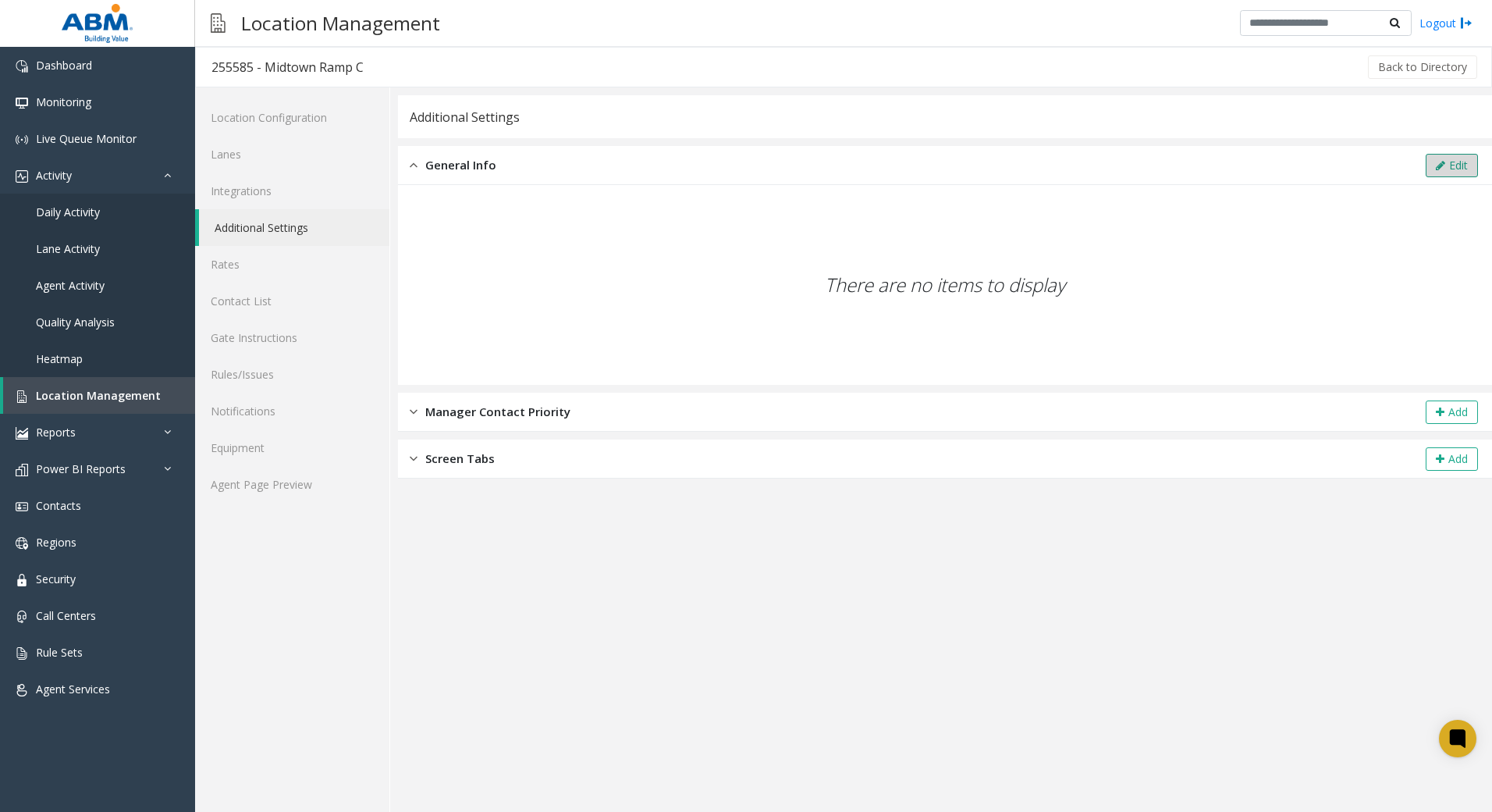
click at [1441, 169] on icon at bounding box center [1440, 166] width 9 height 11
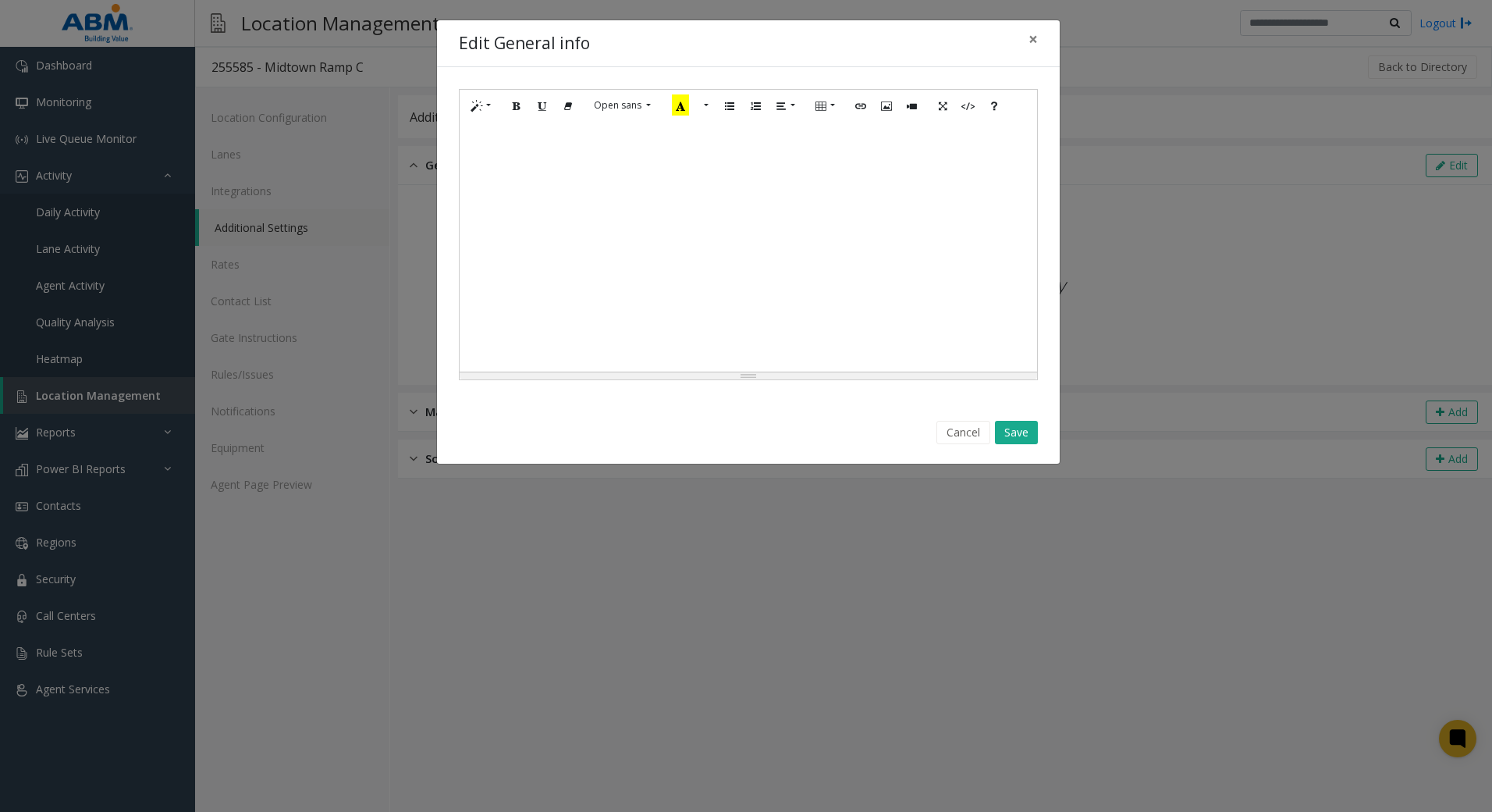
click at [699, 214] on div at bounding box center [748, 246] width 578 height 250
click at [701, 221] on div "*********" at bounding box center [748, 246] width 578 height 250
click at [1030, 432] on button "Save" at bounding box center [1017, 432] width 43 height 23
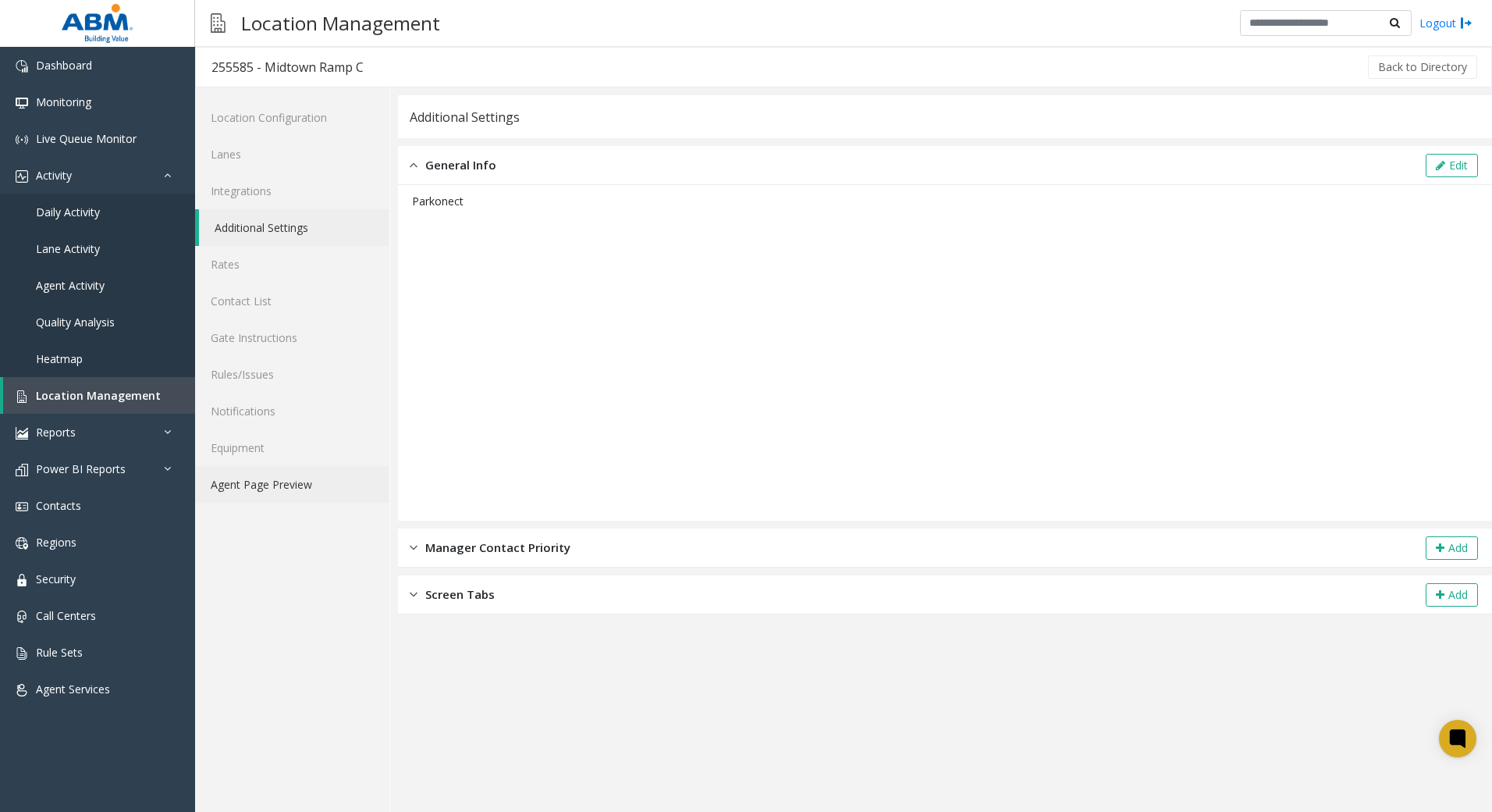
click at [301, 496] on link "Agent Page Preview" at bounding box center [292, 484] width 195 height 37
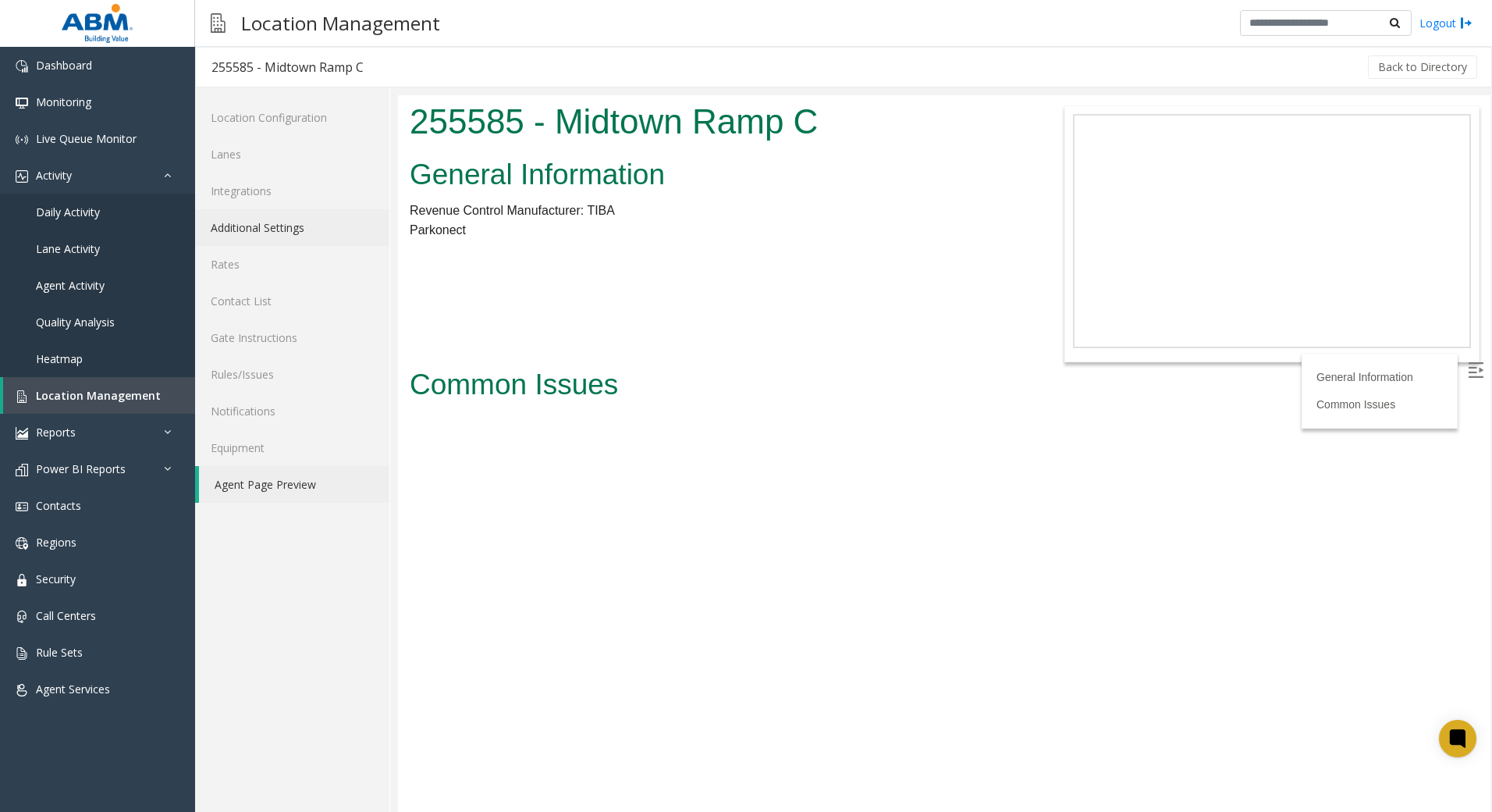
click at [231, 237] on link "Additional Settings" at bounding box center [292, 227] width 195 height 37
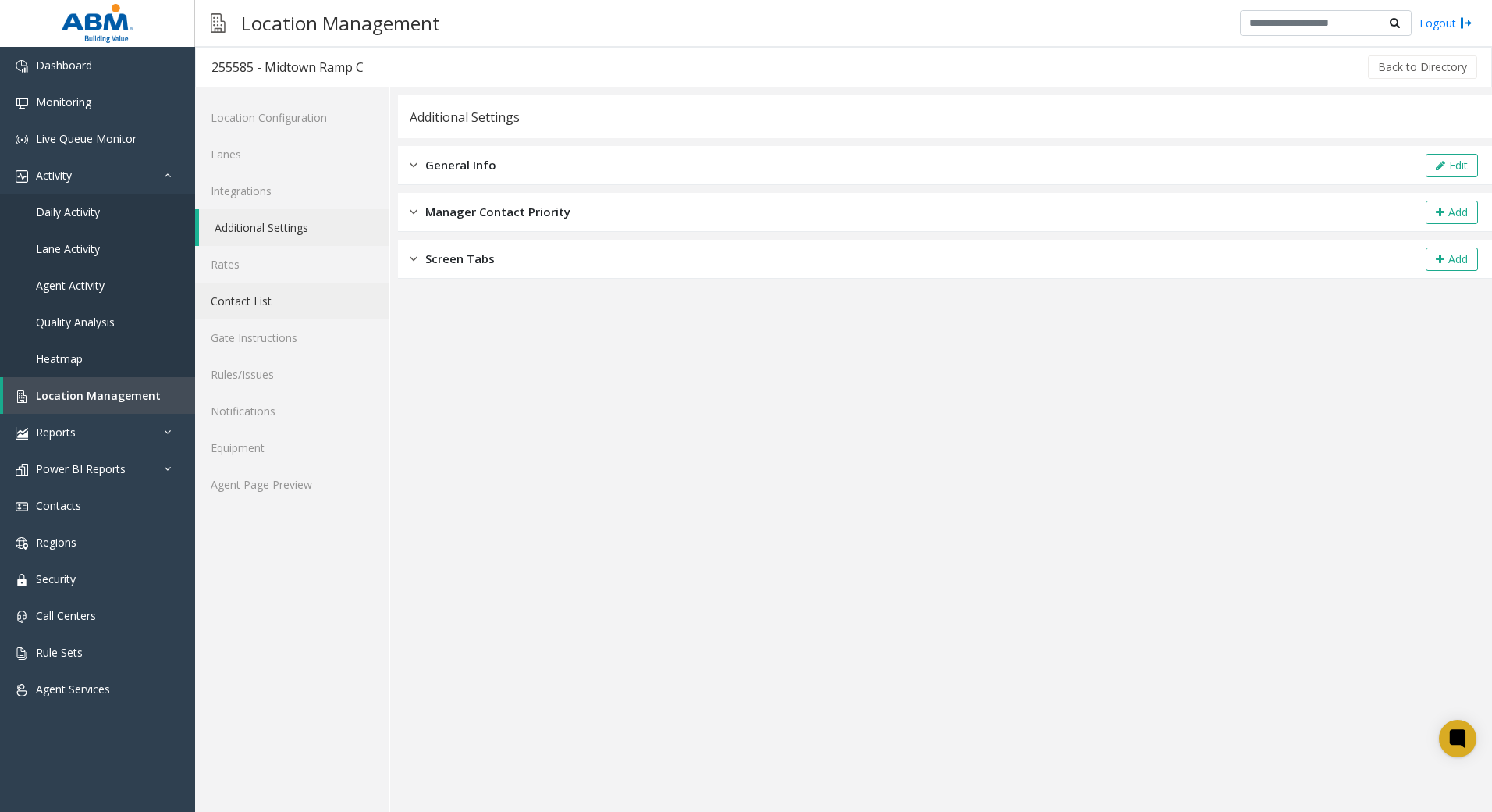
click at [220, 304] on link "Contact List" at bounding box center [292, 301] width 195 height 37
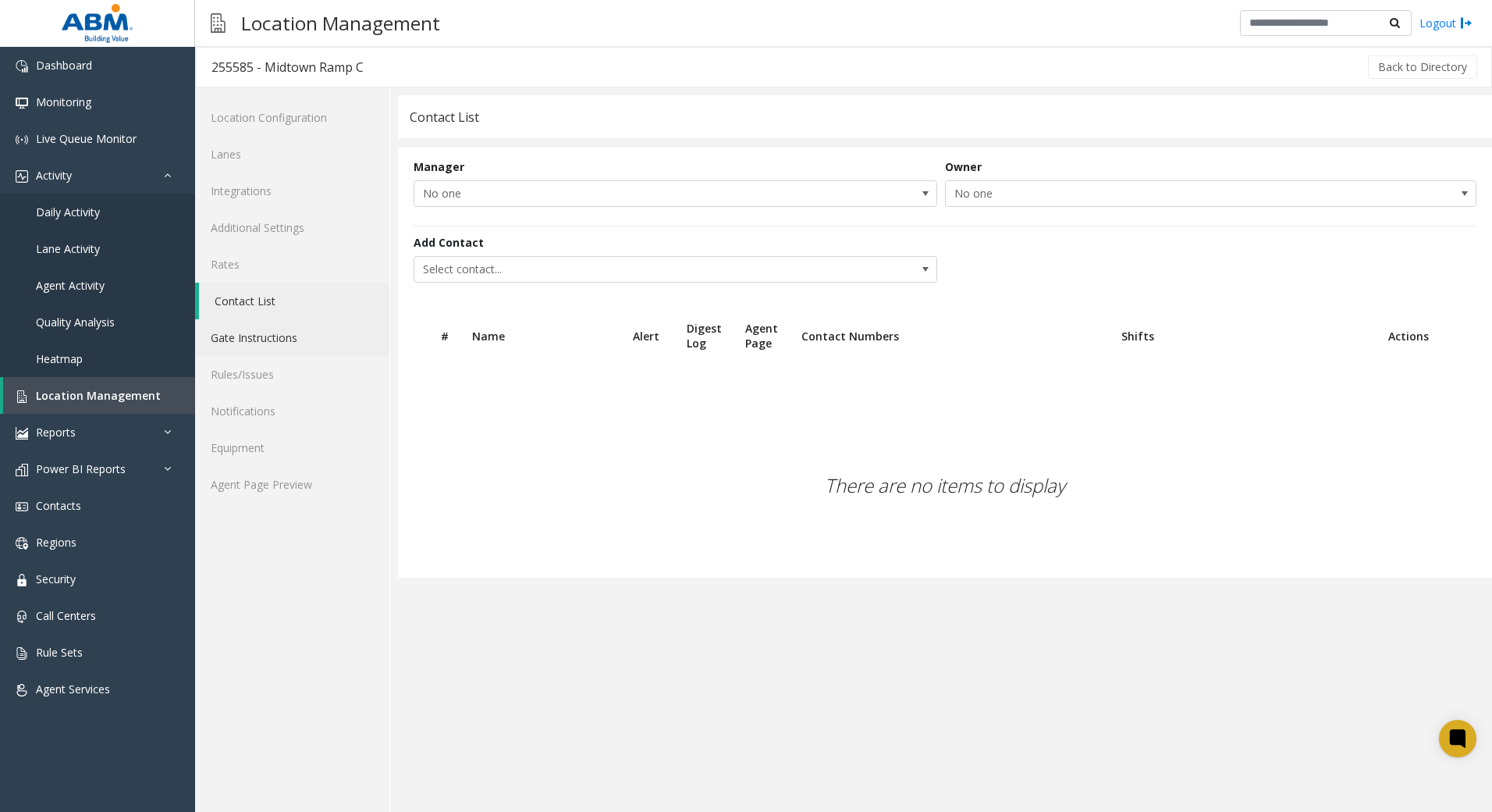
click at [248, 335] on link "Gate Instructions" at bounding box center [292, 337] width 195 height 37
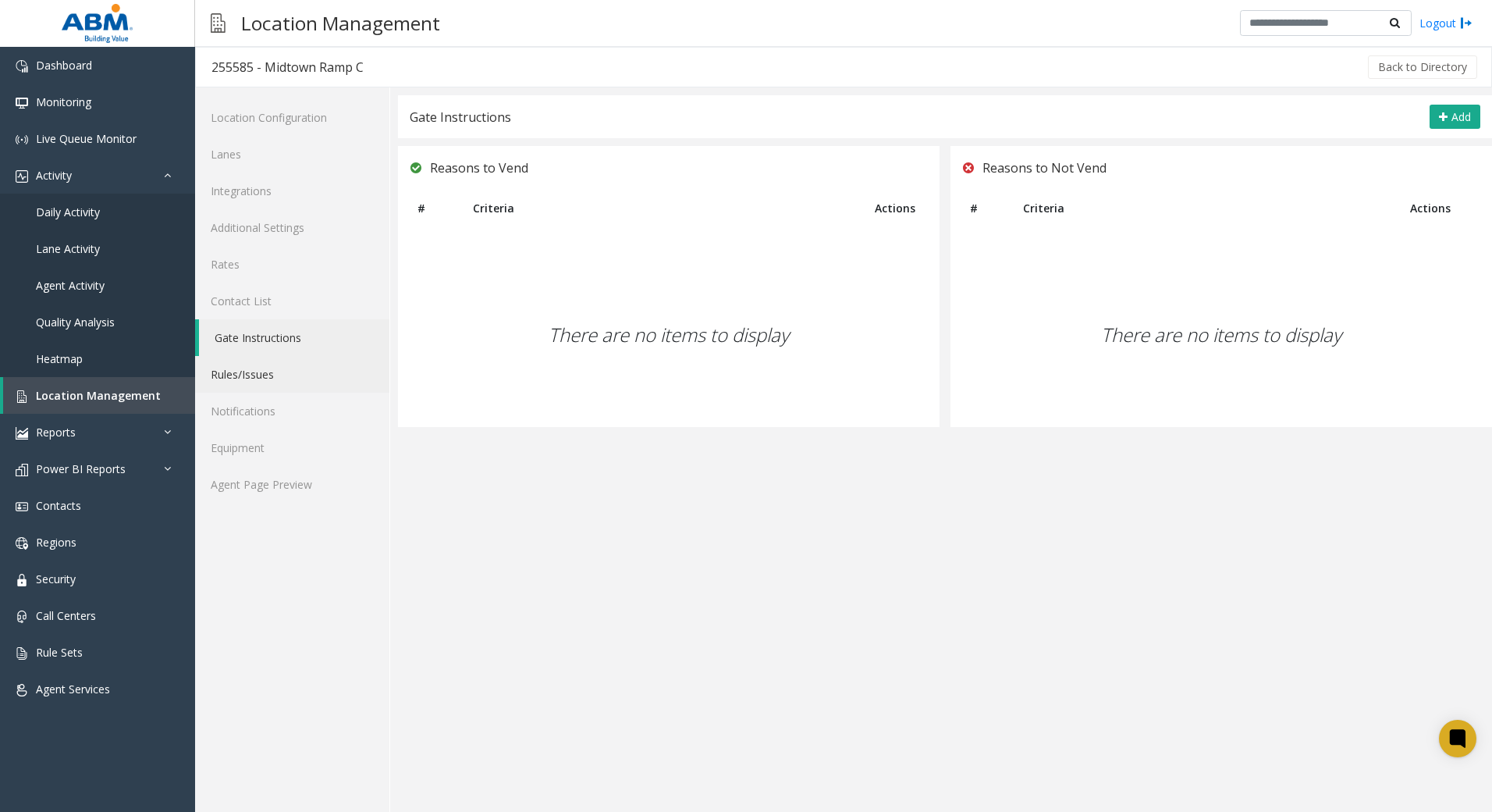
click at [236, 377] on link "Rules/Issues" at bounding box center [292, 374] width 195 height 37
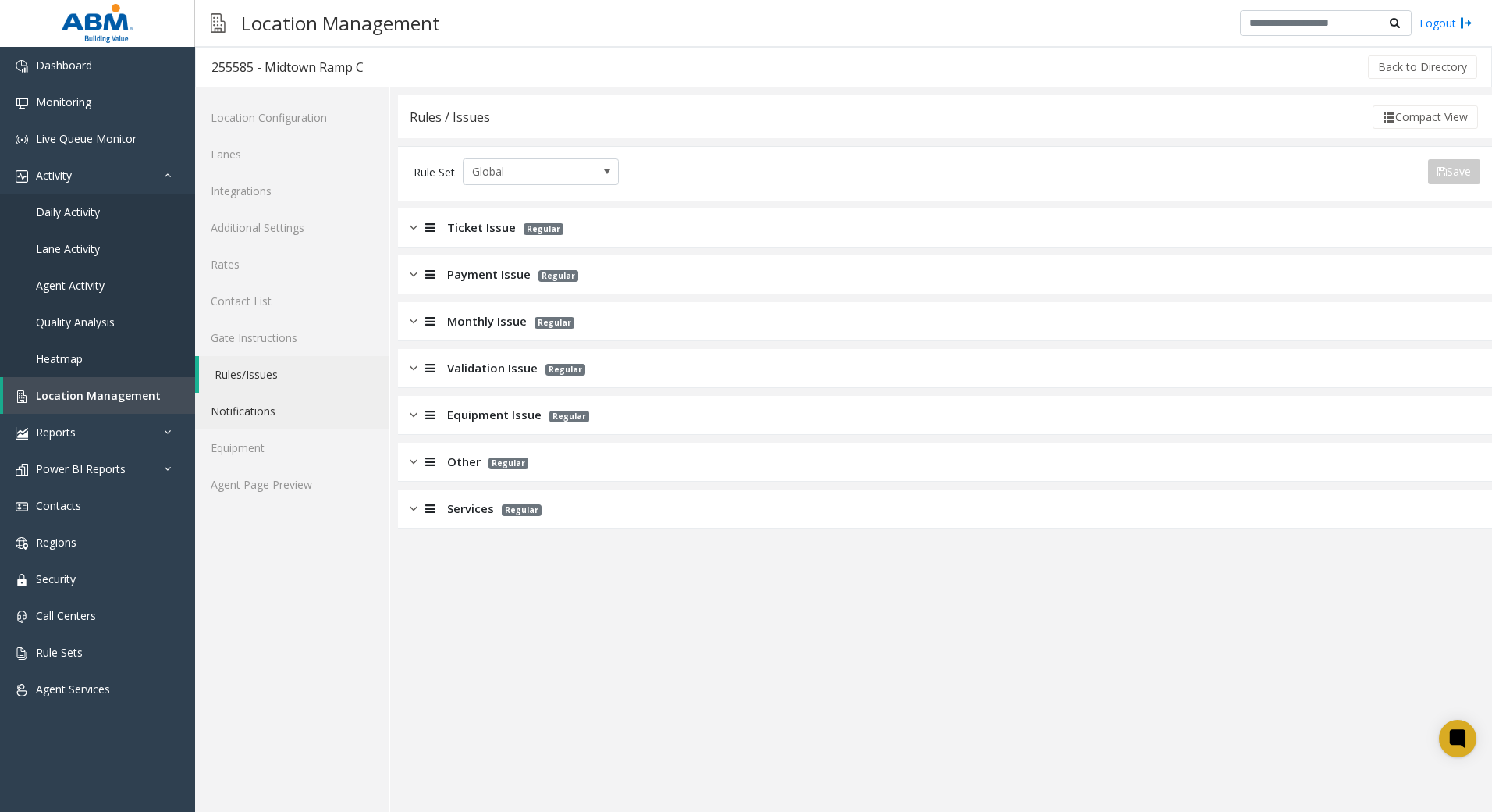
click at [265, 405] on link "Notifications" at bounding box center [292, 410] width 195 height 37
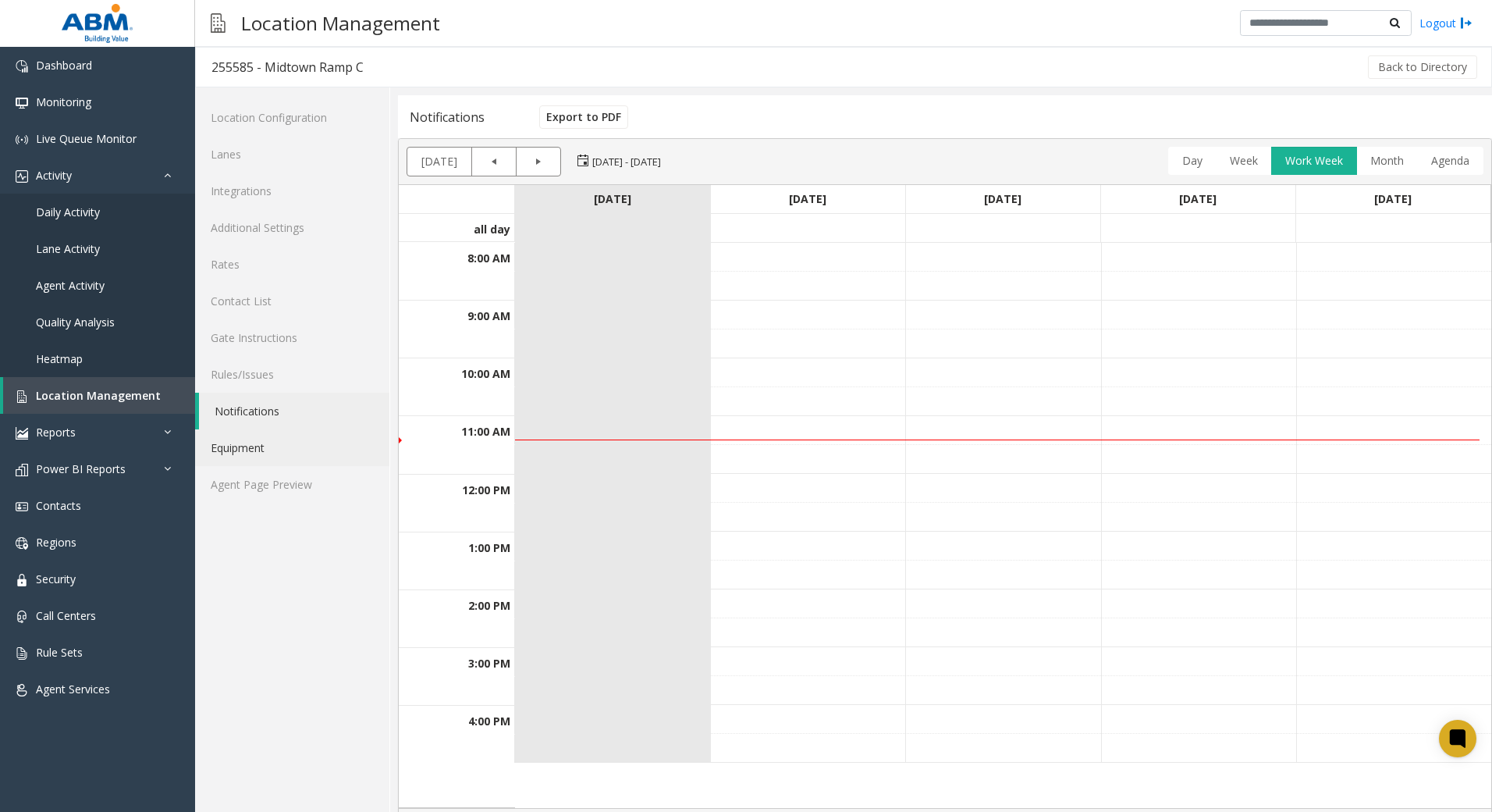
click at [259, 438] on link "Equipment" at bounding box center [292, 447] width 195 height 37
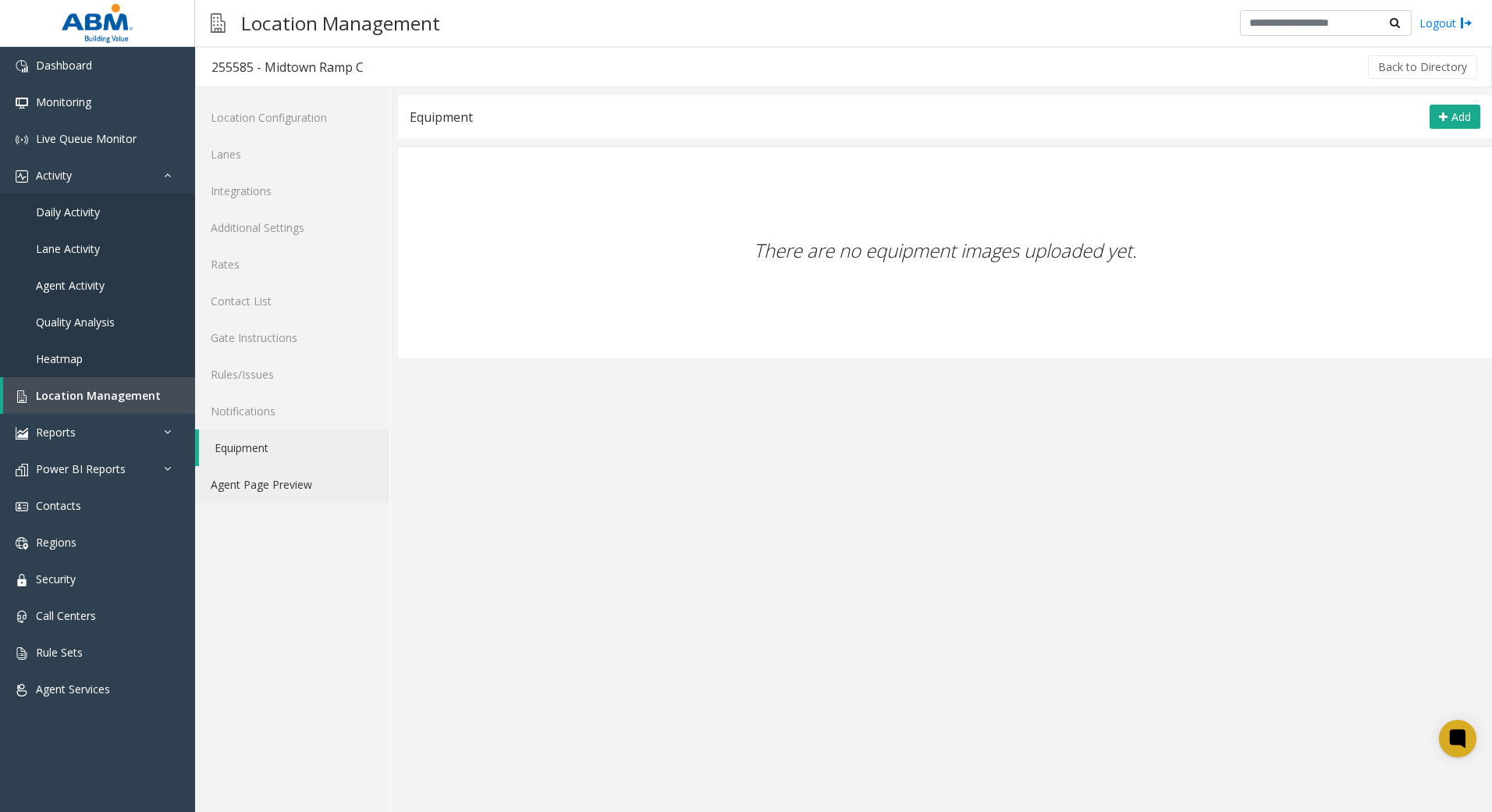
click at [278, 480] on link "Agent Page Preview" at bounding box center [292, 484] width 195 height 37
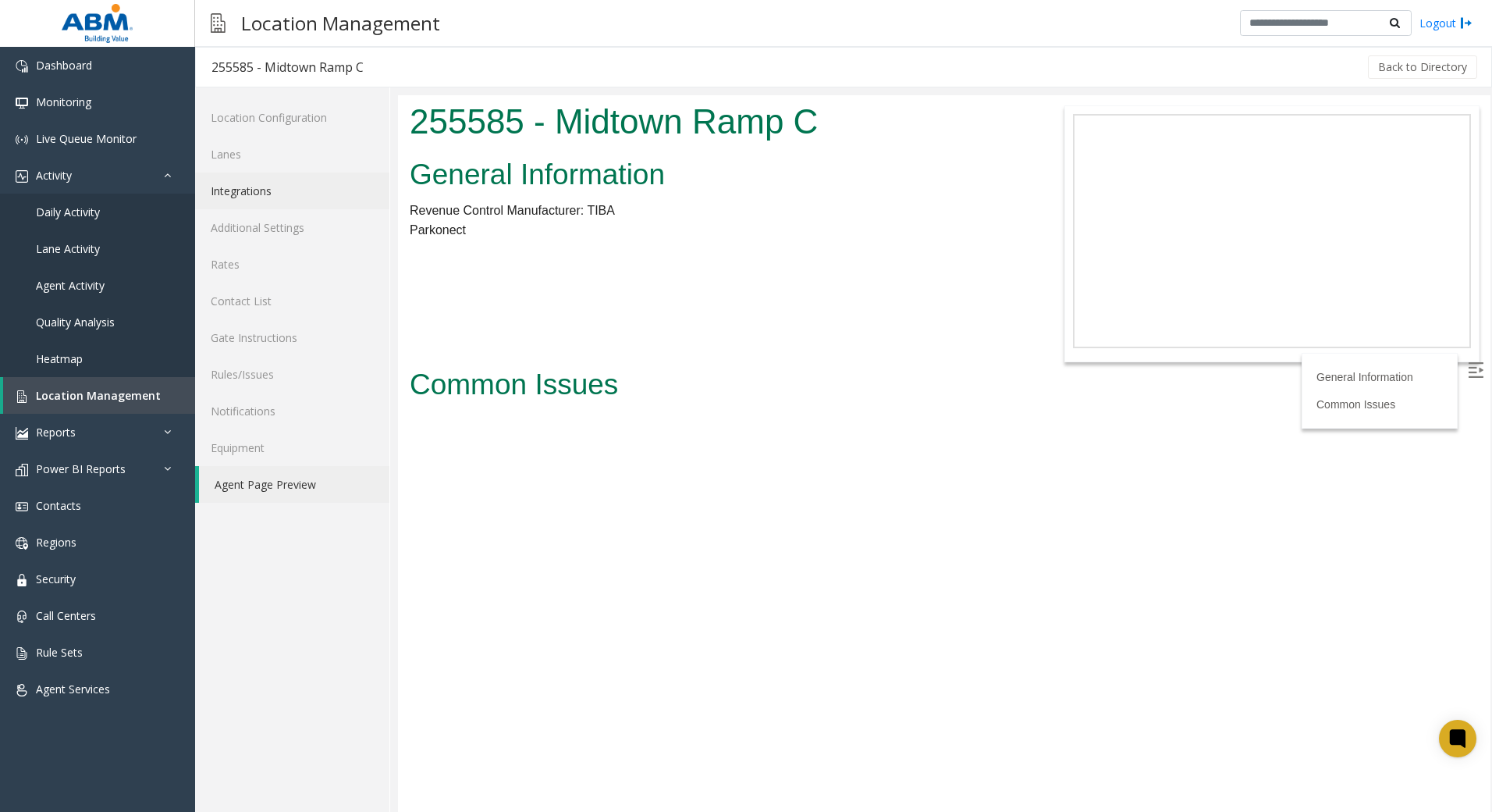
click at [256, 182] on link "Integrations" at bounding box center [292, 190] width 195 height 37
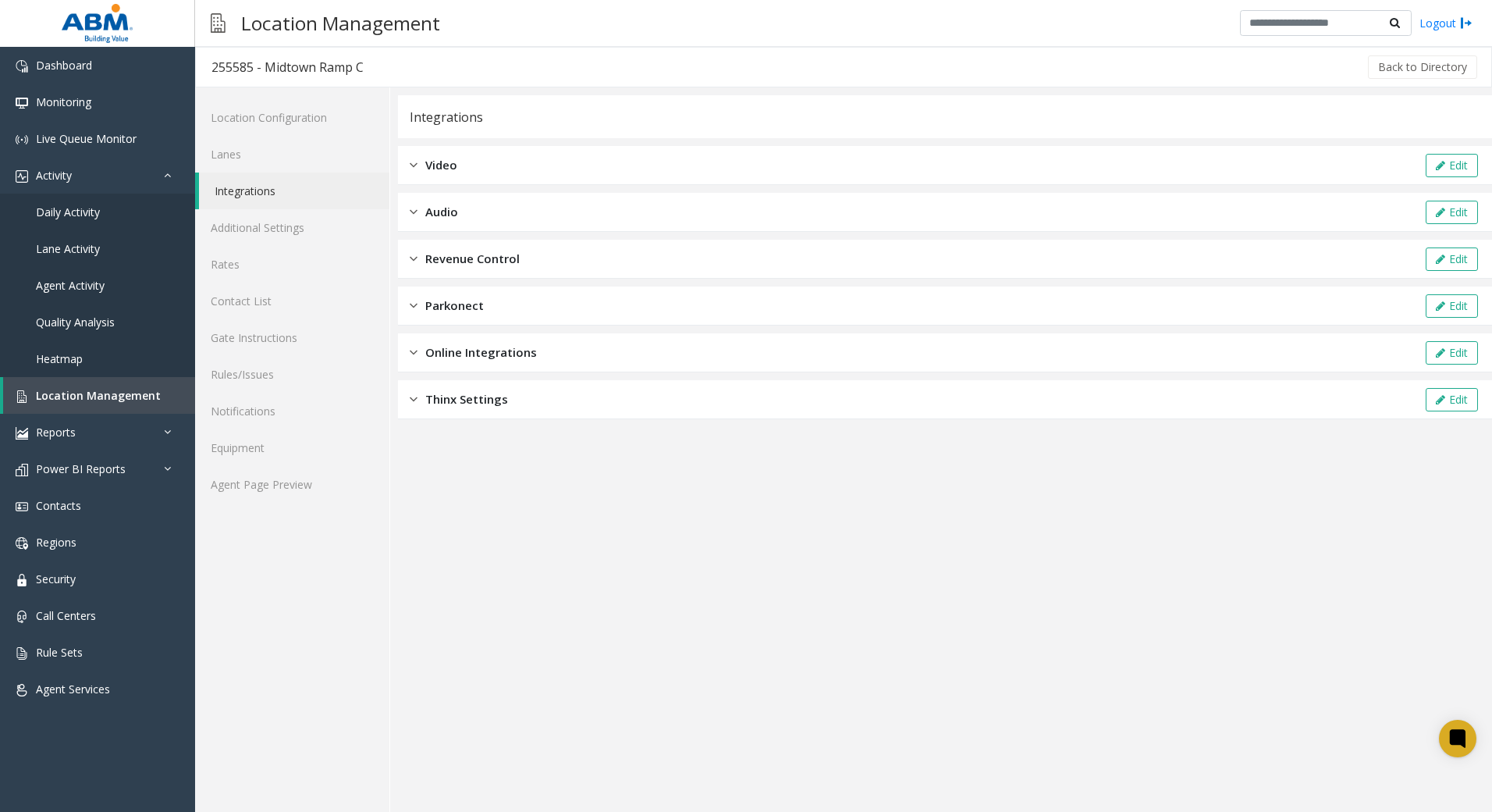
click at [485, 249] on div "Revenue Control Edit" at bounding box center [945, 259] width 1094 height 39
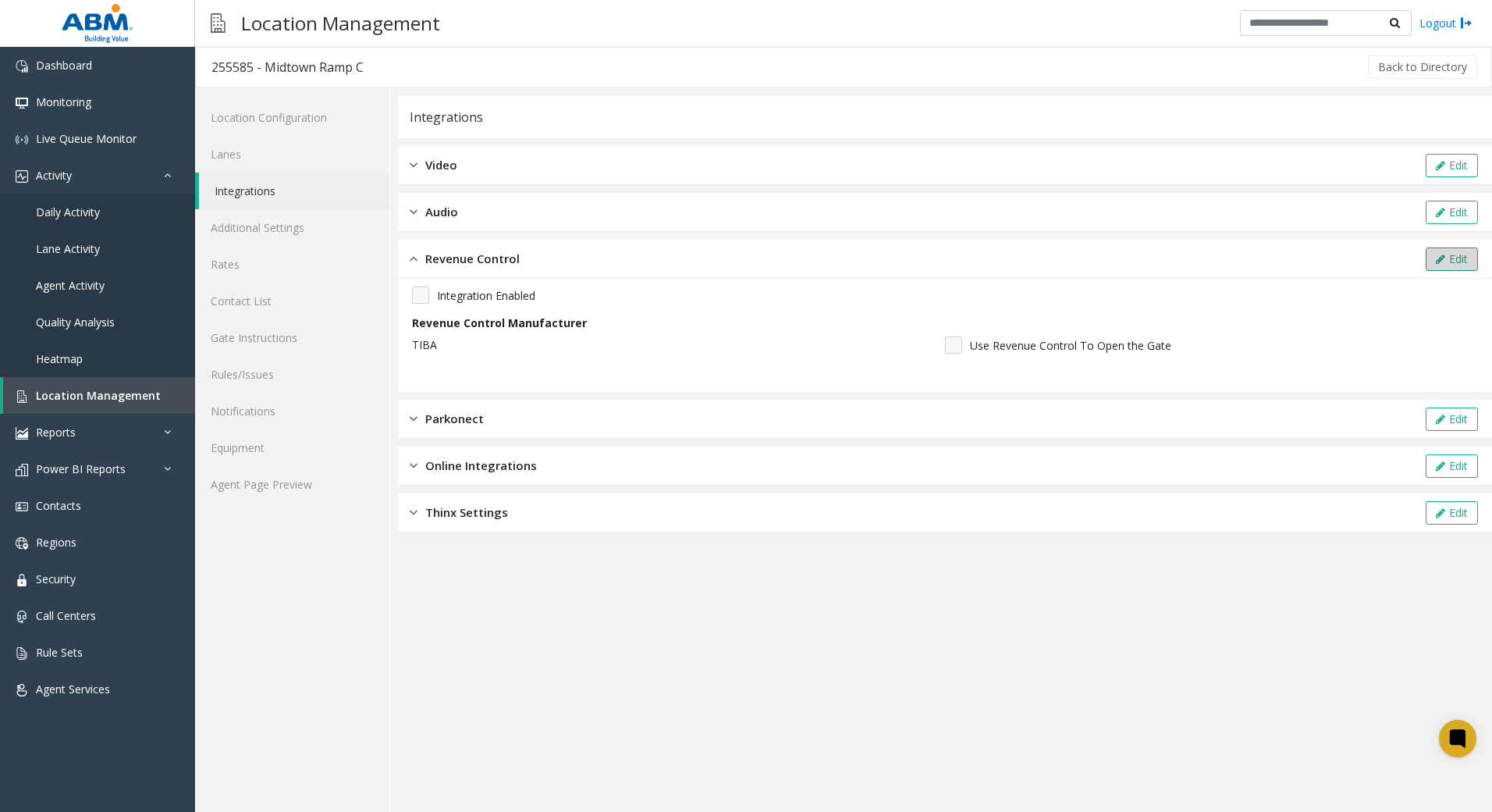
click at [1451, 260] on button "Edit" at bounding box center [1453, 258] width 52 height 23
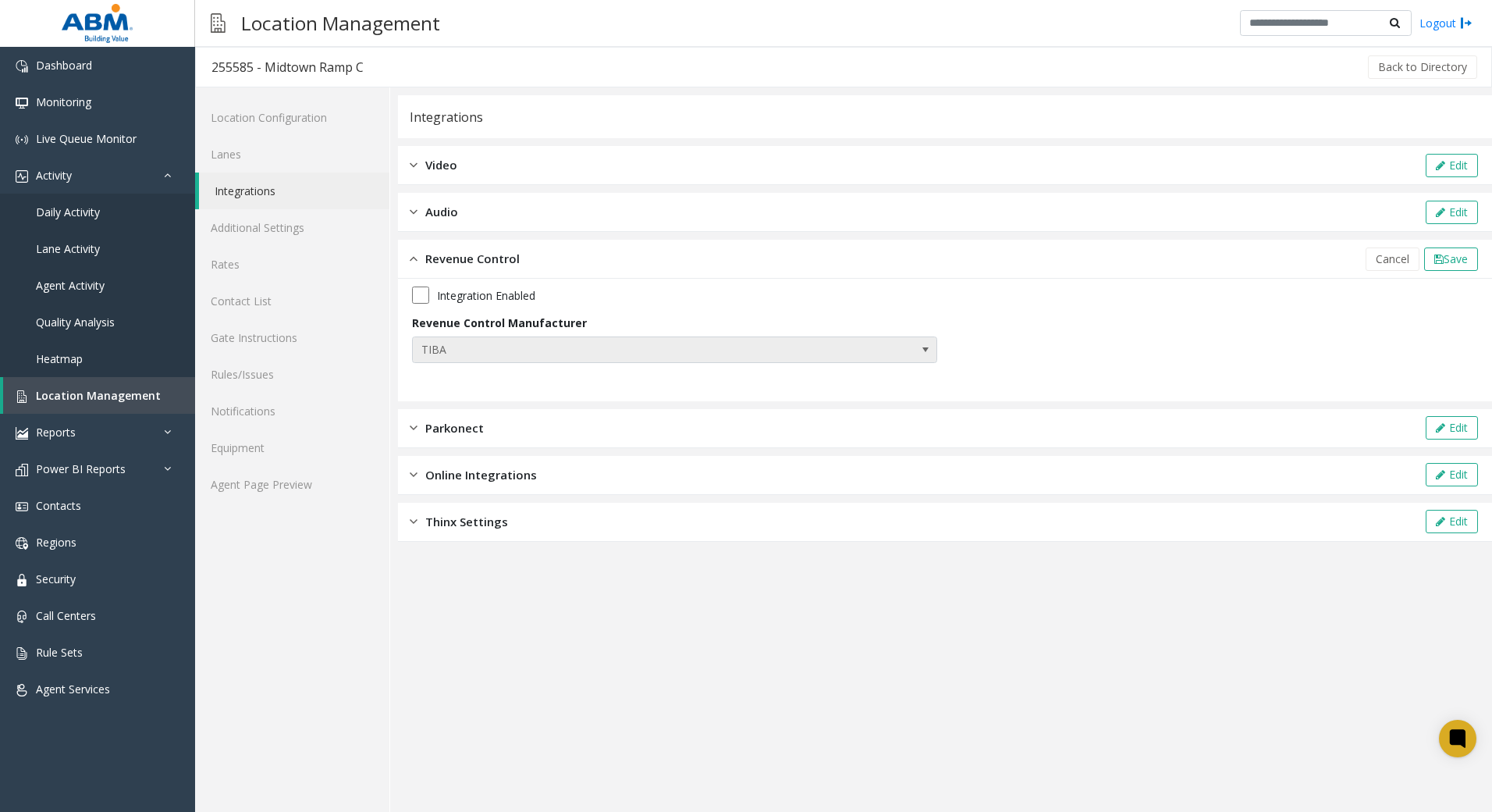
click at [696, 360] on span "TIBA" at bounding box center [623, 349] width 420 height 25
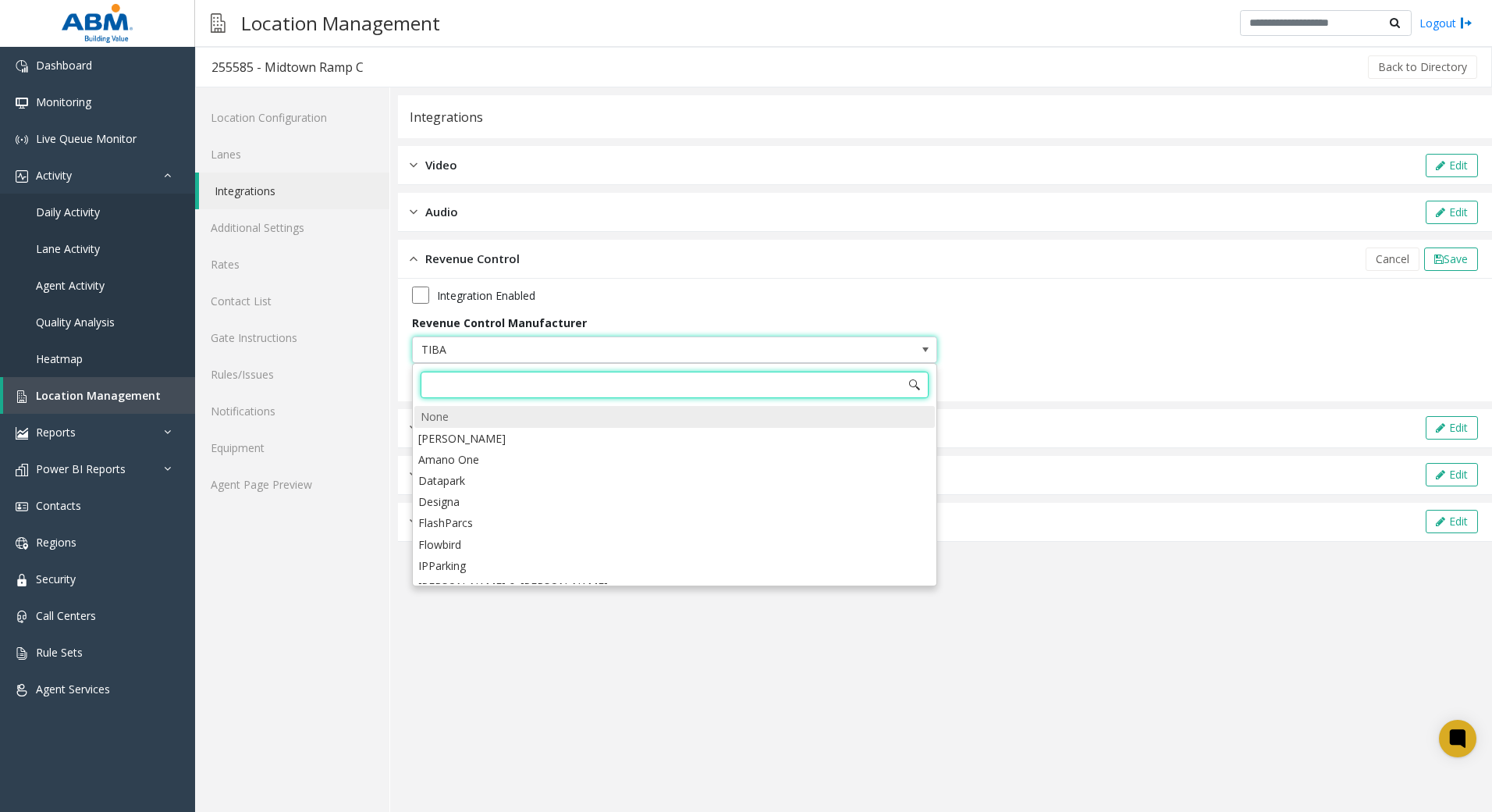
click at [455, 406] on div "None" at bounding box center [675, 416] width 521 height 22
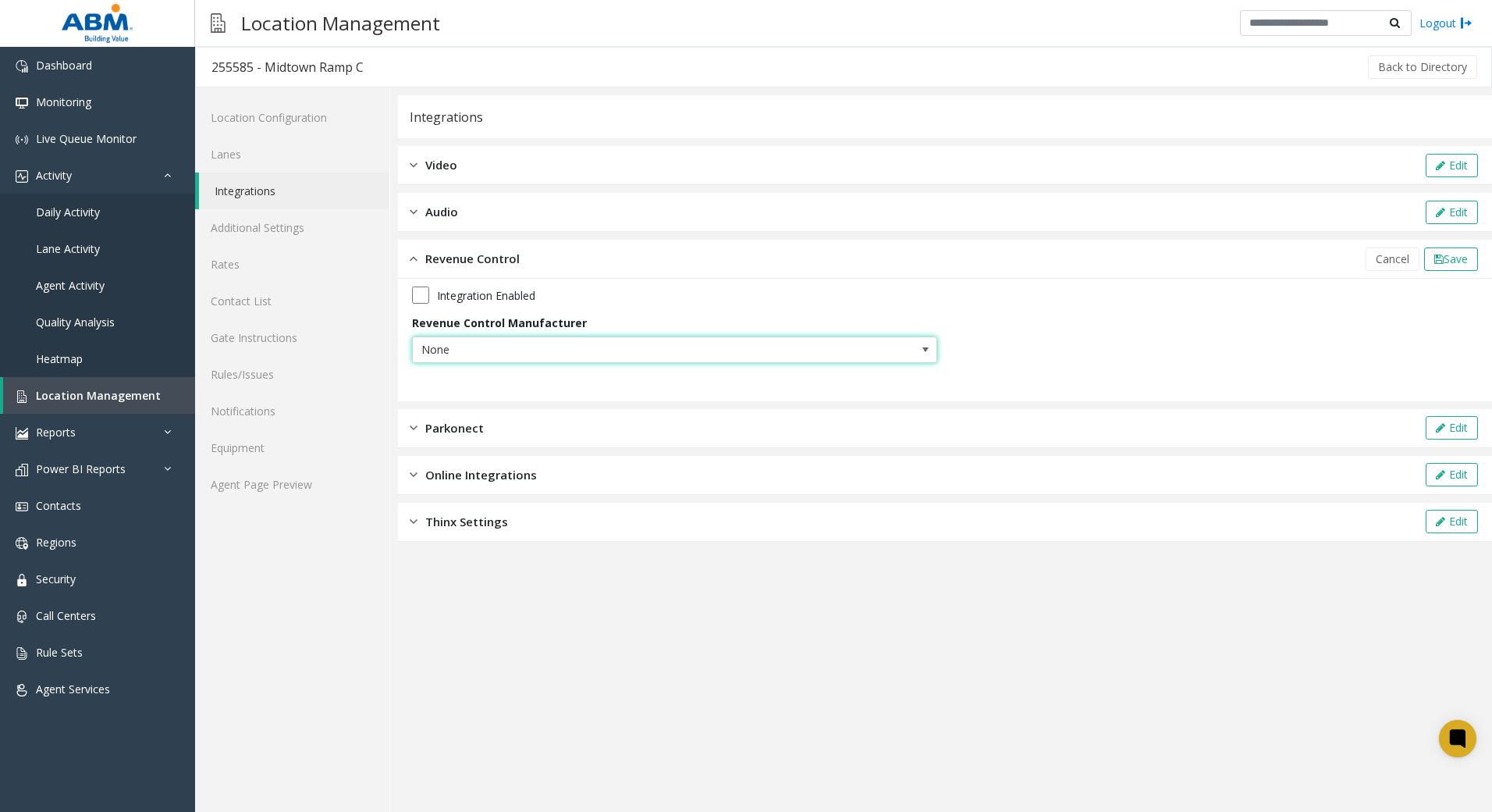
click at [563, 349] on span "None" at bounding box center [623, 349] width 420 height 25
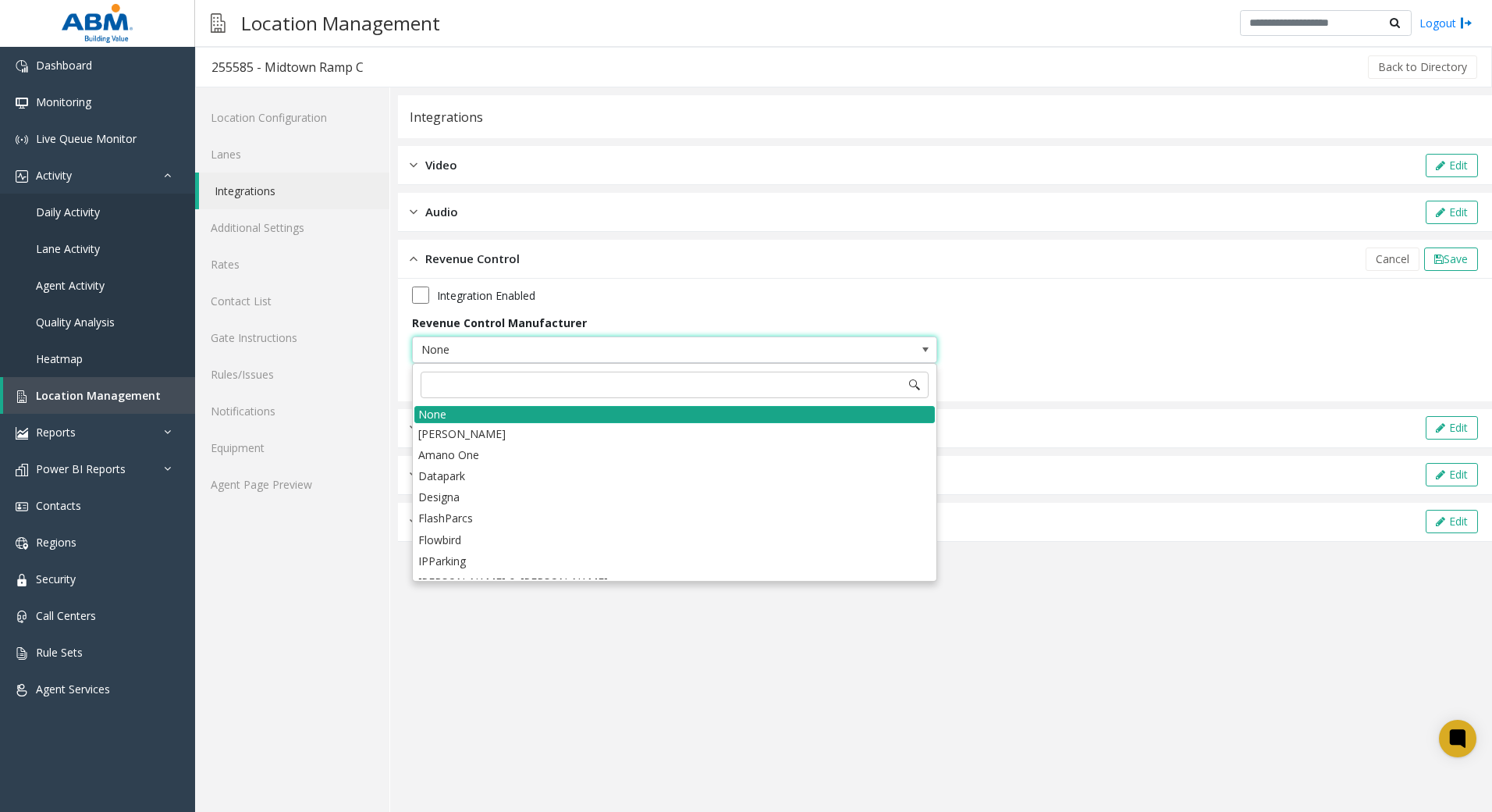
click at [487, 412] on div "None" at bounding box center [675, 414] width 521 height 17
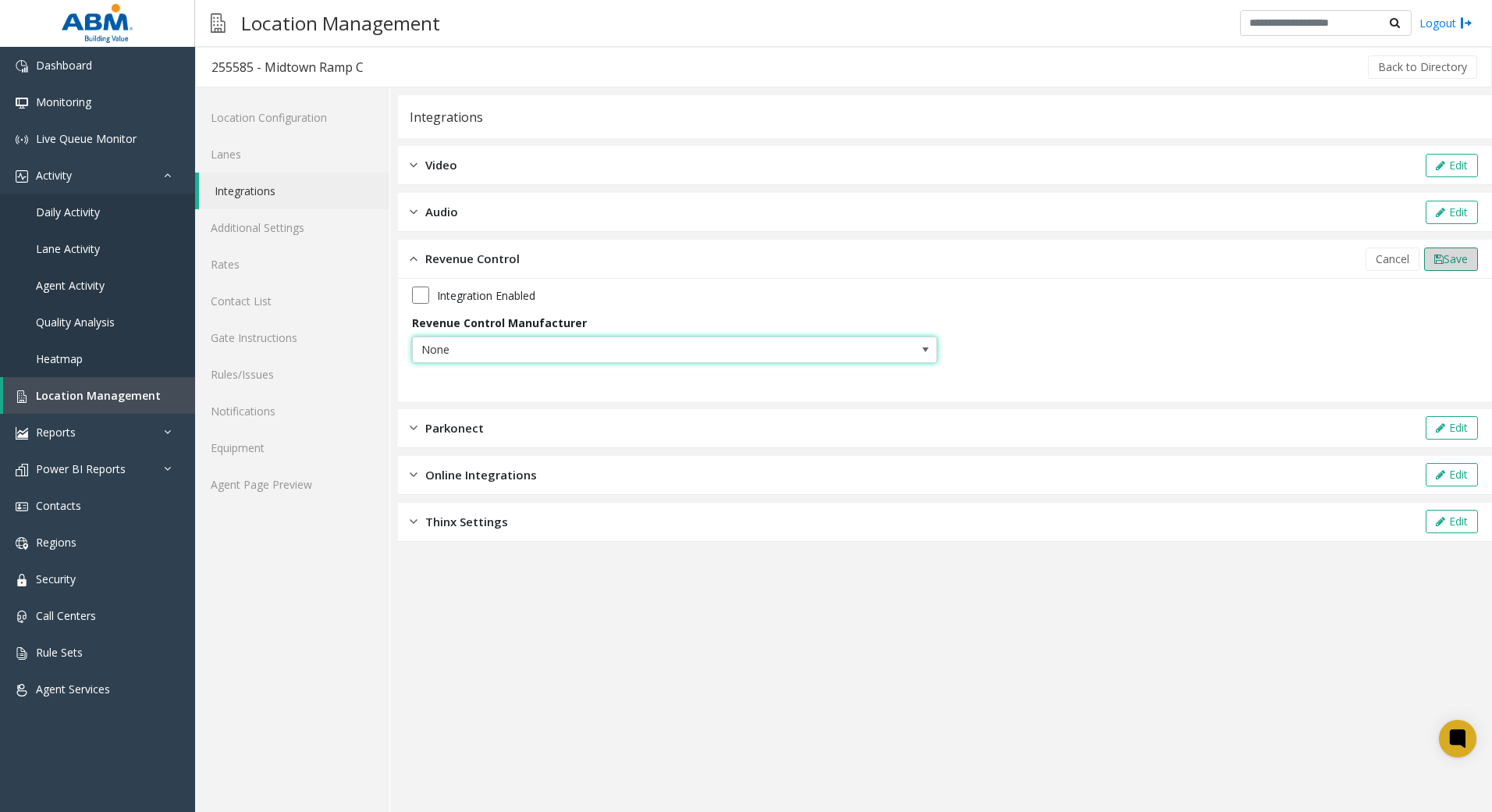
click at [1459, 262] on span "Save" at bounding box center [1456, 258] width 24 height 15
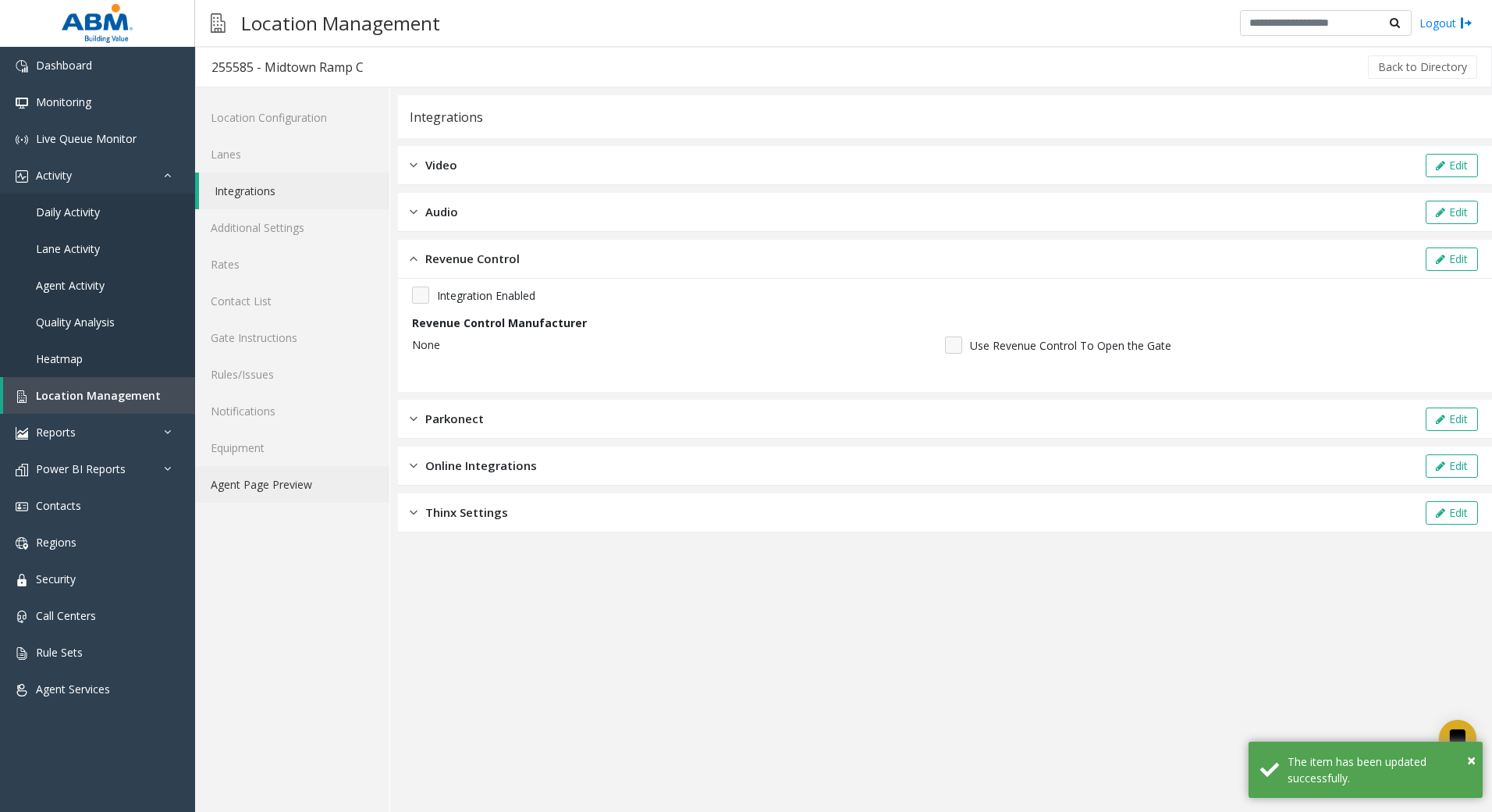
click at [289, 490] on link "Agent Page Preview" at bounding box center [292, 484] width 195 height 37
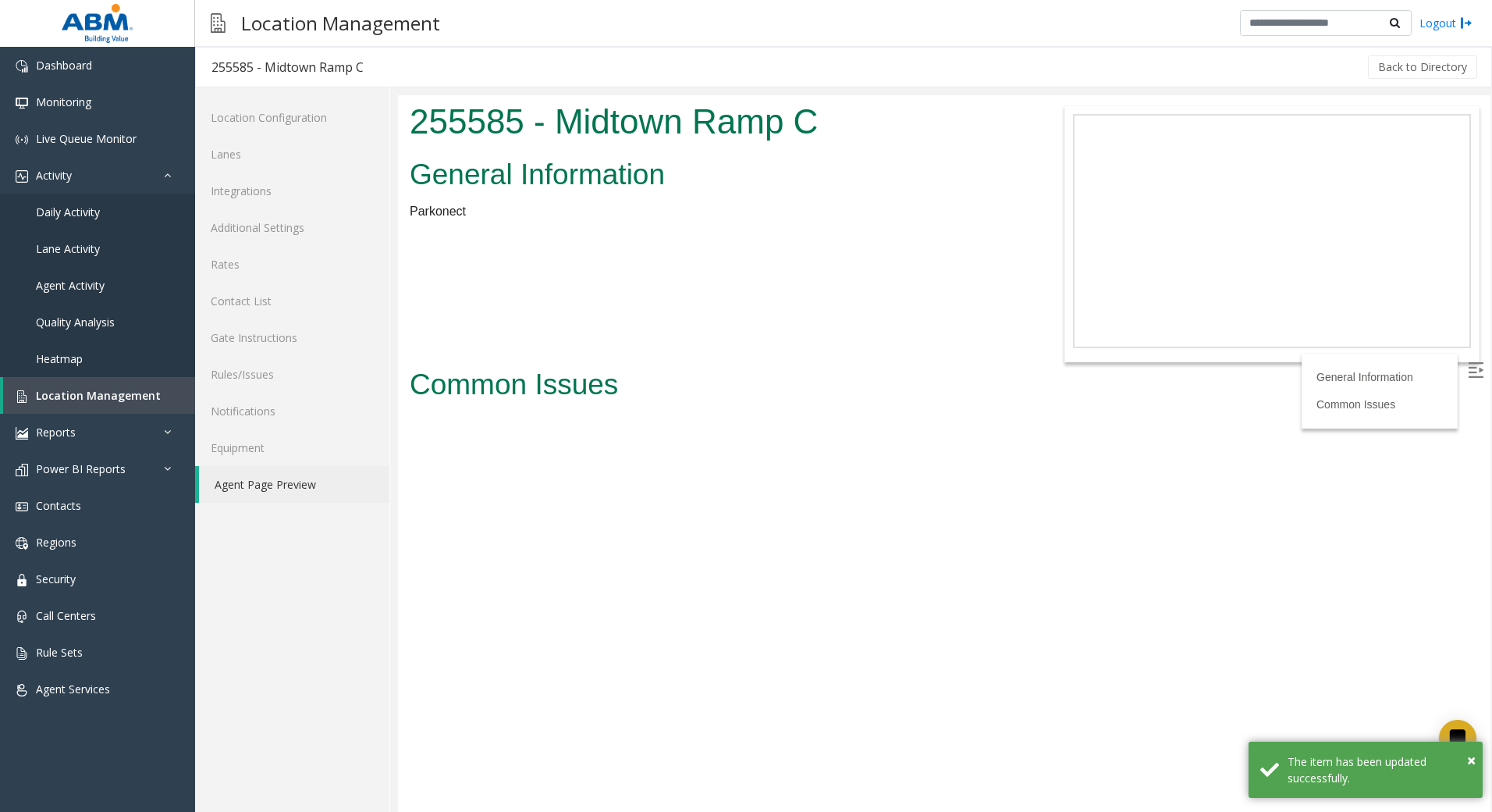
click at [270, 613] on div "Location Configuration Lanes Integrations Additional Settings Rates Contact Lis…" at bounding box center [292, 449] width 195 height 724
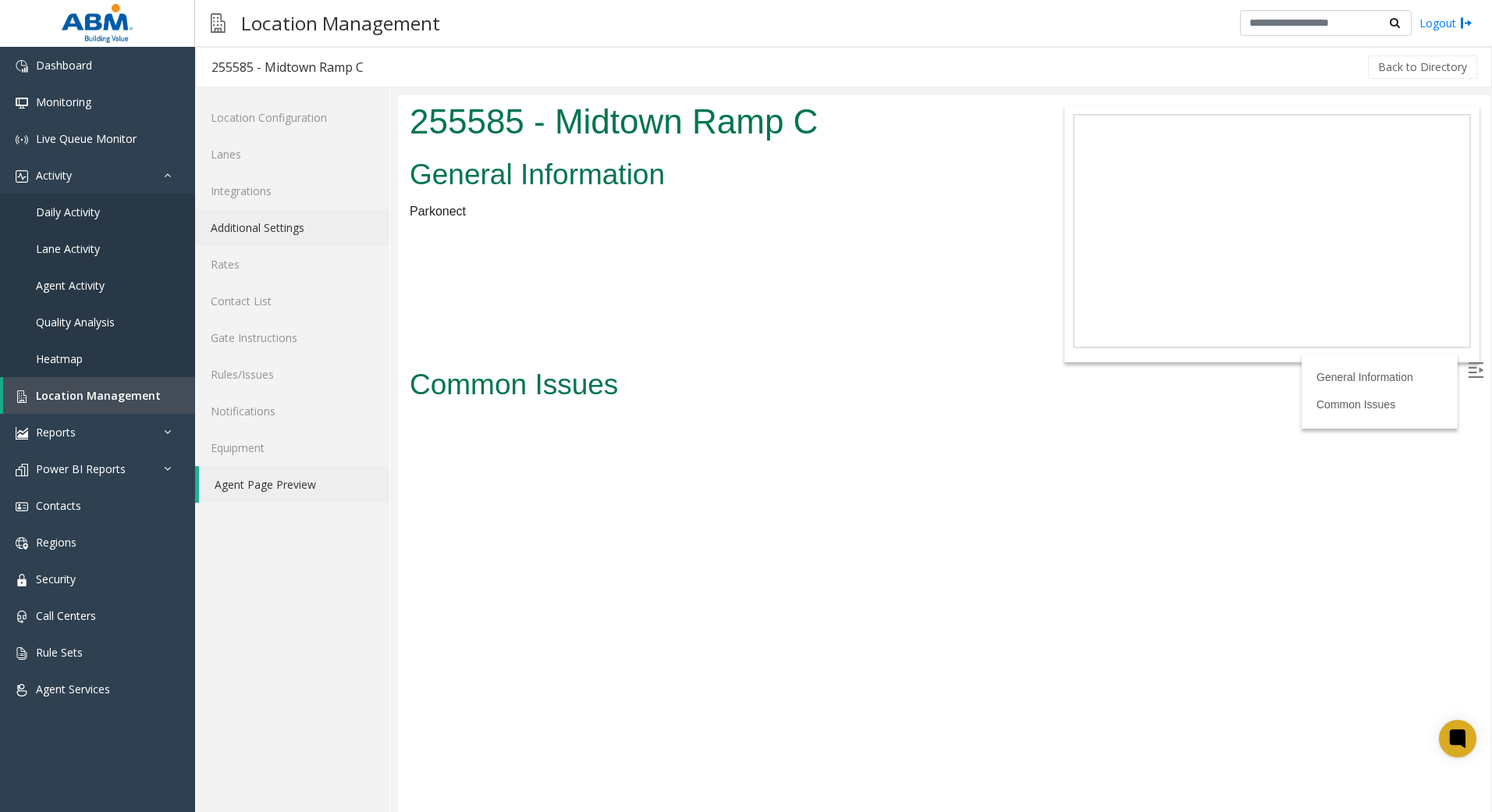
click at [266, 229] on link "Additional Settings" at bounding box center [292, 227] width 195 height 37
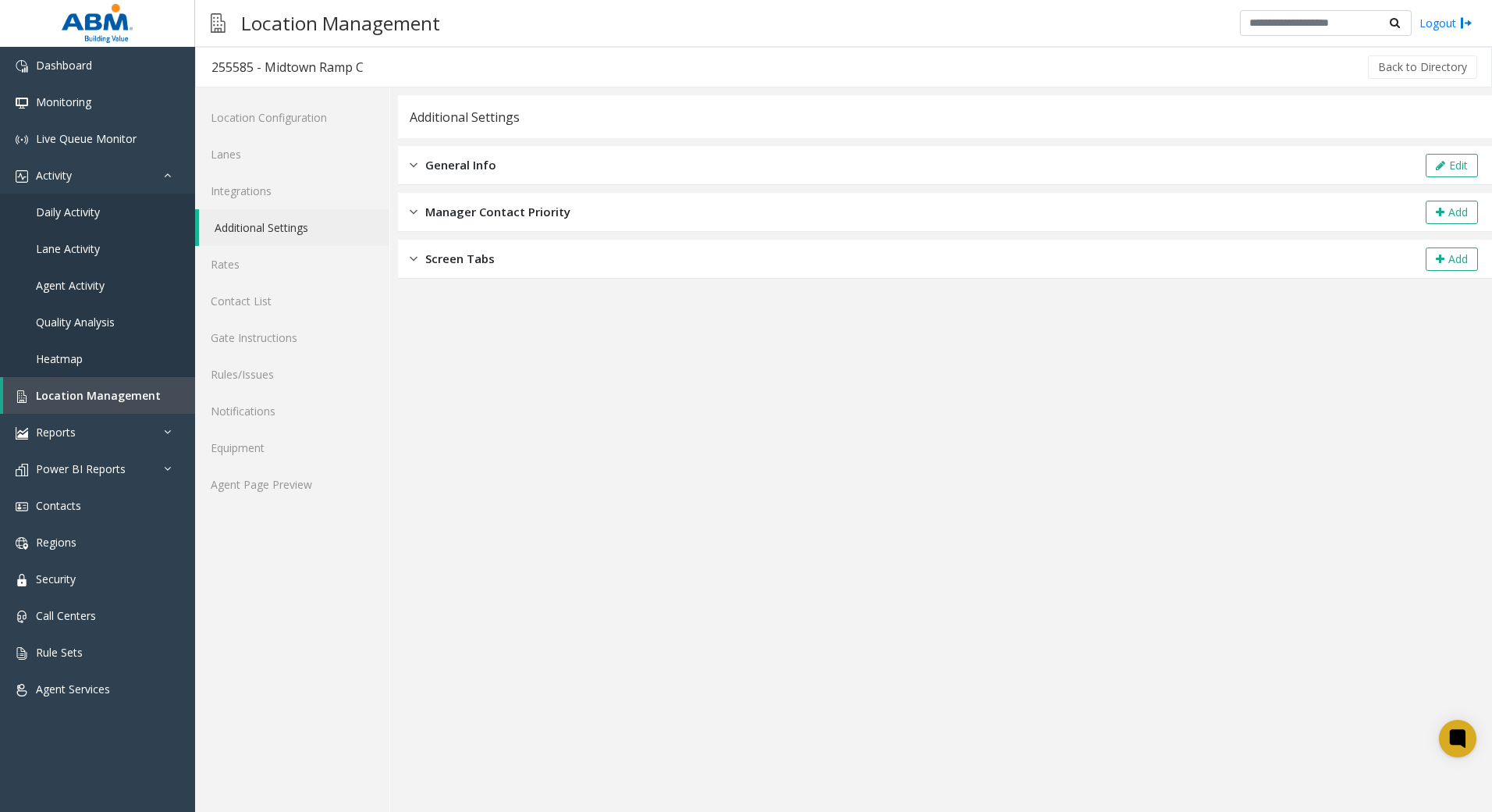
drag, startPoint x: 509, startPoint y: 170, endPoint x: 530, endPoint y: 167, distance: 21.2
click at [509, 170] on div "General Info Edit" at bounding box center [945, 166] width 1094 height 39
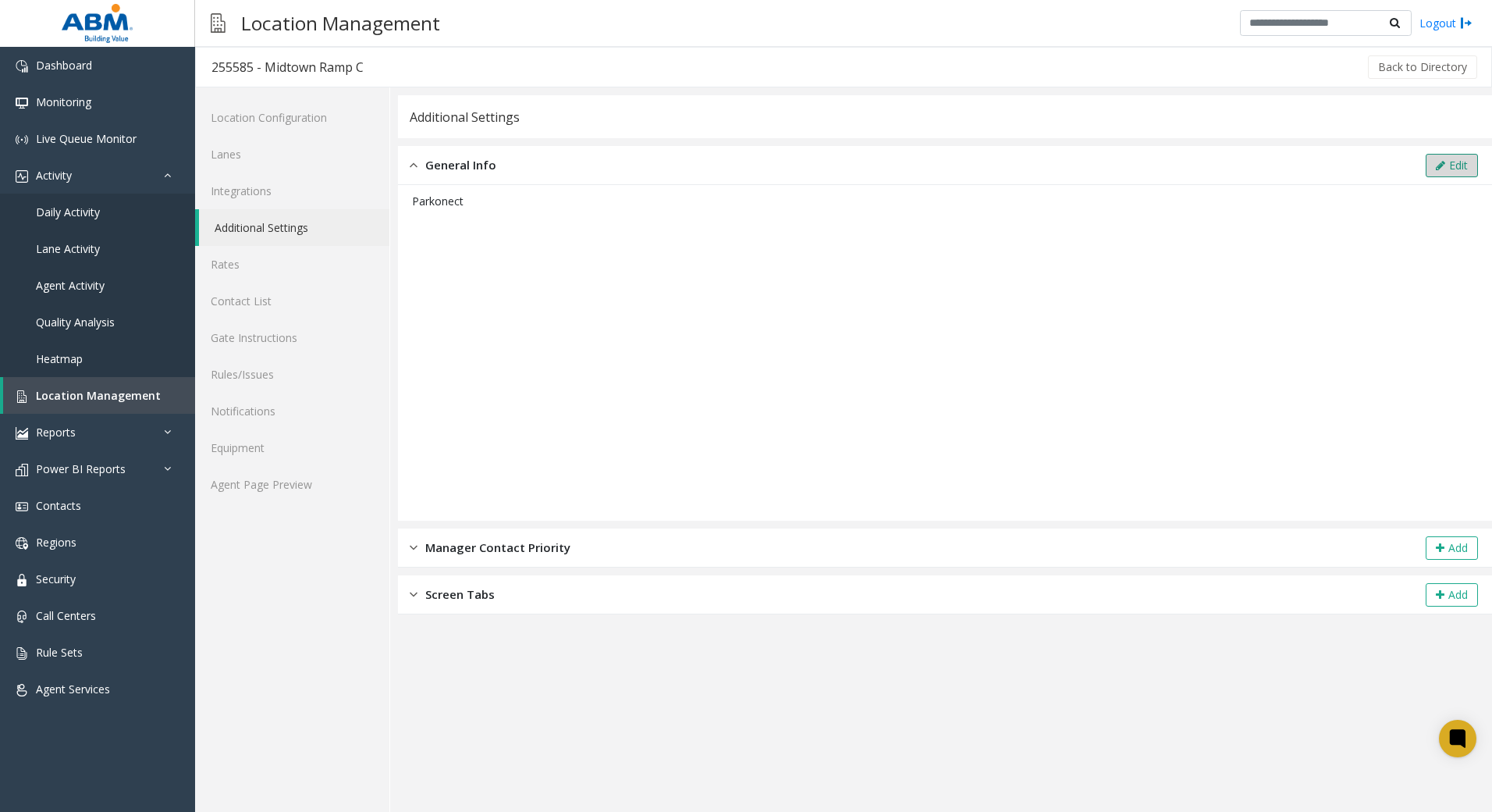
click at [1461, 162] on button "Edit" at bounding box center [1453, 165] width 52 height 23
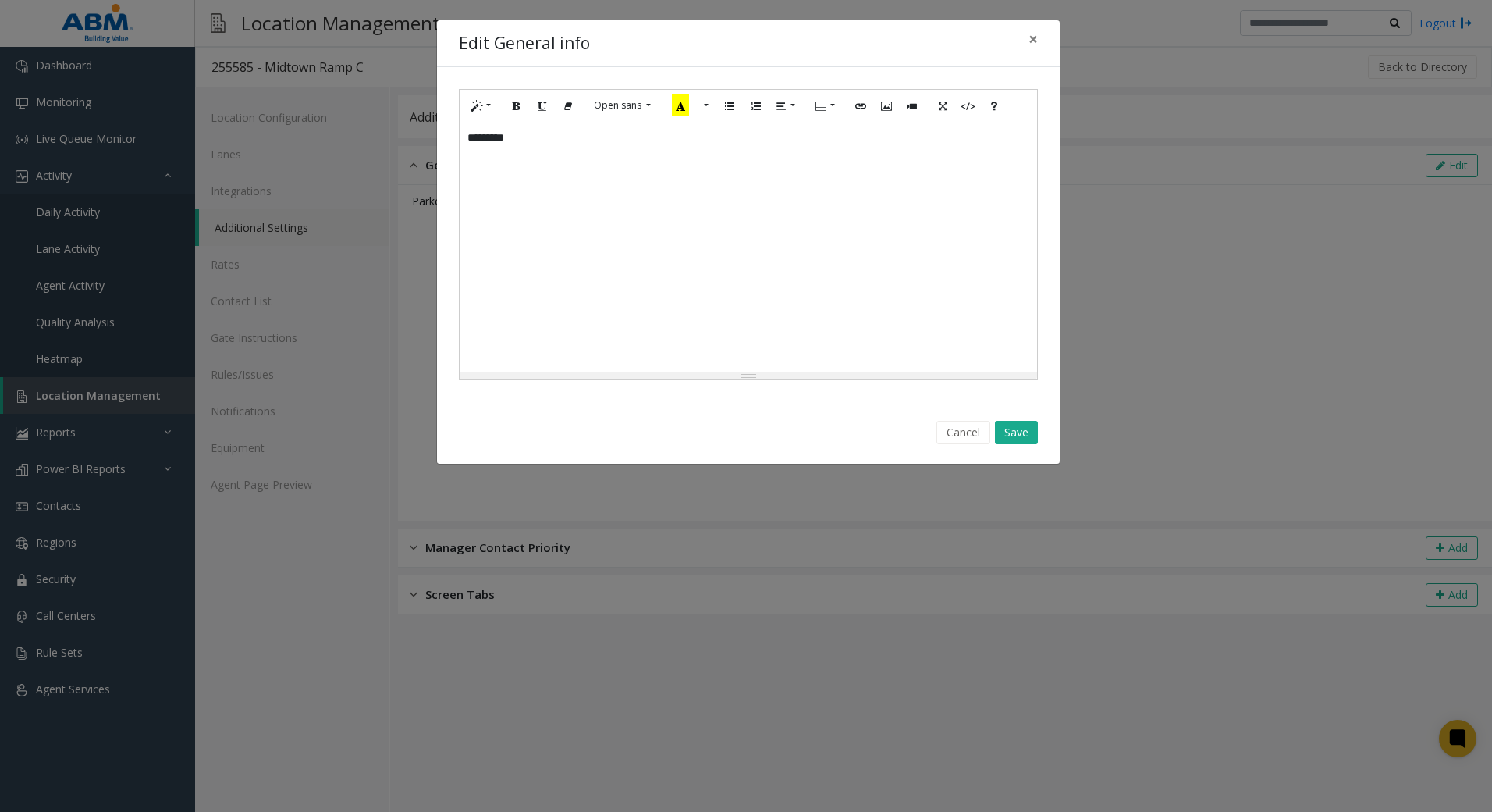
click at [633, 201] on div "*********" at bounding box center [748, 246] width 578 height 250
click at [883, 105] on icon "Picture" at bounding box center [887, 105] width 9 height 13
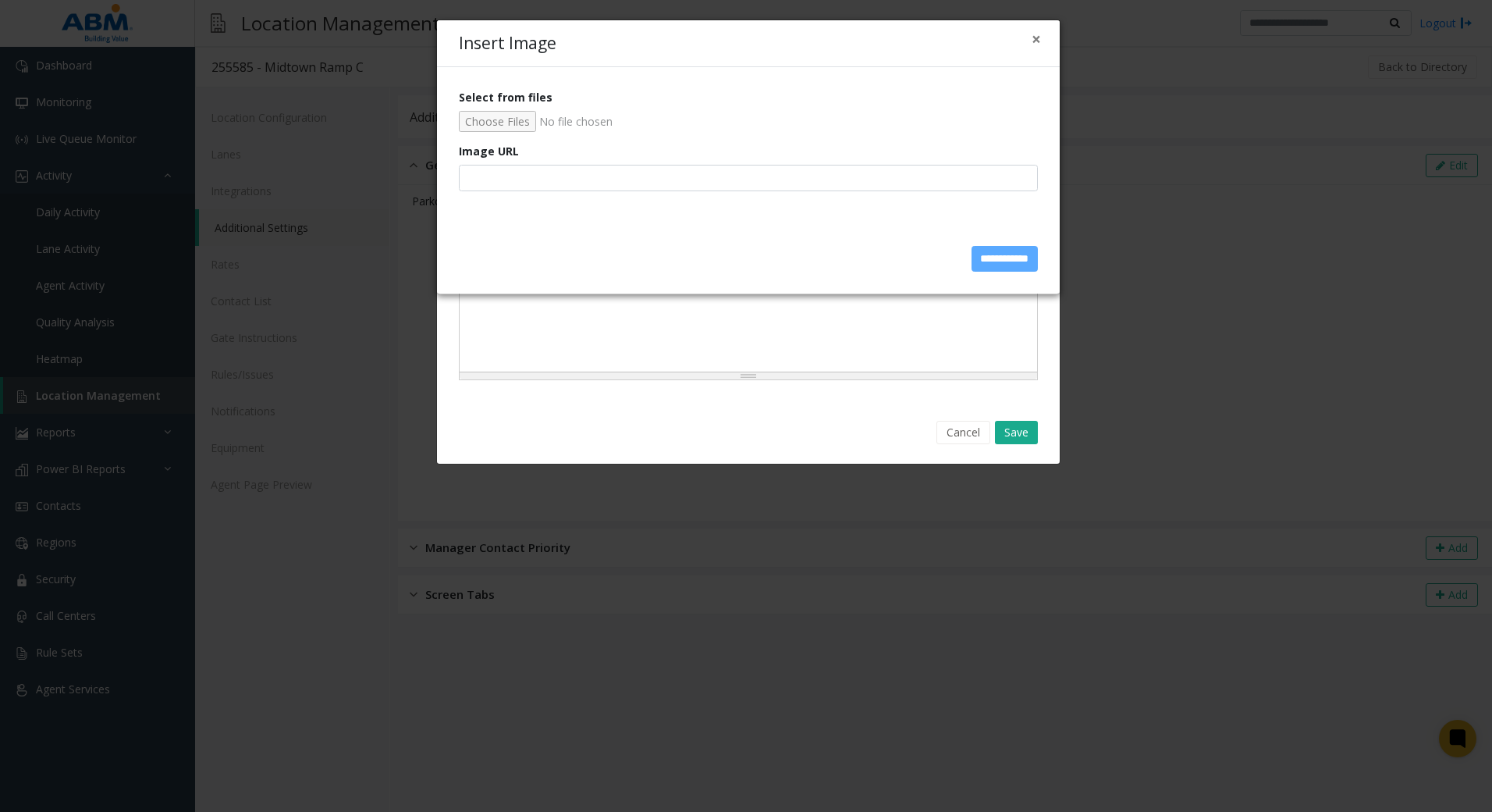
click at [495, 118] on input "Select from files" at bounding box center [748, 121] width 579 height 22
click at [1028, 40] on div "× Insert Image" at bounding box center [748, 44] width 623 height 48
click at [1038, 41] on button "×" at bounding box center [1037, 39] width 9 height 17
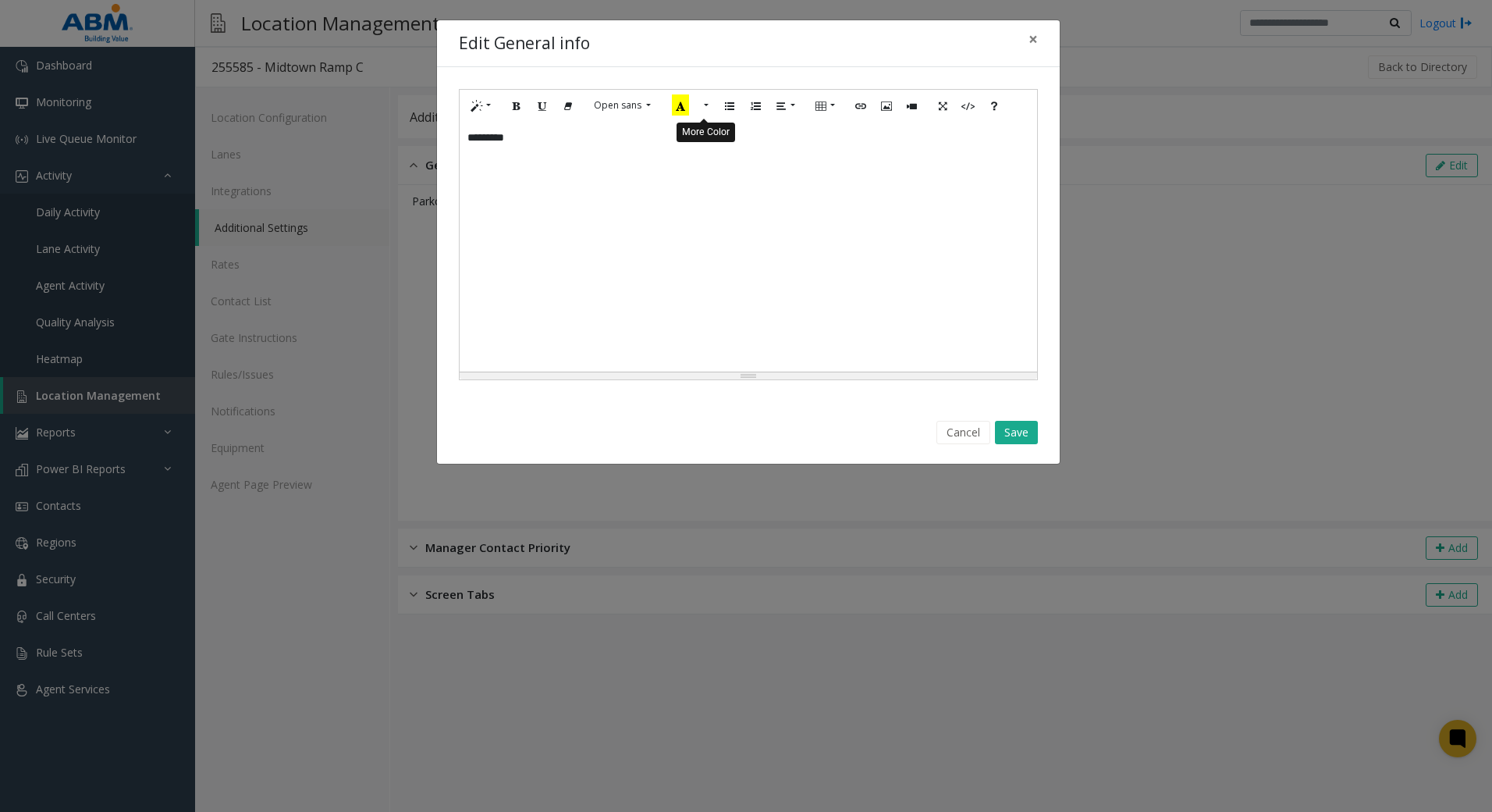
click at [630, 205] on div "*********" at bounding box center [748, 246] width 578 height 250
click at [1038, 429] on div "Cancel Save" at bounding box center [748, 433] width 601 height 40
drag, startPoint x: 1025, startPoint y: 436, endPoint x: 1027, endPoint y: 429, distance: 7.3
click at [1027, 429] on button "Save" at bounding box center [1017, 432] width 43 height 23
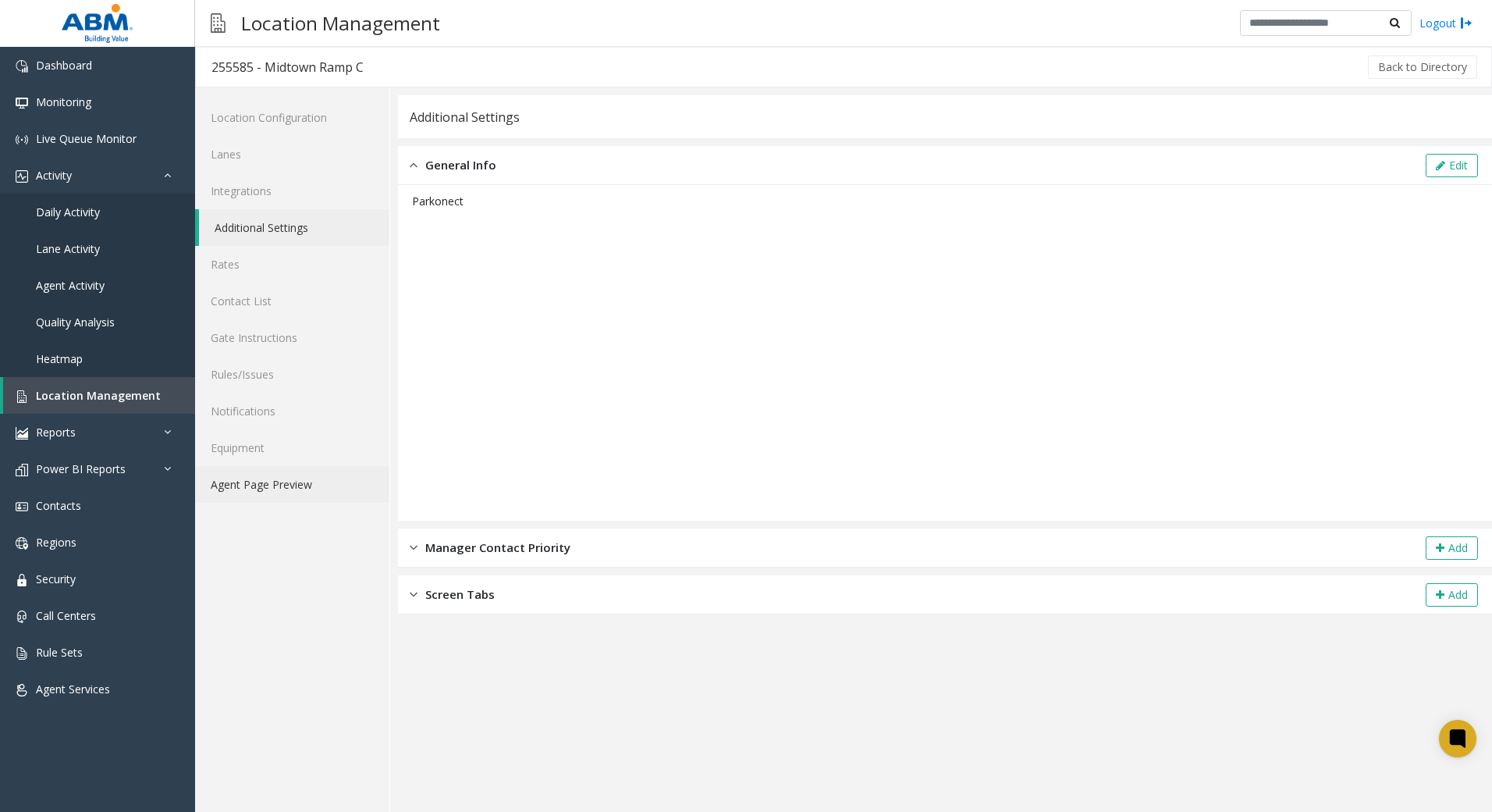
click at [281, 489] on link "Agent Page Preview" at bounding box center [292, 484] width 195 height 37
